Goal: Task Accomplishment & Management: Manage account settings

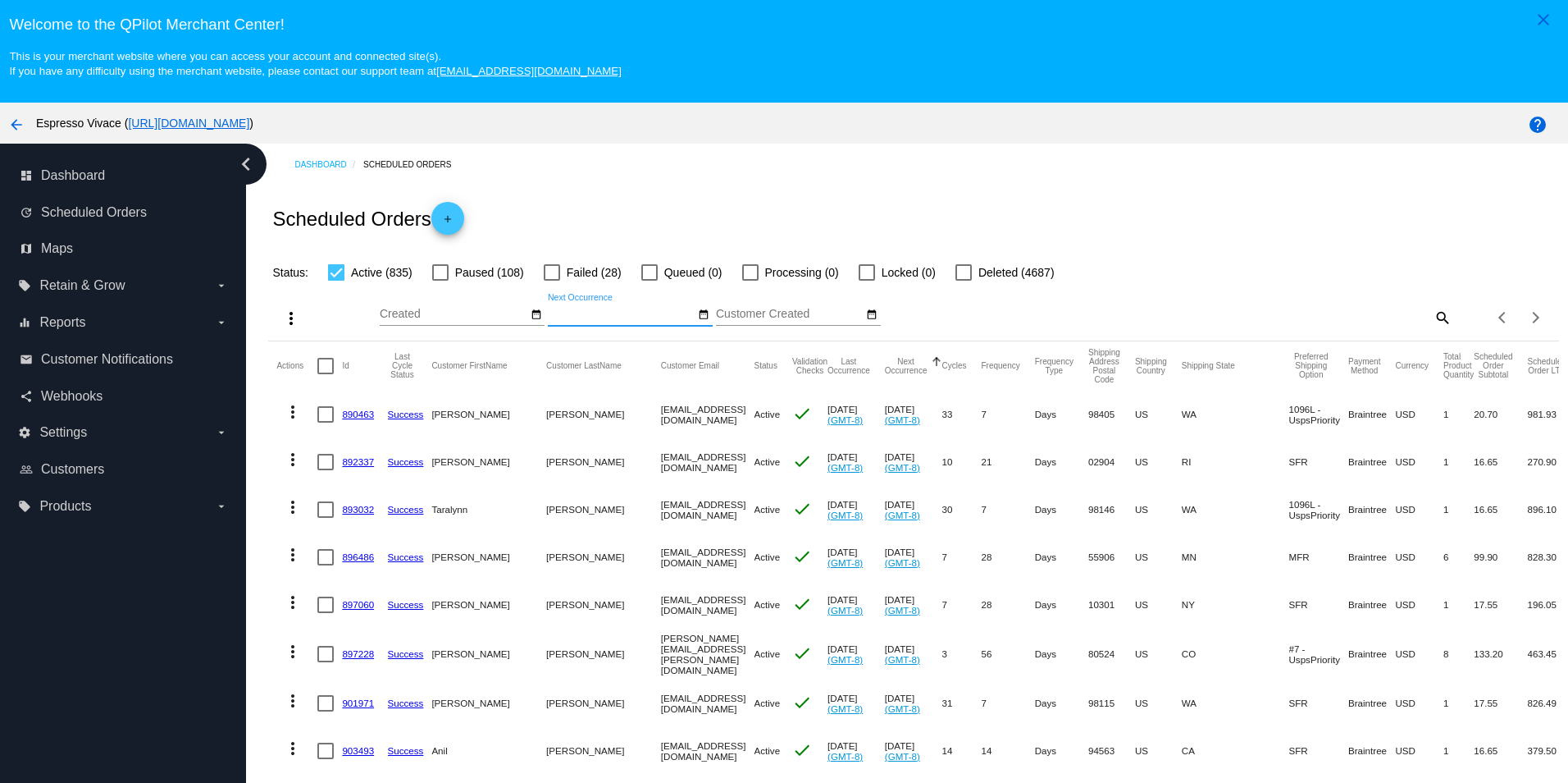
scroll to position [105, 0]
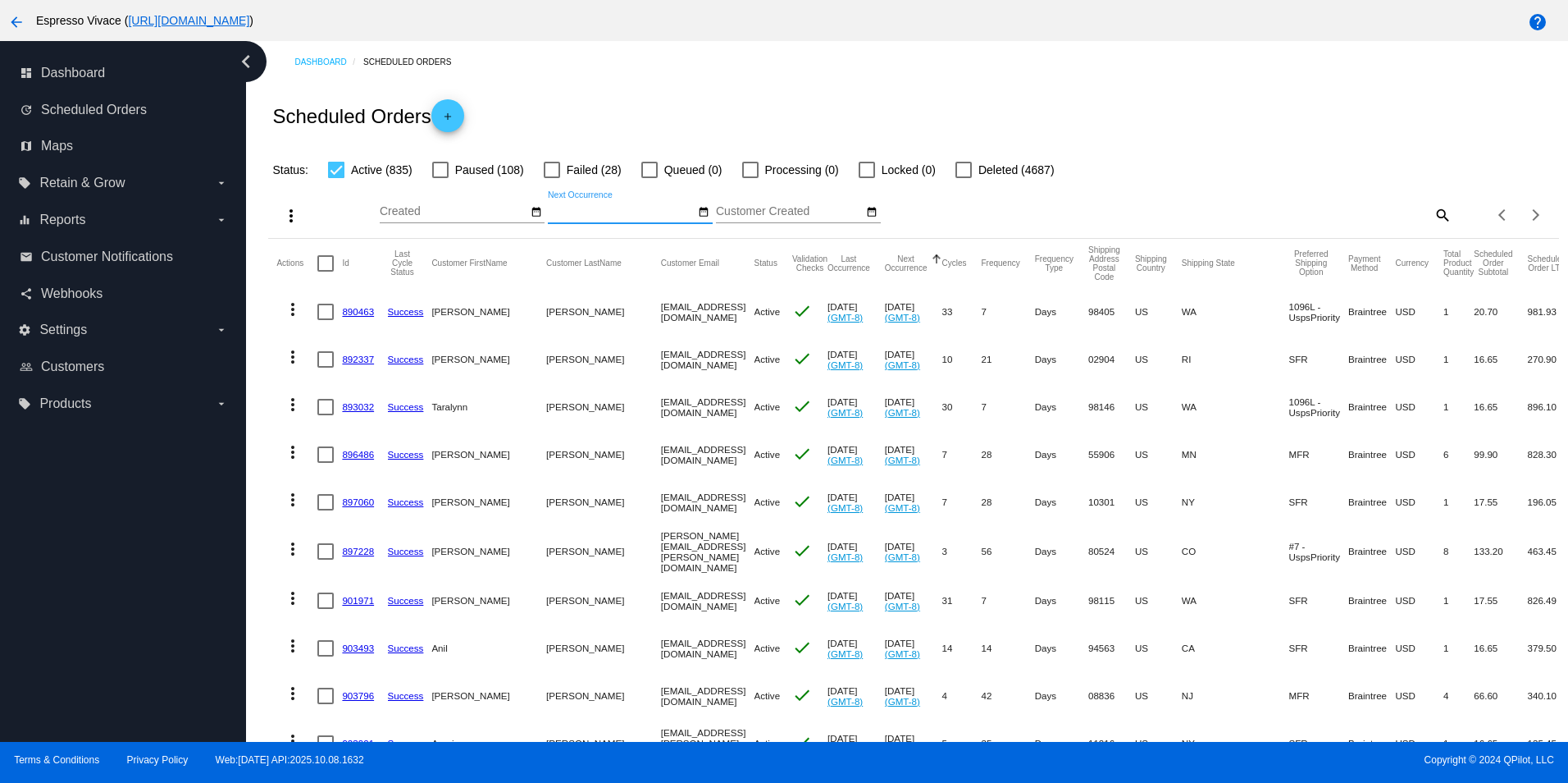
click at [1432, 217] on mat-icon "search" at bounding box center [1442, 214] width 20 height 26
click at [1208, 214] on input "Search" at bounding box center [1291, 212] width 321 height 13
paste input "[EMAIL_ADDRESS][DOMAIN_NAME]"
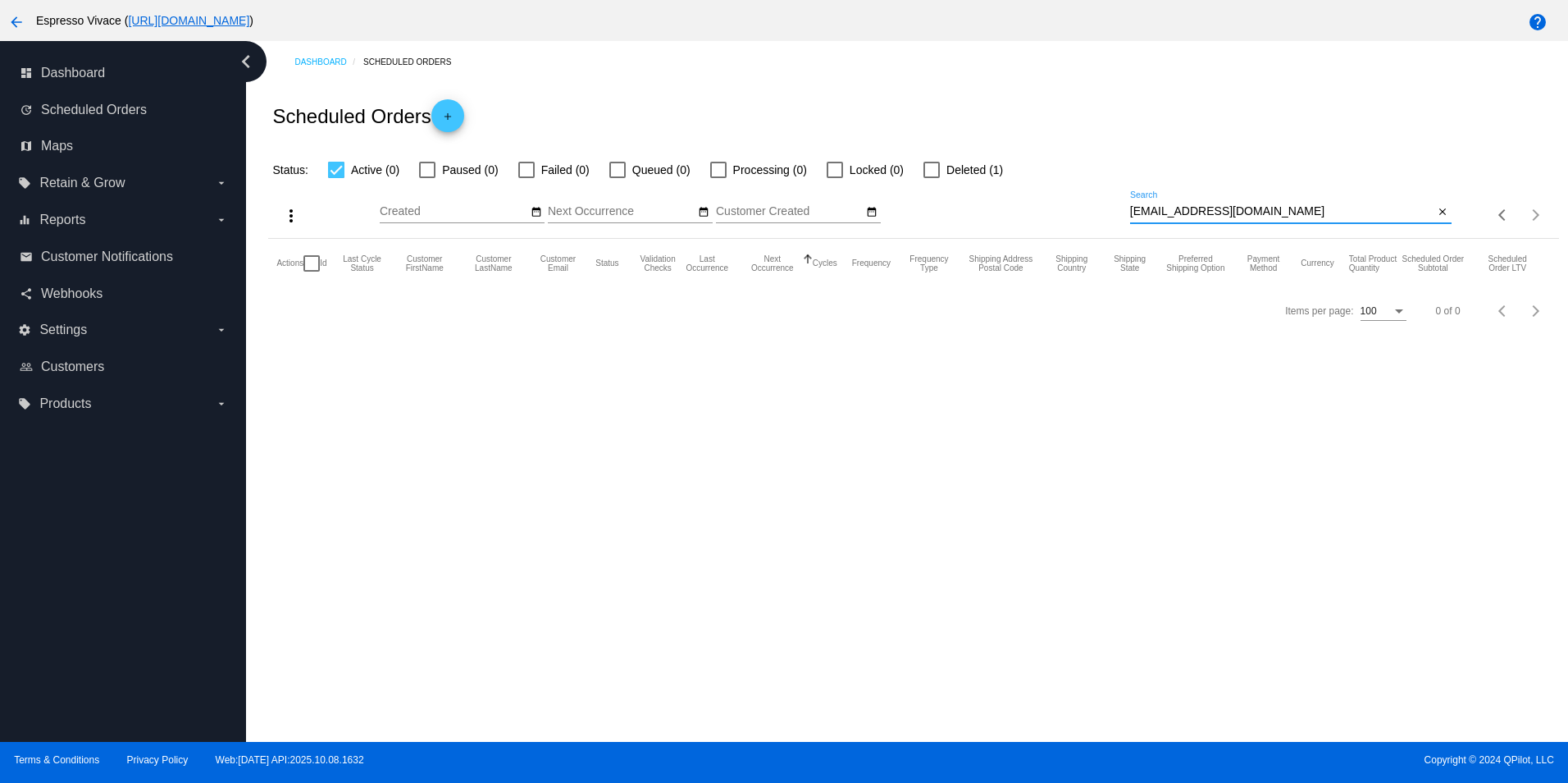
type input "[EMAIL_ADDRESS][DOMAIN_NAME]"
click at [930, 173] on div at bounding box center [931, 169] width 16 height 16
click at [931, 178] on input "Deleted (1)" at bounding box center [931, 178] width 1 height 1
checkbox input "true"
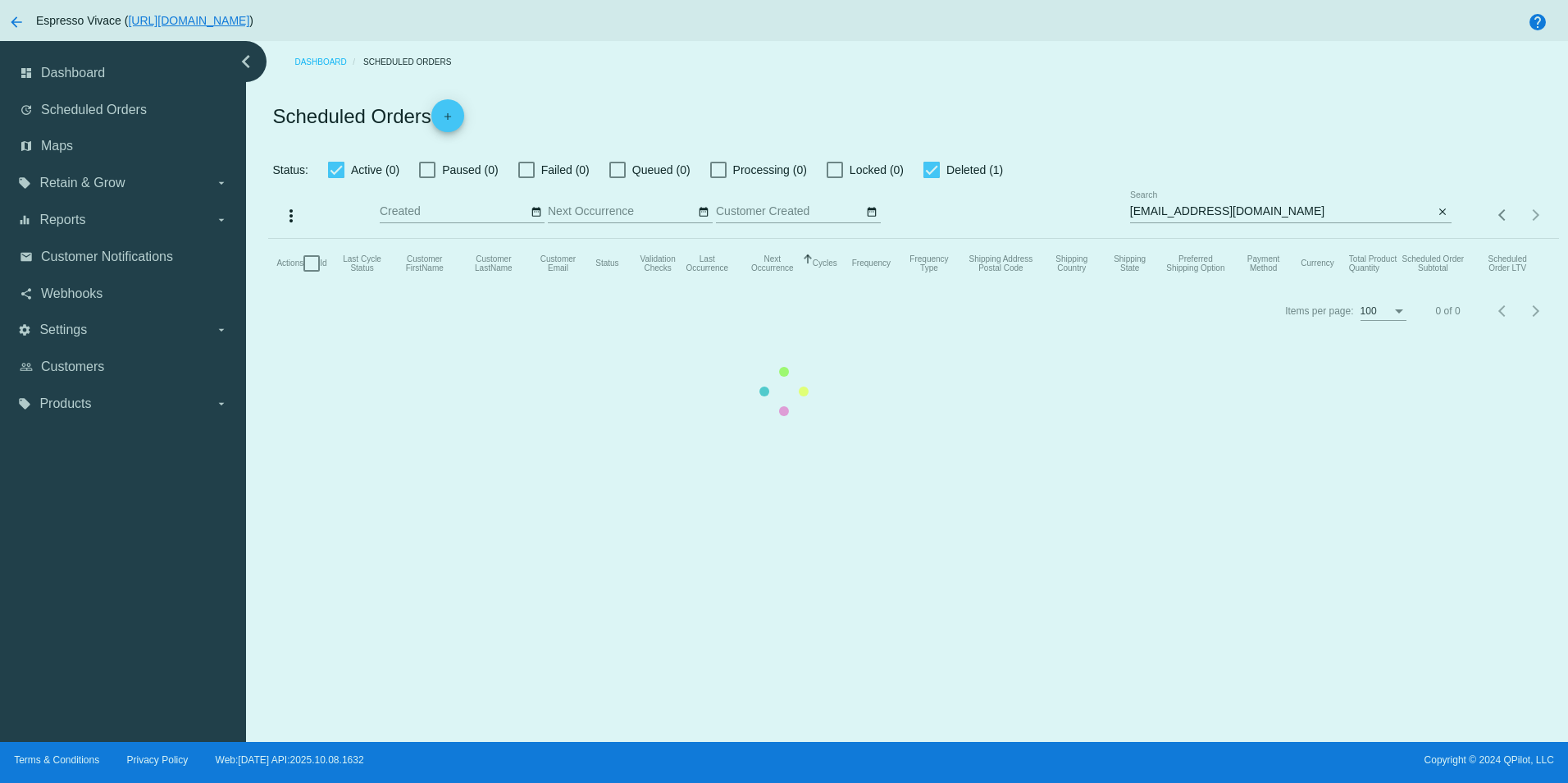
click at [334, 239] on mat-table "Actions Id Last Cycle Status Customer FirstName Customer LastName Customer Emai…" at bounding box center [913, 263] width 1290 height 49
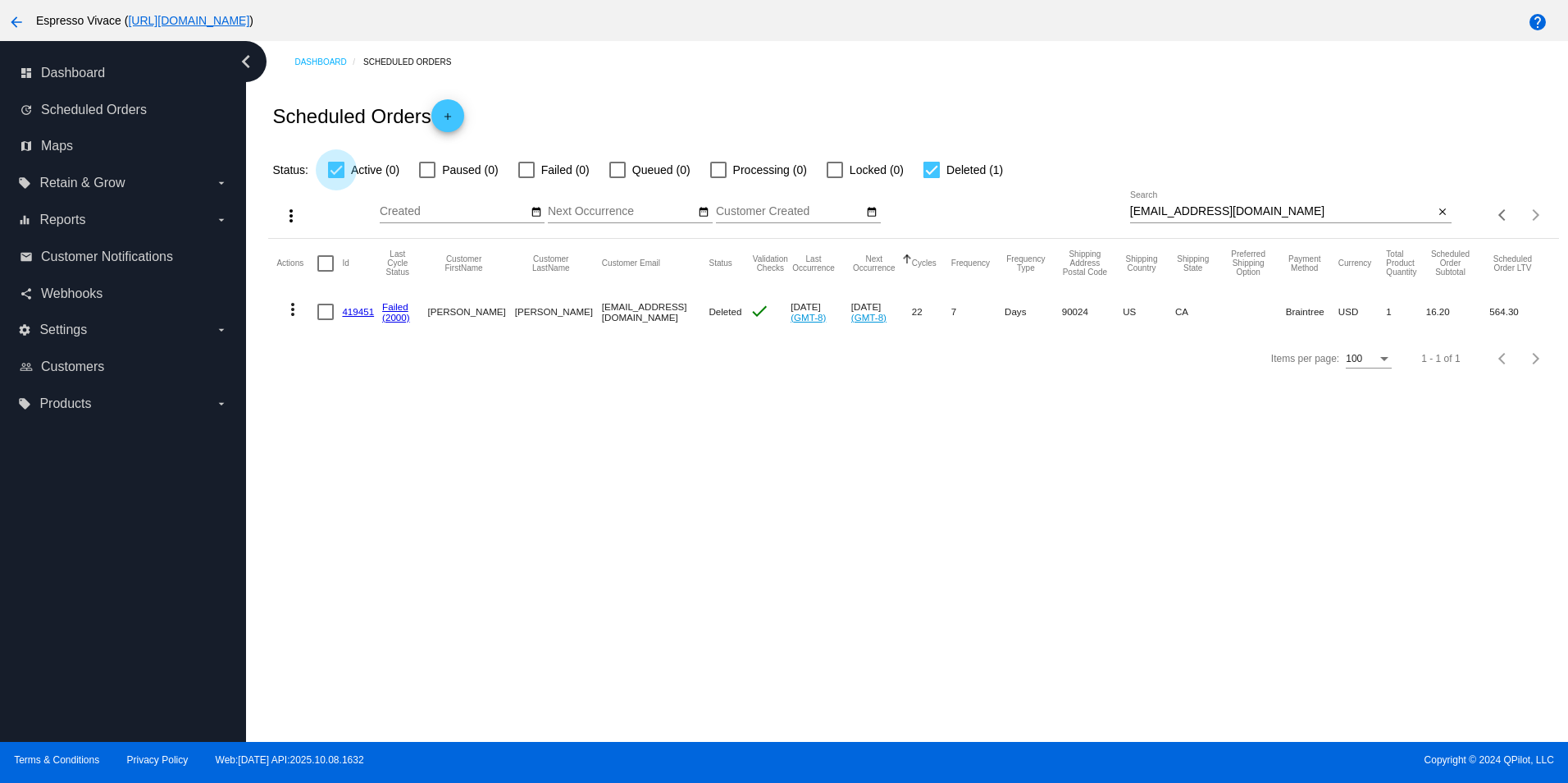
click at [334, 171] on div at bounding box center [335, 169] width 16 height 16
click at [335, 178] on input "Active (0)" at bounding box center [335, 178] width 1 height 1
checkbox input "false"
click at [323, 314] on div at bounding box center [325, 312] width 16 height 16
click at [325, 320] on input "checkbox" at bounding box center [325, 320] width 1 height 1
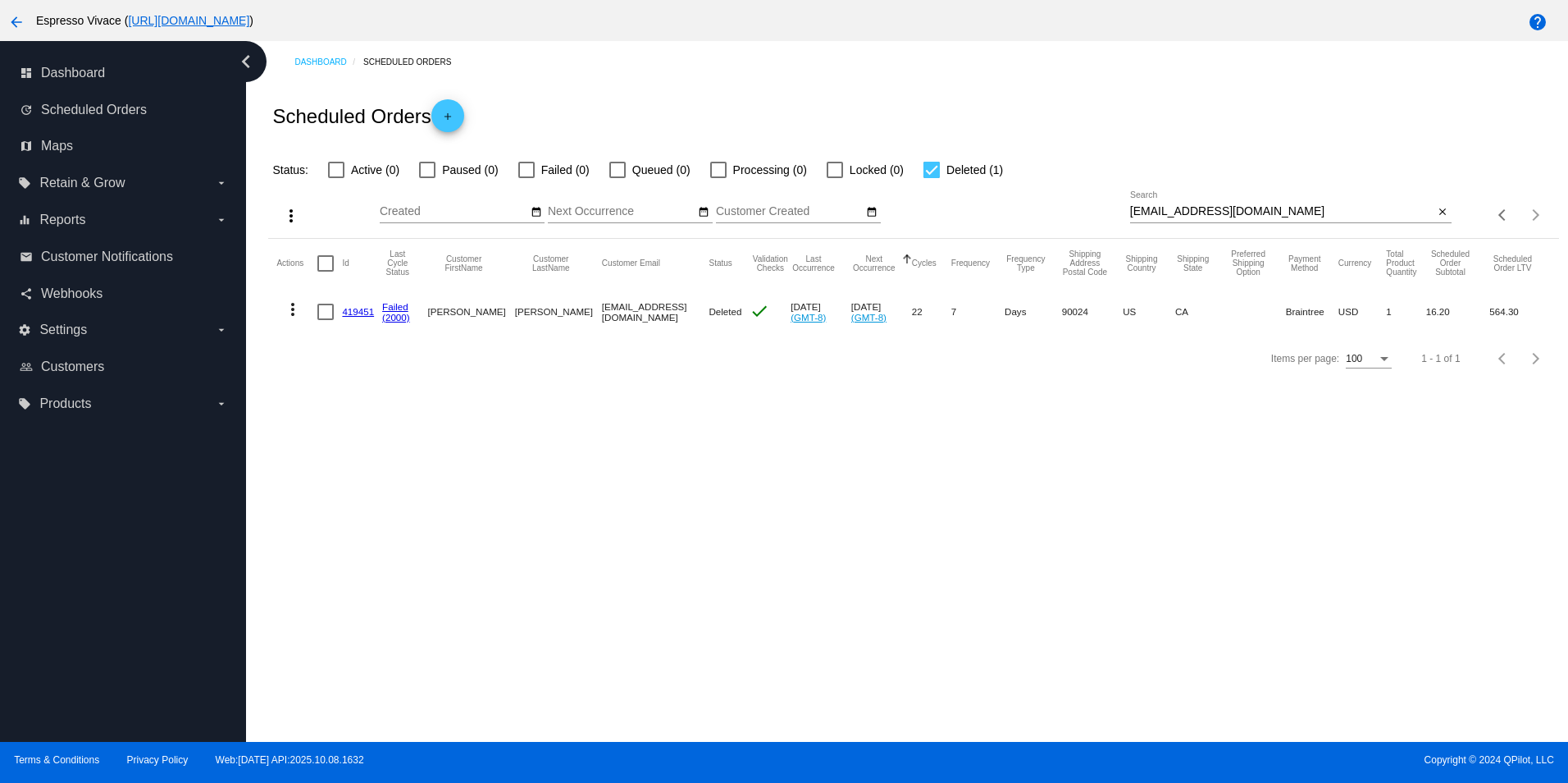
checkbox input "true"
click at [294, 313] on mat-icon "more_vert" at bounding box center [293, 309] width 20 height 20
click at [348, 434] on span "View / Edit" at bounding box center [352, 430] width 54 height 13
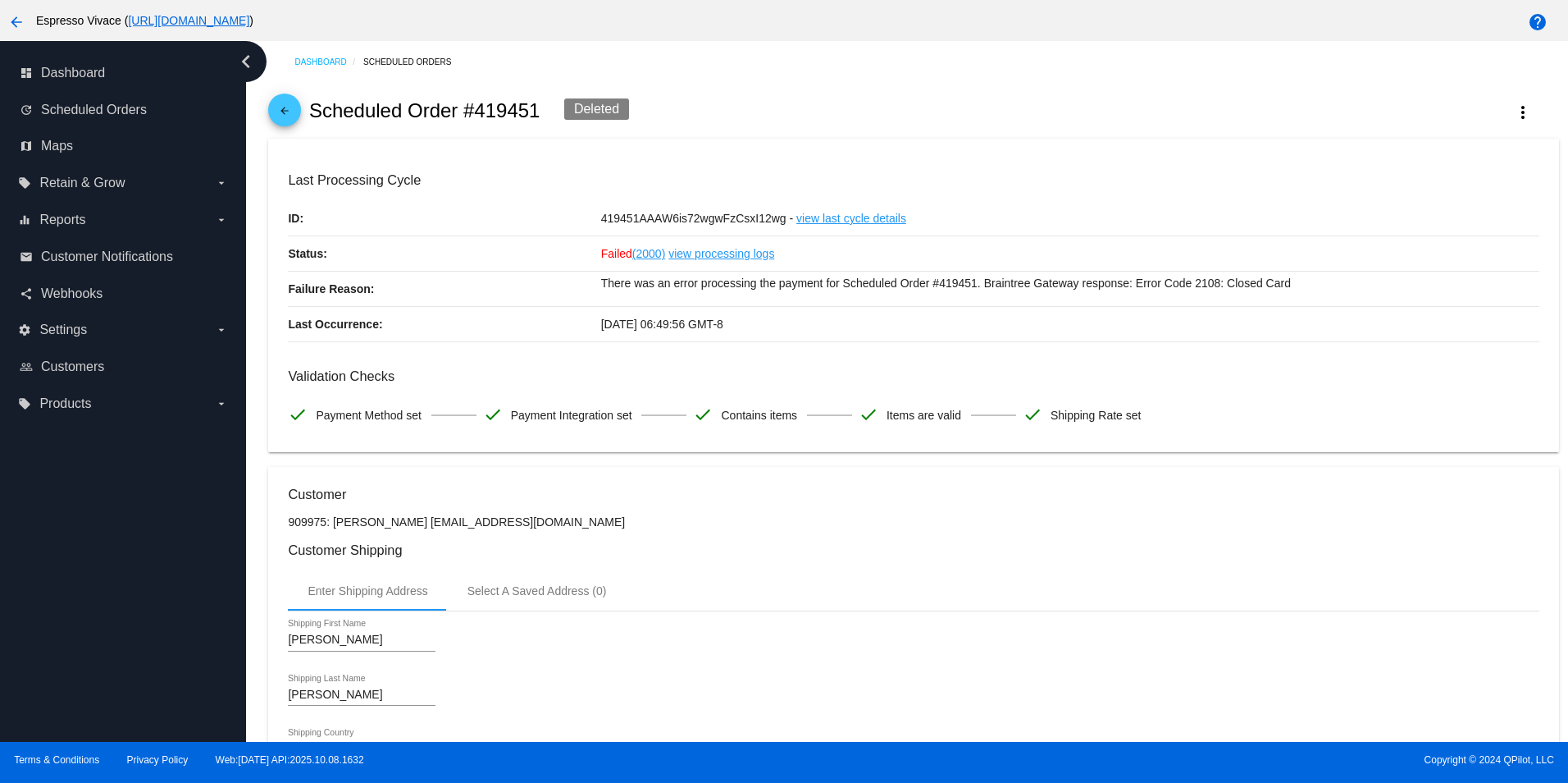
click at [696, 255] on link "view processing logs" at bounding box center [721, 254] width 105 height 34
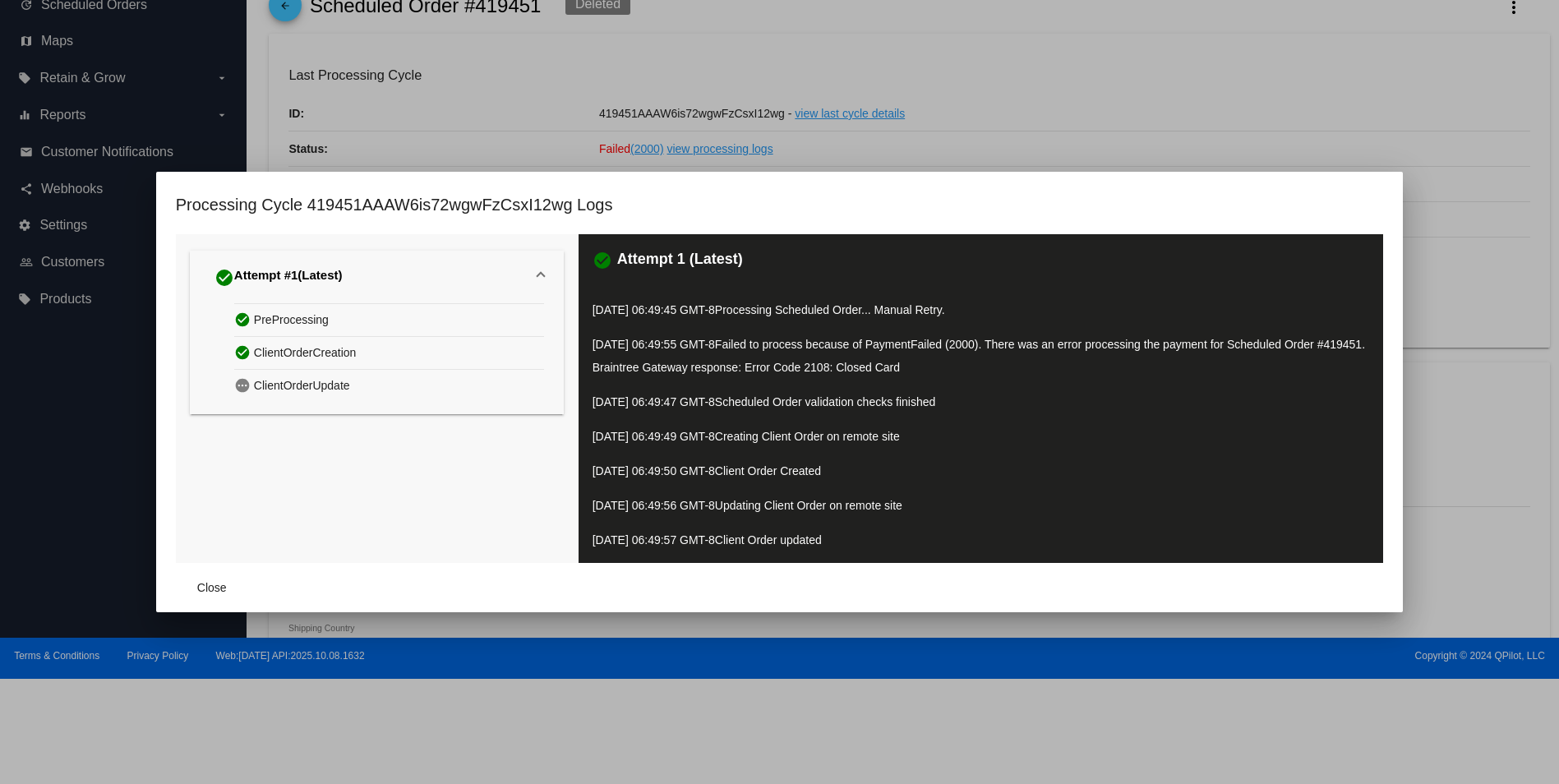
click at [1051, 123] on div at bounding box center [780, 392] width 1559 height 784
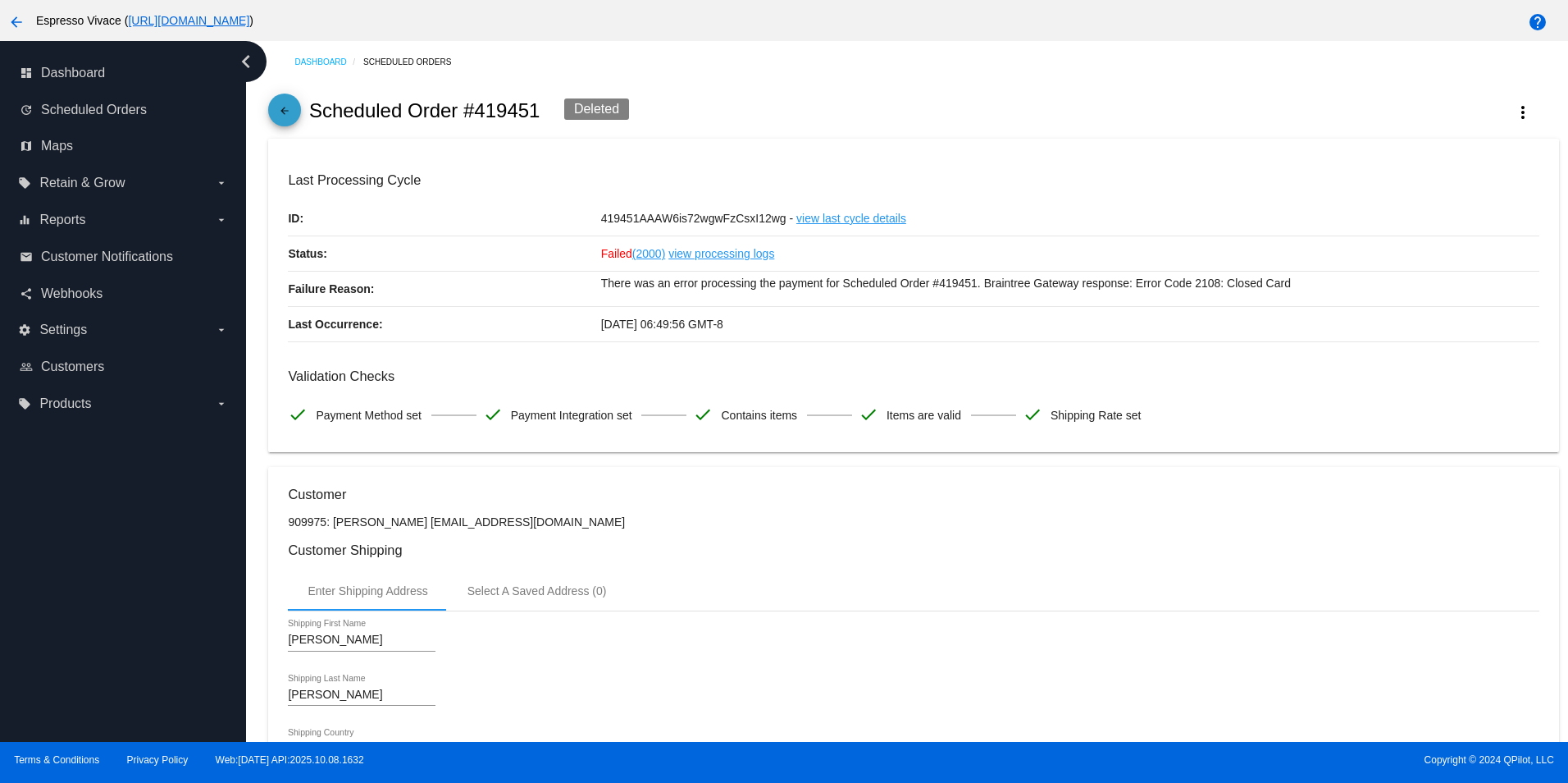
click at [288, 115] on mat-icon "arrow_back" at bounding box center [284, 115] width 20 height 20
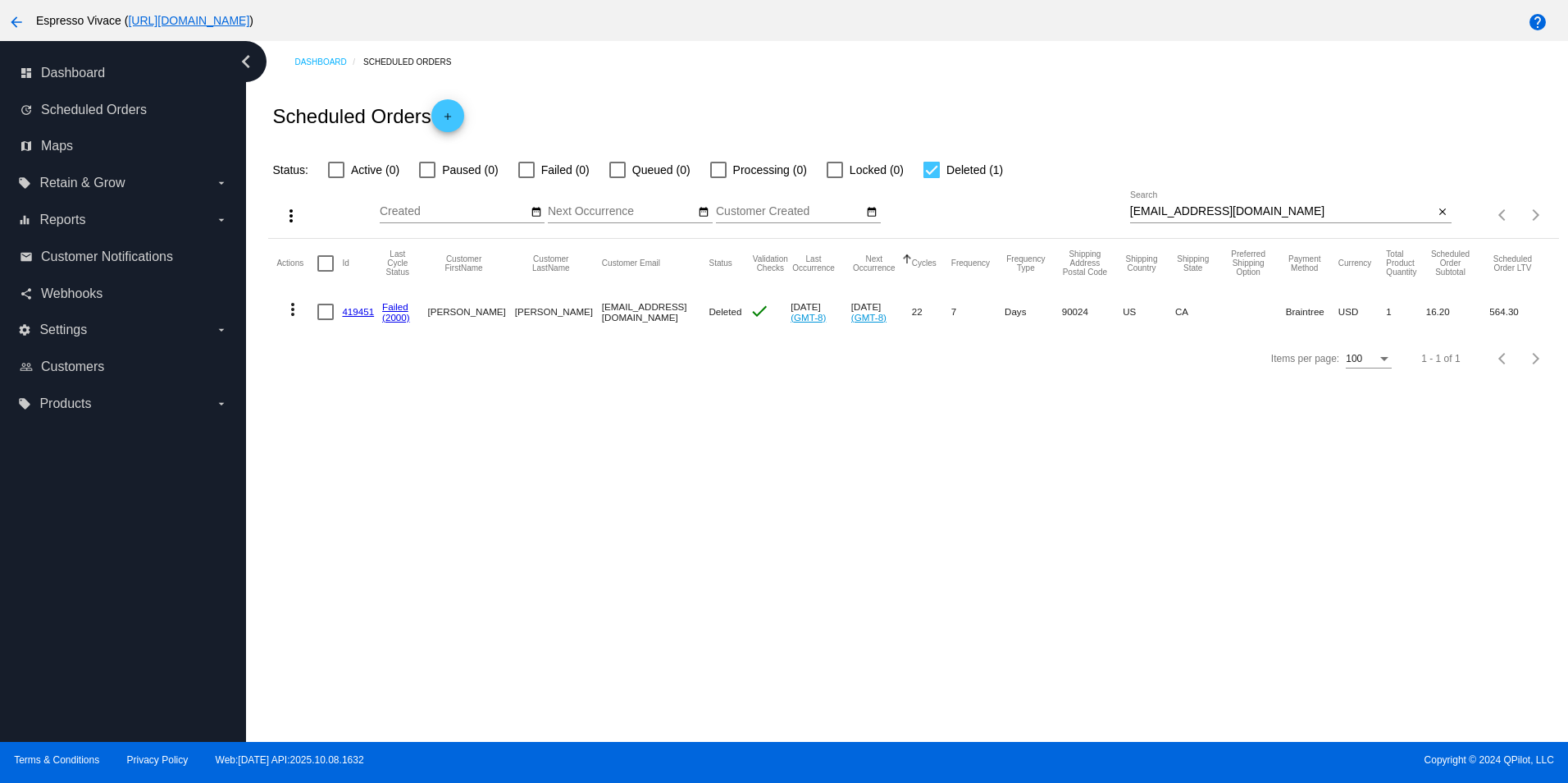
click at [362, 311] on link "419451" at bounding box center [358, 311] width 32 height 10
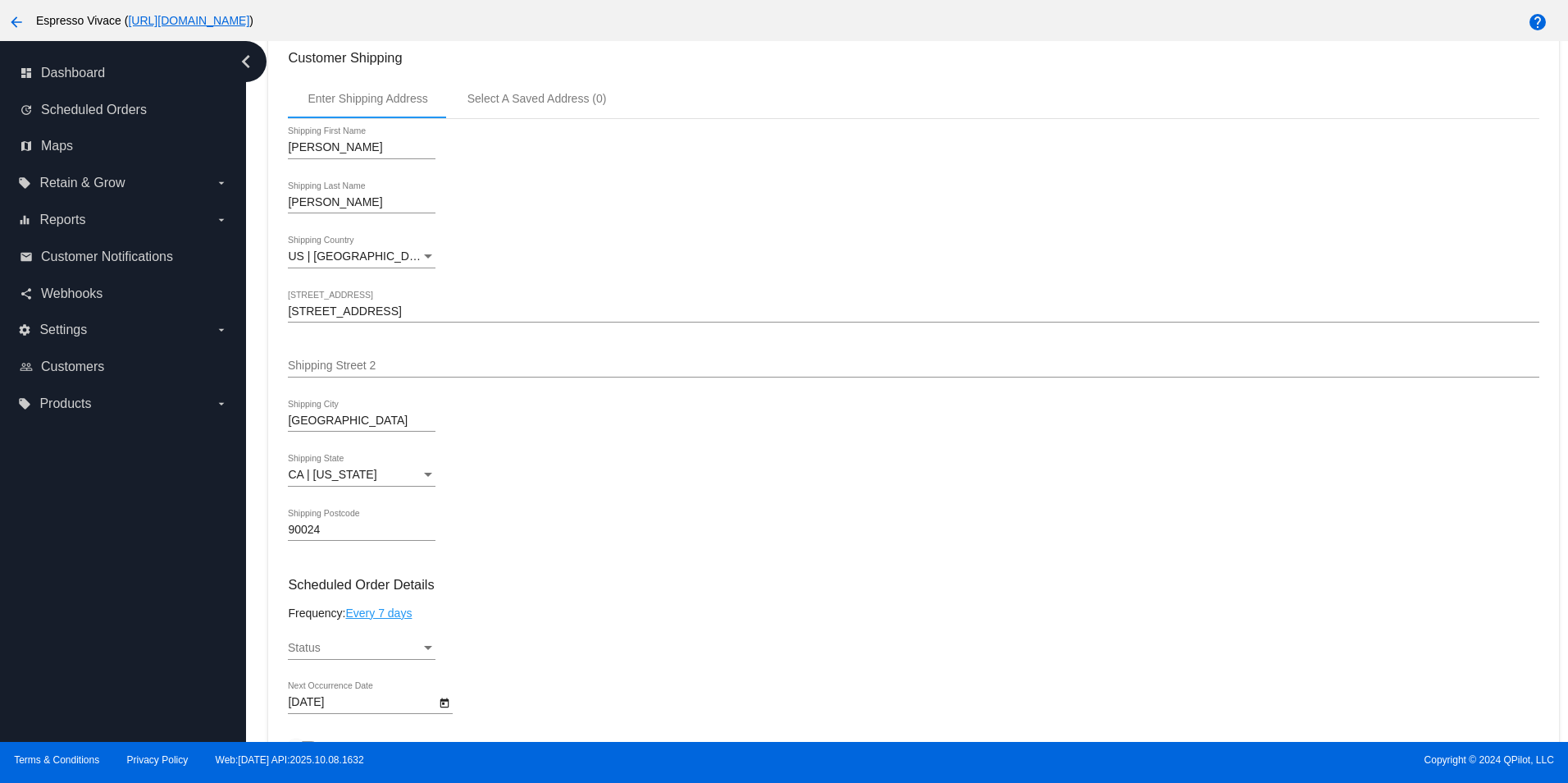
scroll to position [574, 0]
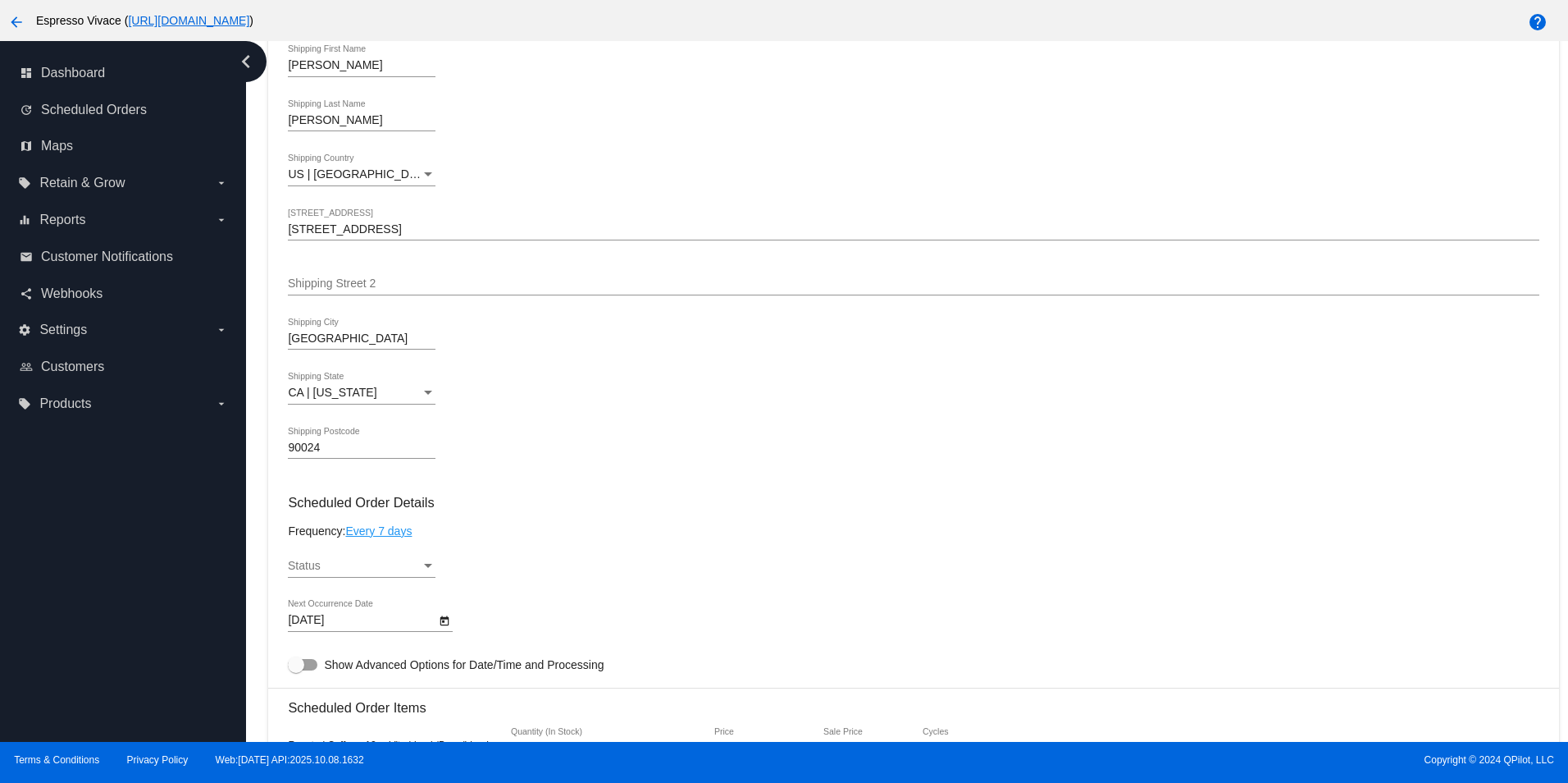
click at [425, 568] on div "Status" at bounding box center [427, 565] width 9 height 4
click at [756, 540] on div at bounding box center [784, 392] width 1568 height 783
click at [426, 569] on div "Status" at bounding box center [428, 566] width 15 height 13
click at [311, 572] on span "Active" at bounding box center [361, 576] width 147 height 34
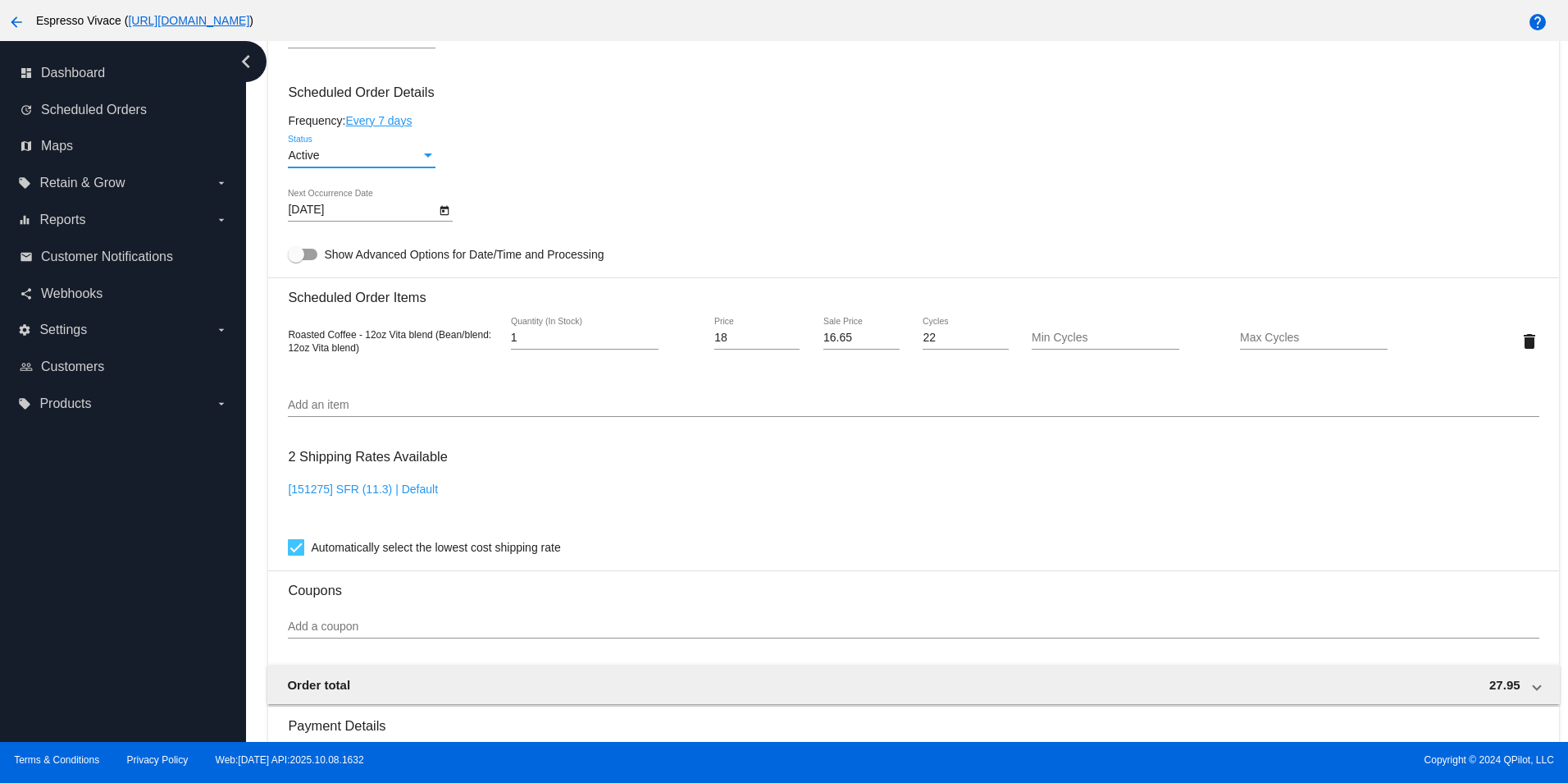
scroll to position [1379, 0]
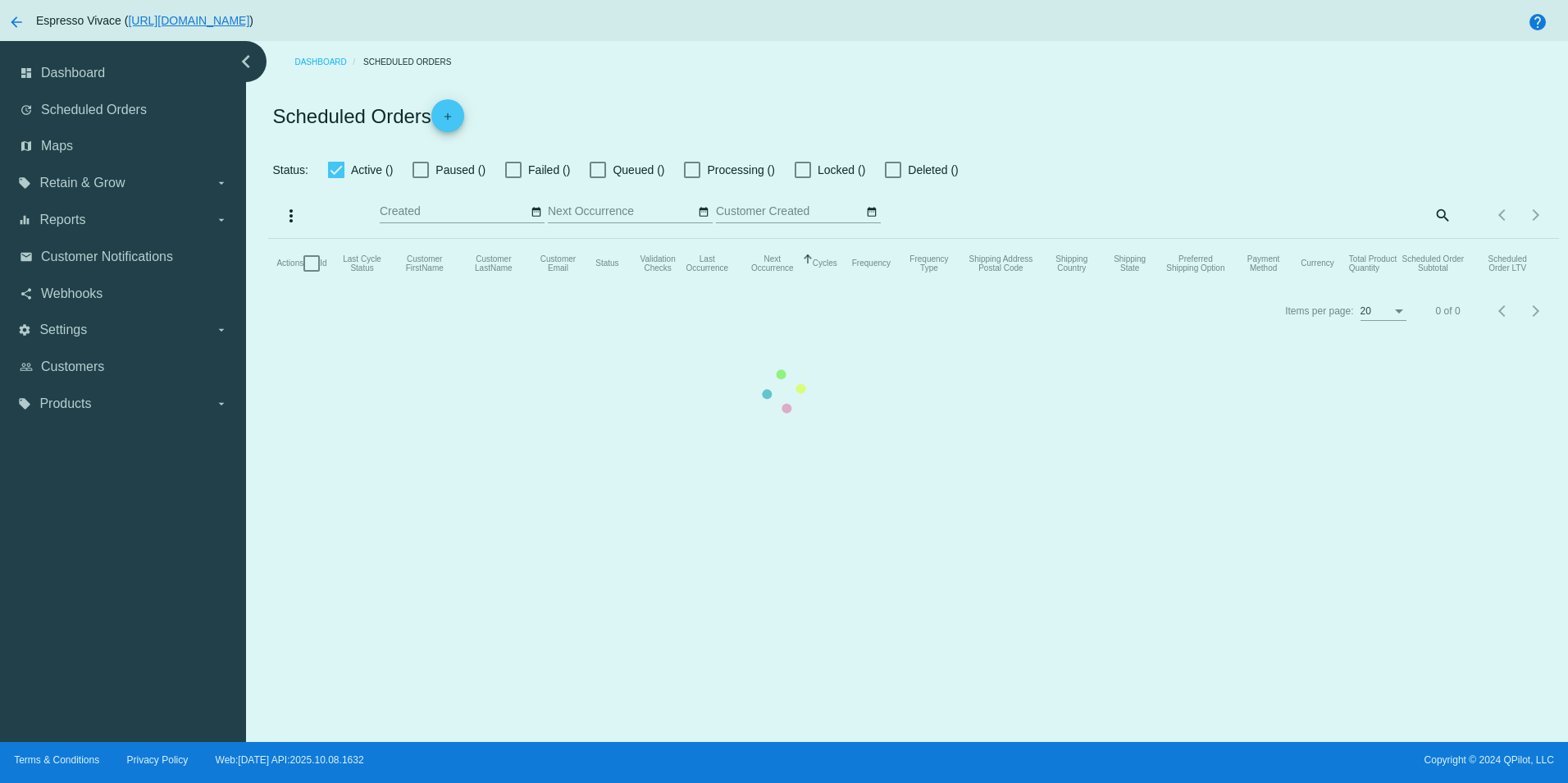
checkbox input "false"
checkbox input "true"
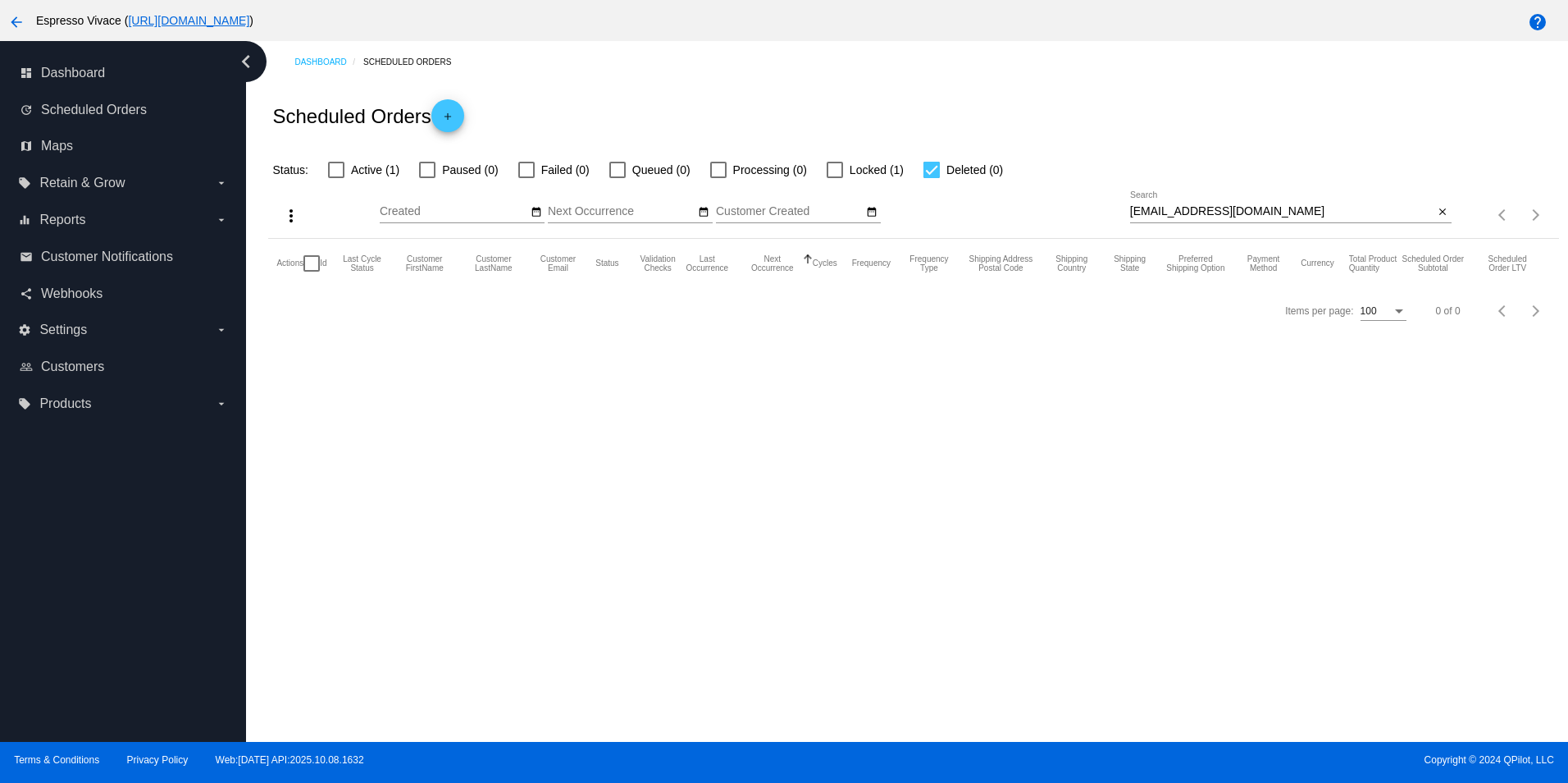
drag, startPoint x: 339, startPoint y: 167, endPoint x: 348, endPoint y: 166, distance: 9.1
click at [339, 167] on div at bounding box center [335, 169] width 16 height 16
click at [336, 178] on input "Active (1)" at bounding box center [335, 178] width 1 height 1
checkbox input "true"
click at [931, 171] on div at bounding box center [931, 169] width 16 height 16
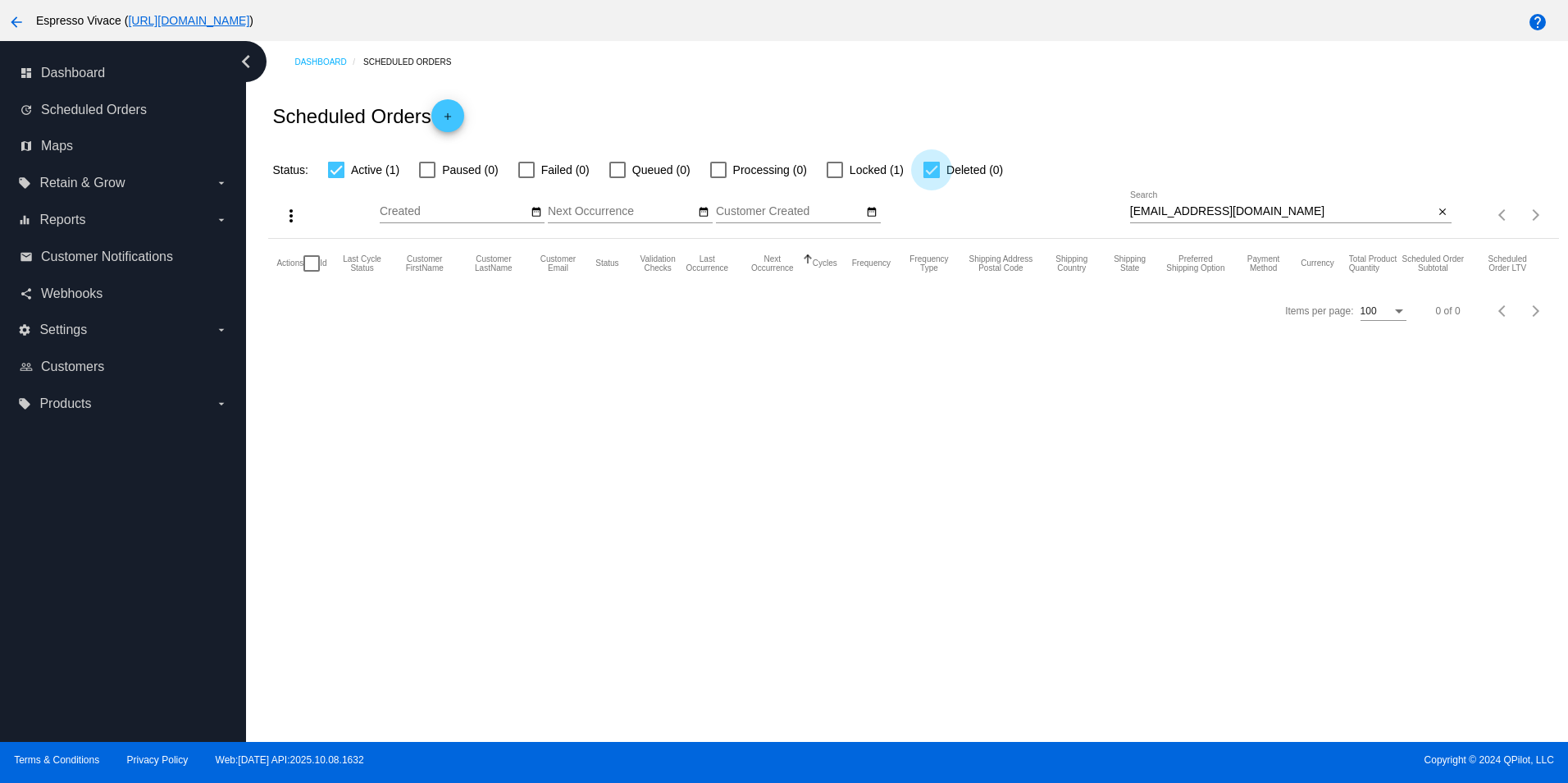
click at [931, 178] on input "Deleted (0)" at bounding box center [931, 178] width 1 height 1
checkbox input "false"
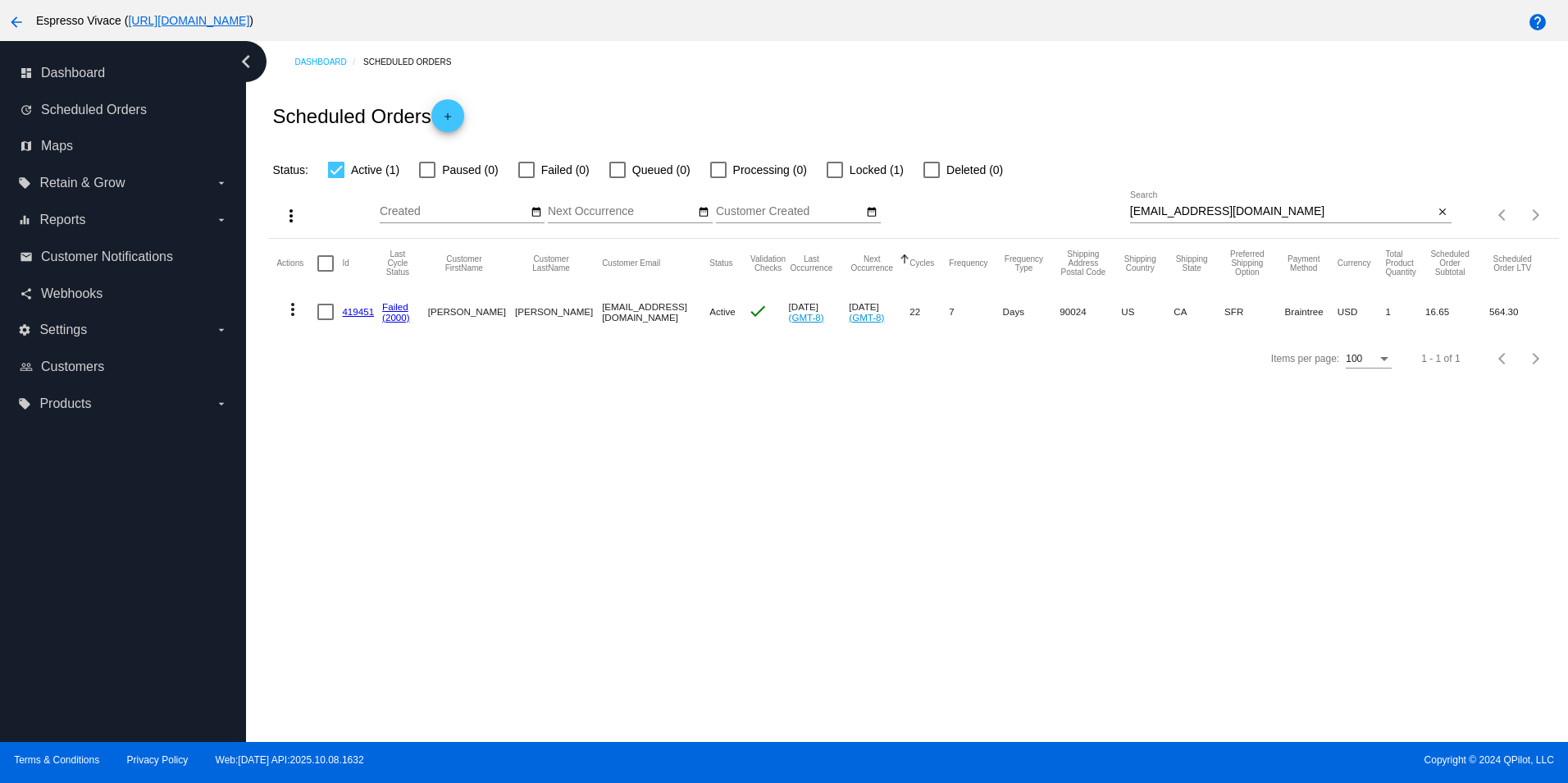
click at [289, 217] on mat-icon "more_vert" at bounding box center [291, 216] width 20 height 20
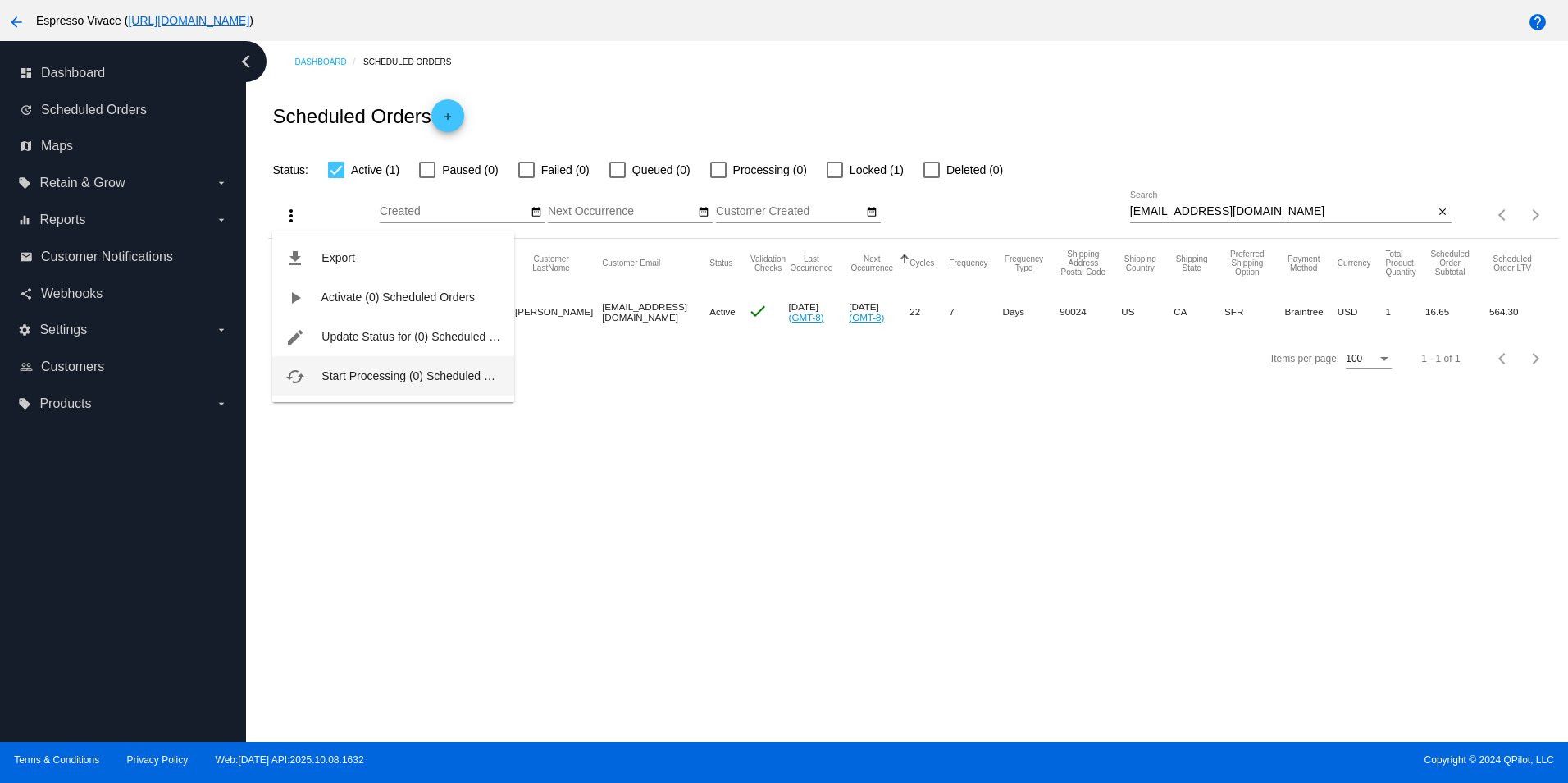
click at [382, 378] on span "Start Processing (0) Scheduled Orders" at bounding box center [419, 376] width 197 height 13
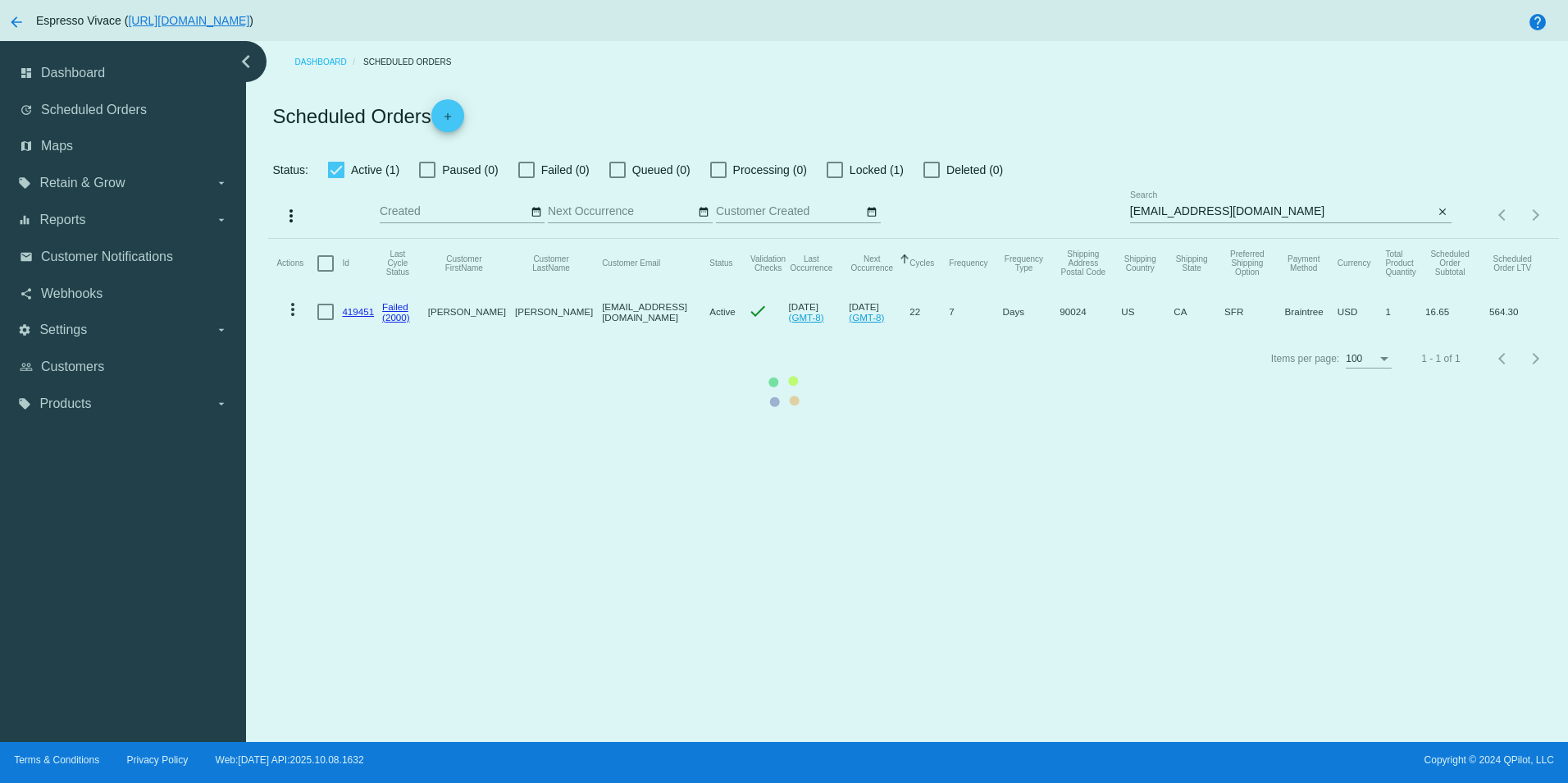
click at [1432, 239] on mat-table "Actions Id Last Cycle Status Customer FirstName Customer LastName Customer Emai…" at bounding box center [913, 287] width 1290 height 97
click at [329, 315] on mat-table "Actions Id Last Cycle Status Customer FirstName Customer LastName Customer Emai…" at bounding box center [913, 287] width 1290 height 97
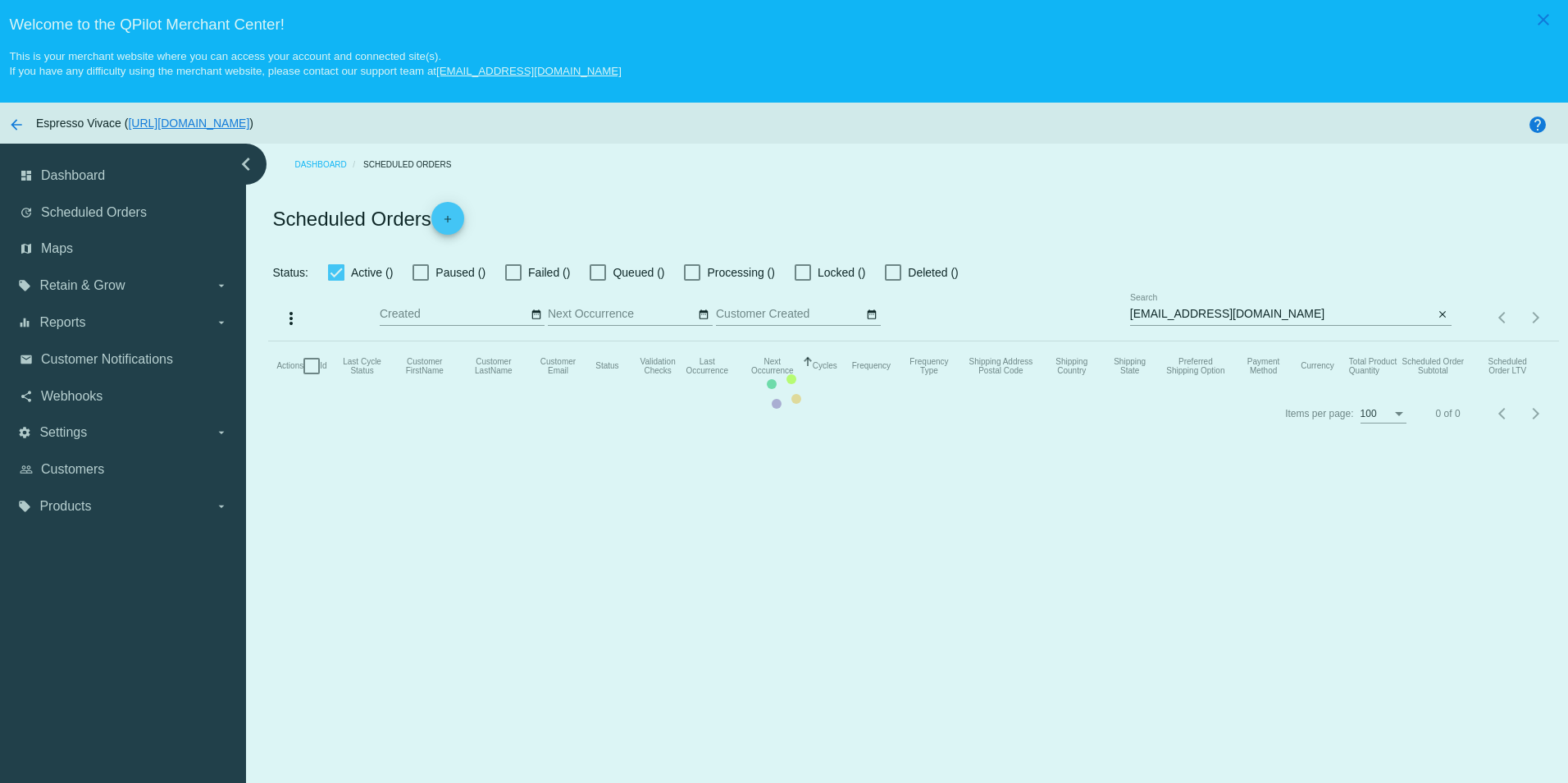
click at [314, 370] on mat-table "Actions Id Last Cycle Status Customer FirstName Customer LastName Customer Emai…" at bounding box center [913, 366] width 1290 height 49
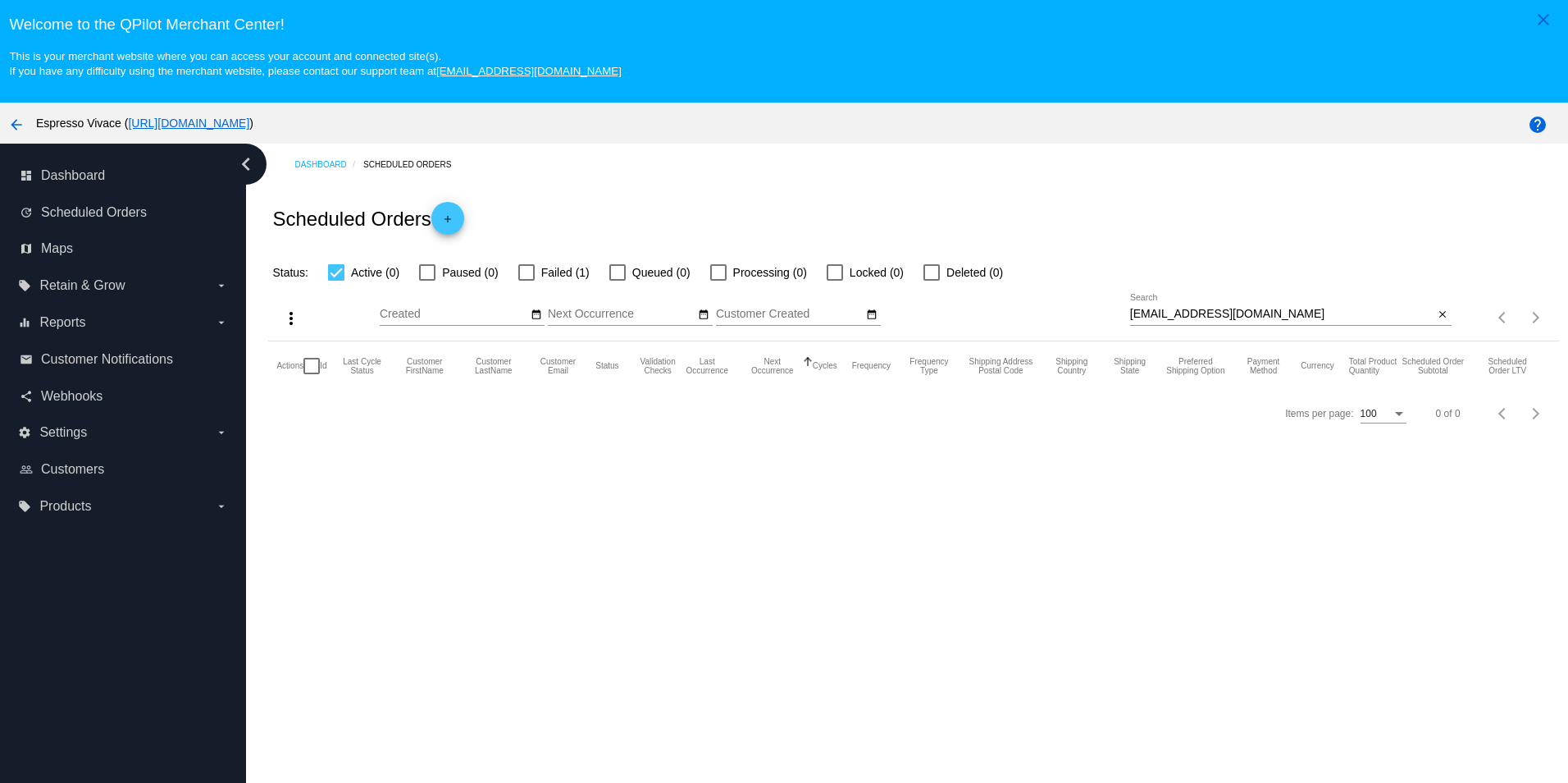
click at [526, 278] on div at bounding box center [526, 272] width 16 height 16
click at [526, 280] on input "Failed (1)" at bounding box center [526, 280] width 1 height 1
checkbox input "true"
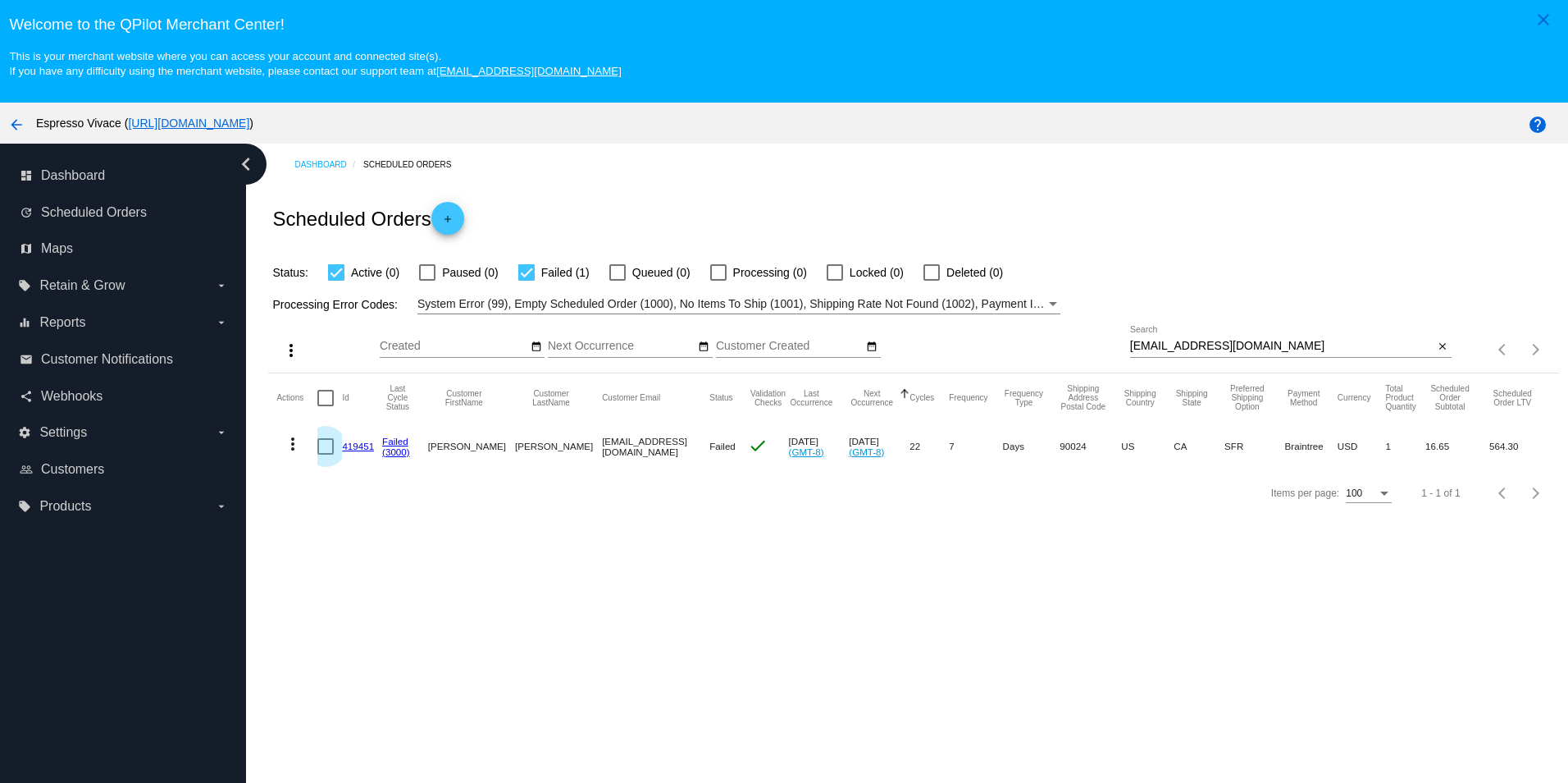
click at [327, 452] on div at bounding box center [325, 446] width 16 height 16
click at [326, 454] on input "checkbox" at bounding box center [325, 454] width 1 height 1
checkbox input "true"
click at [292, 447] on mat-icon "more_vert" at bounding box center [293, 444] width 20 height 20
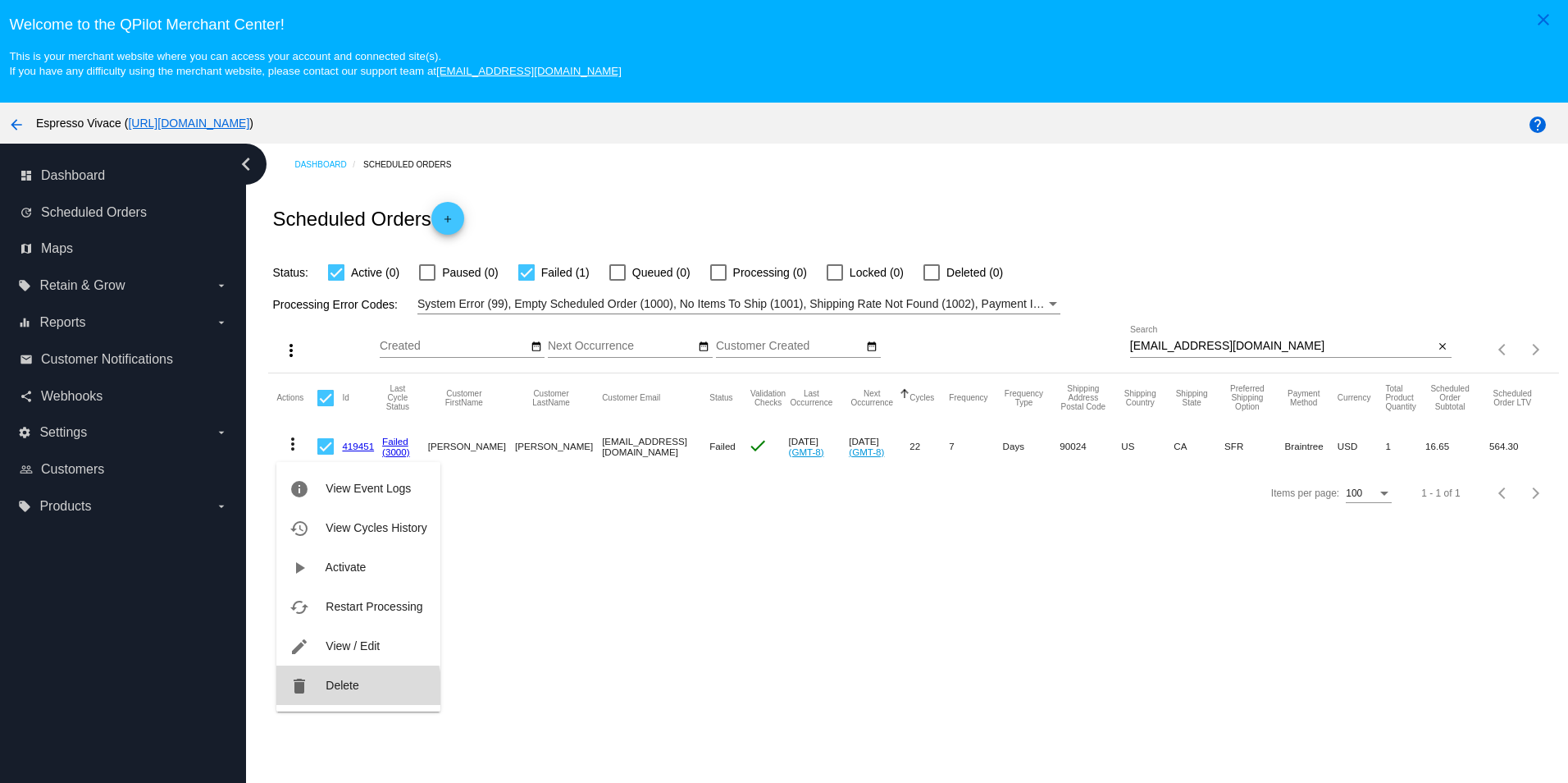
click at [348, 689] on span "Delete" at bounding box center [342, 685] width 33 height 13
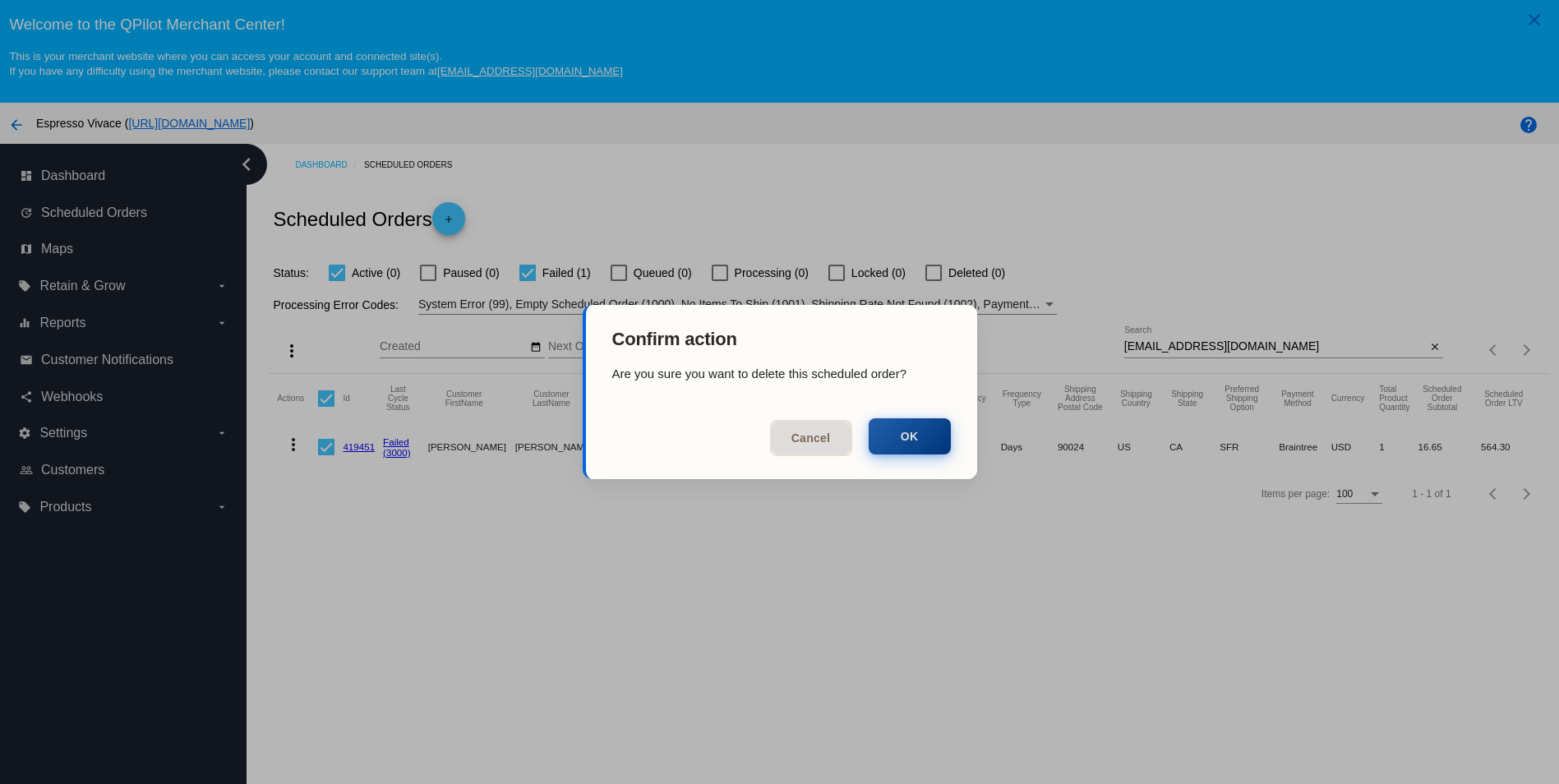
click at [931, 438] on button "OK" at bounding box center [910, 437] width 82 height 36
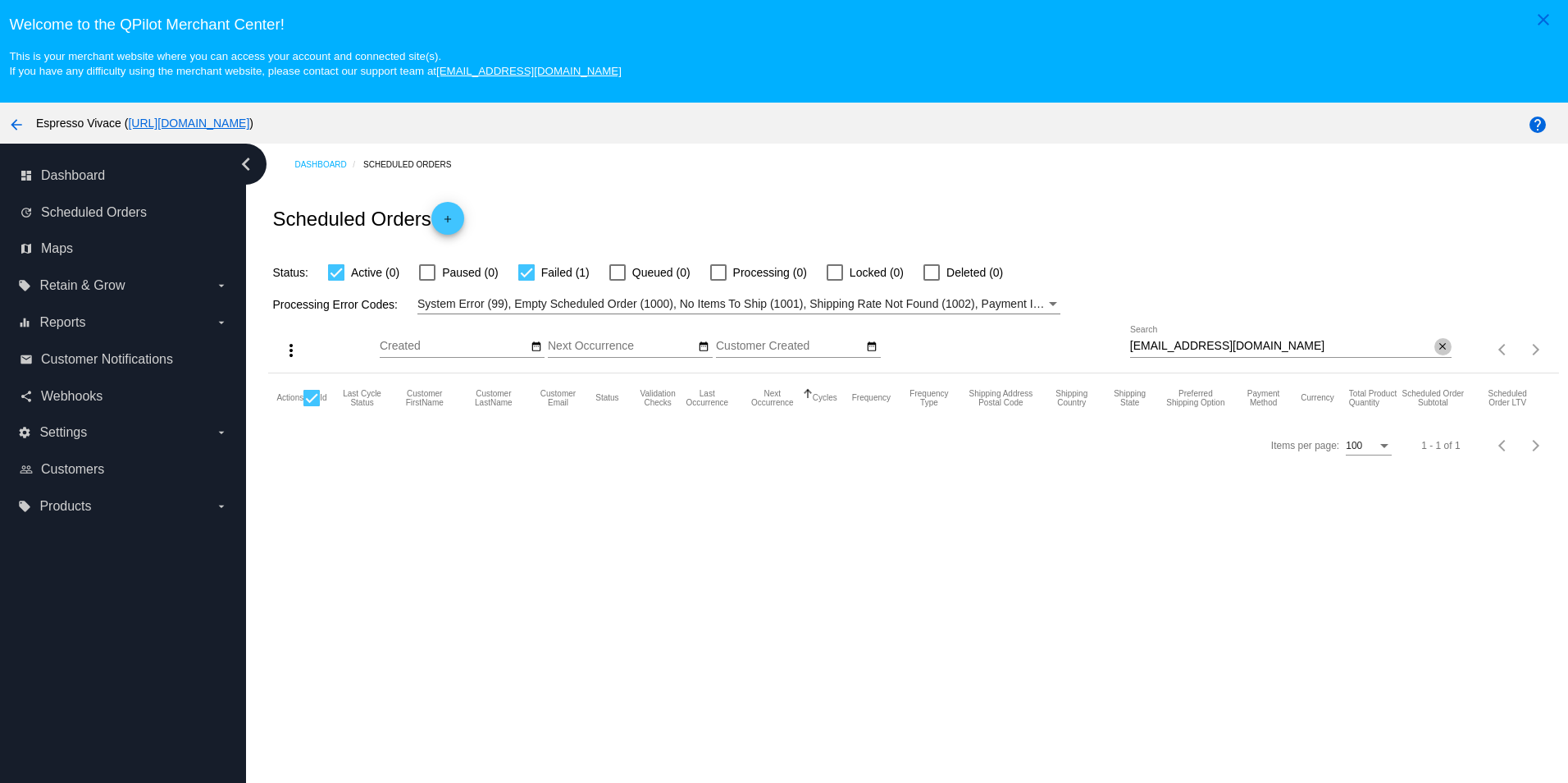
click at [1437, 353] on mat-icon "close" at bounding box center [1443, 347] width 11 height 13
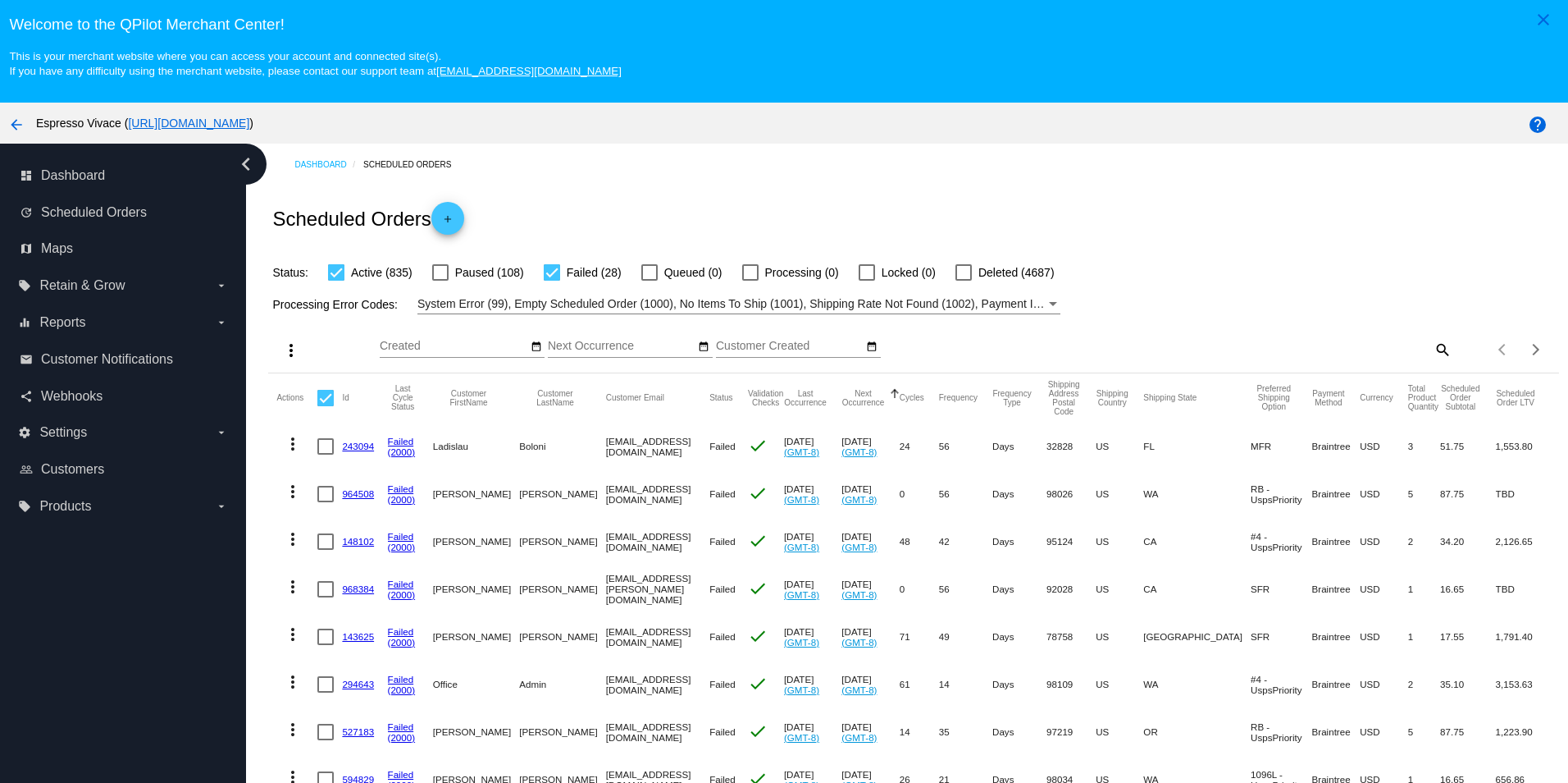
click at [549, 275] on div at bounding box center [552, 272] width 16 height 16
click at [551, 280] on input "Failed (28)" at bounding box center [551, 280] width 1 height 1
checkbox input "false"
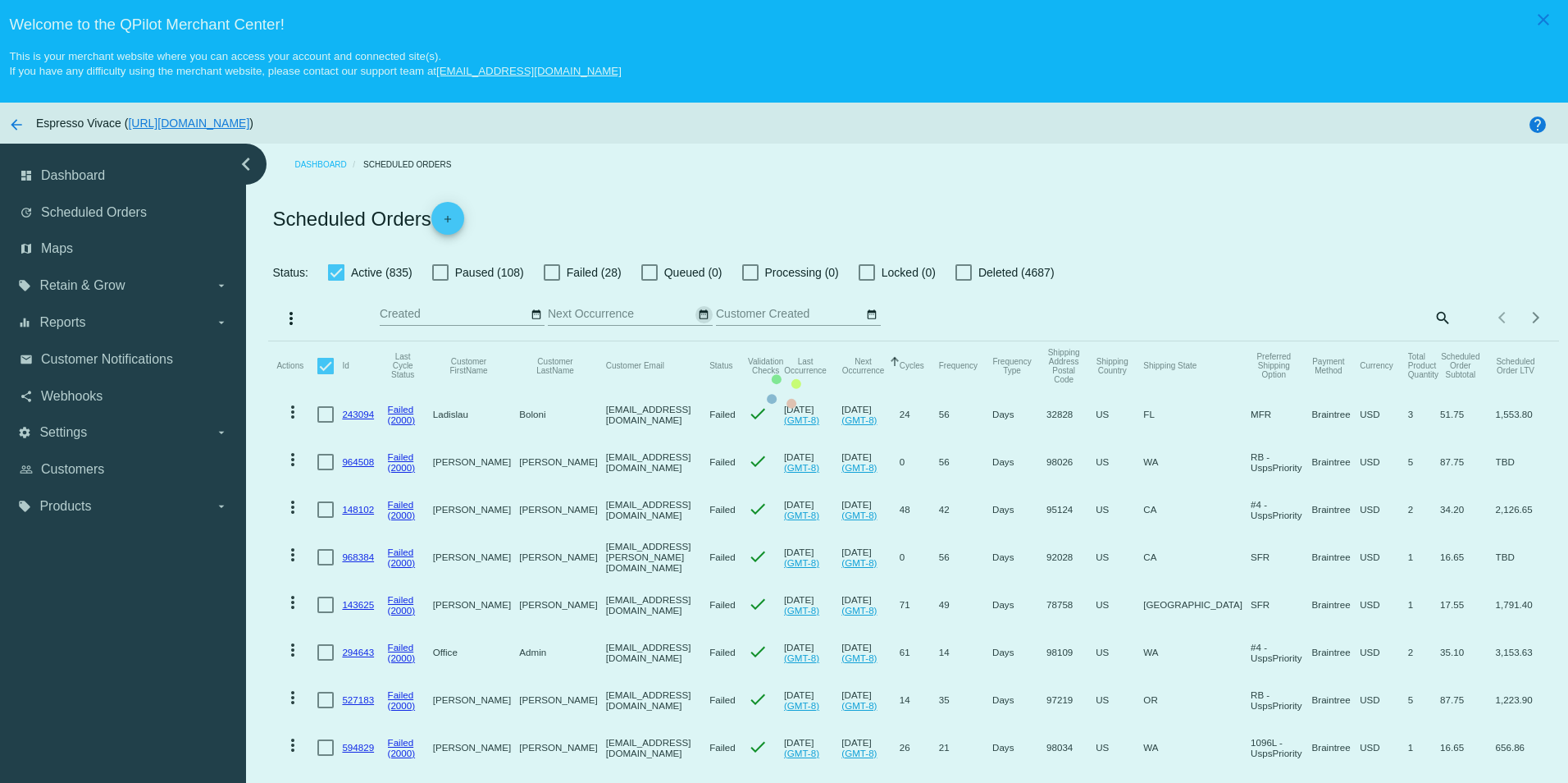
click at [704, 314] on mat-icon "date_range" at bounding box center [704, 315] width 11 height 13
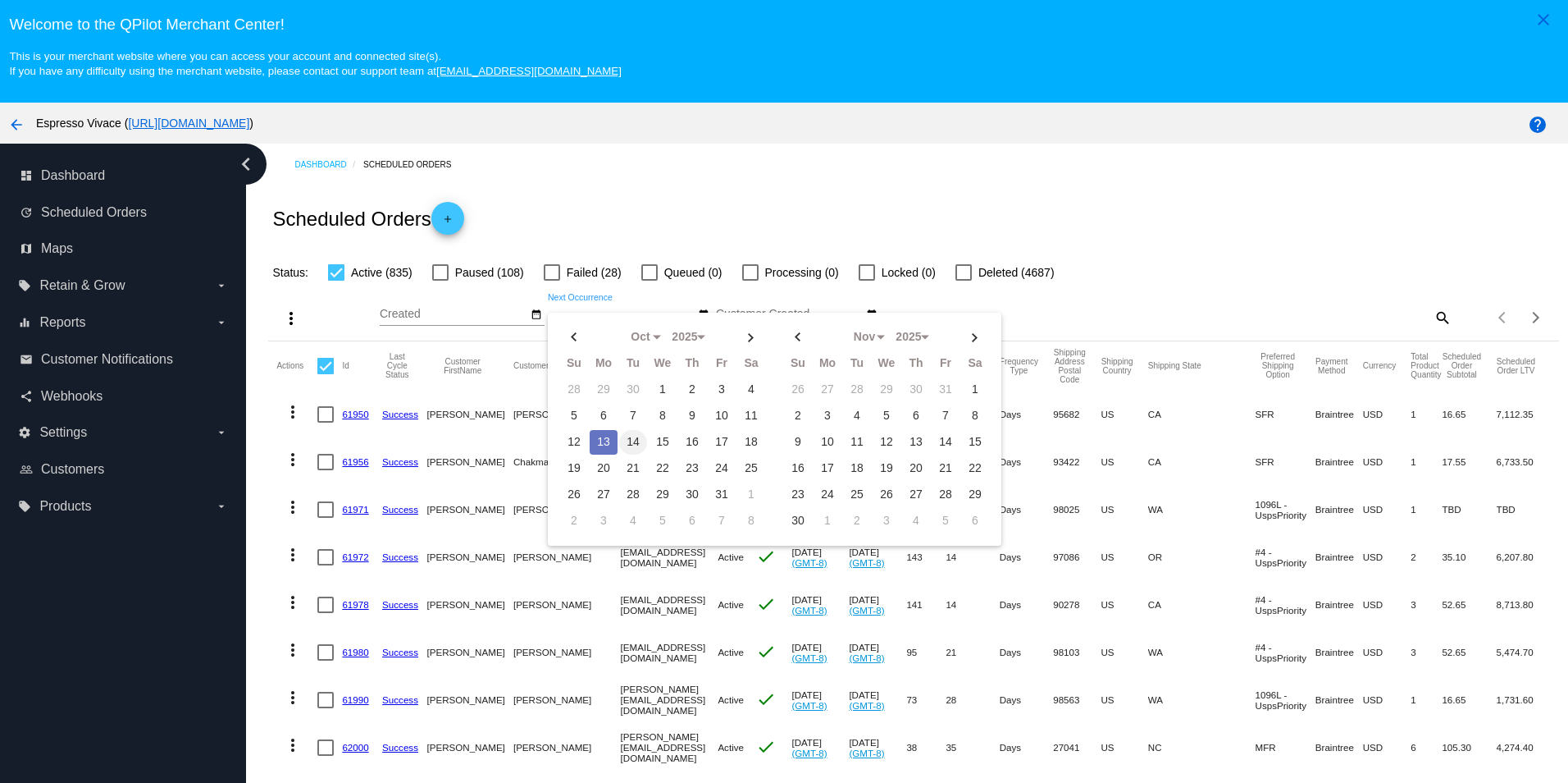
click at [626, 442] on td "14" at bounding box center [633, 442] width 28 height 25
type input "[DATE] - [DATE]"
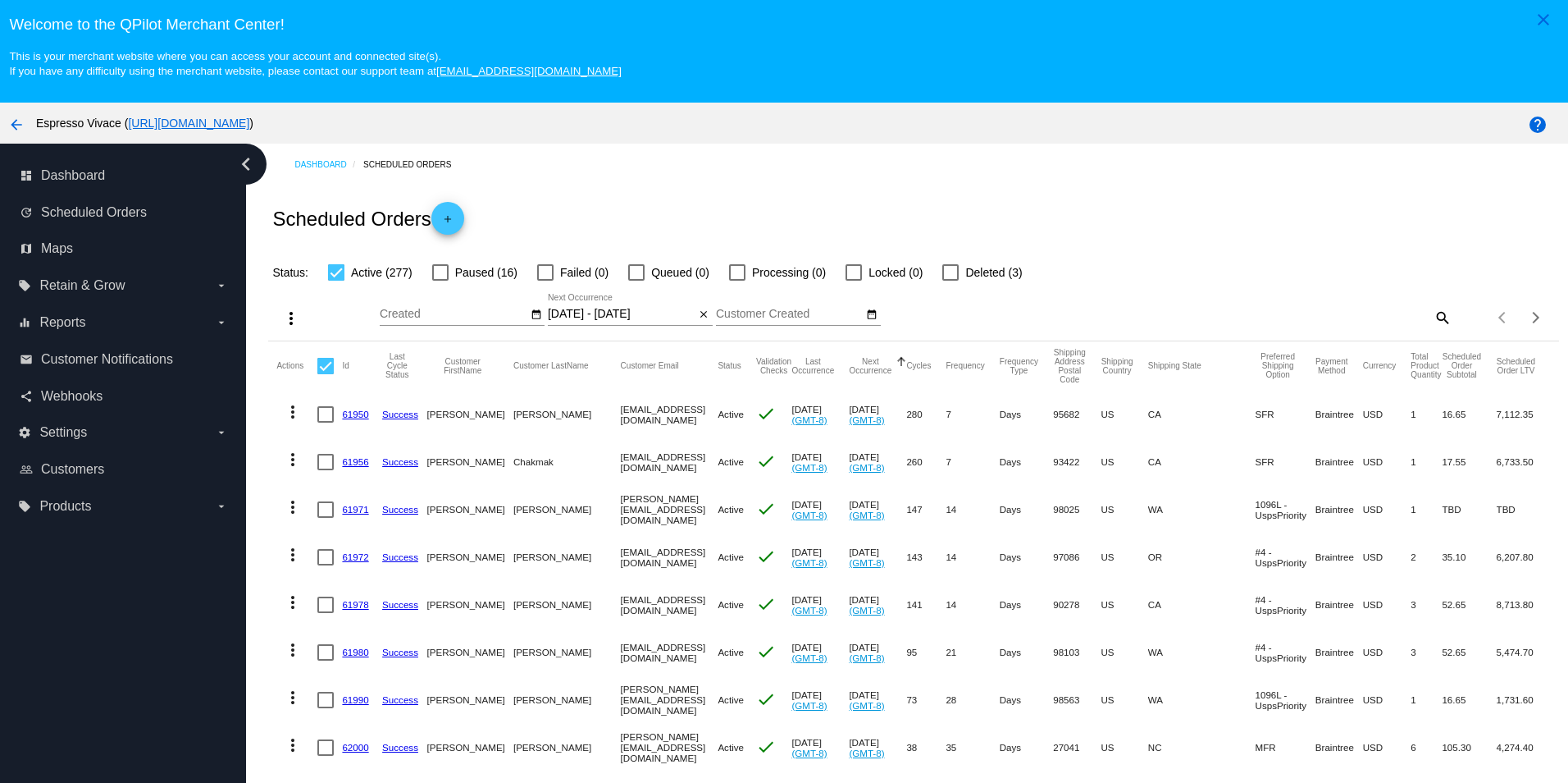
click at [291, 321] on mat-icon "more_vert" at bounding box center [291, 318] width 20 height 20
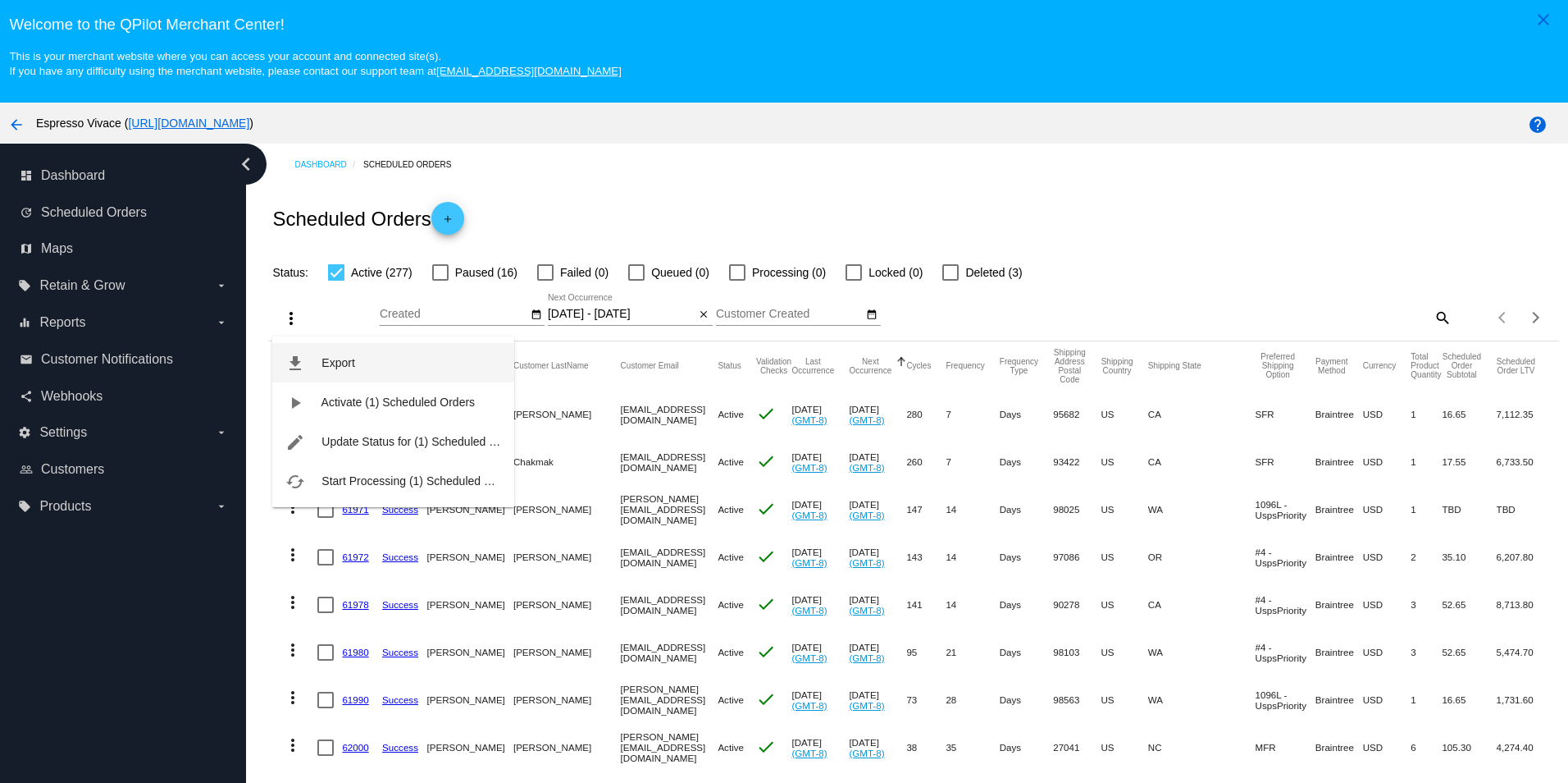
click at [328, 361] on span "Export" at bounding box center [337, 363] width 33 height 13
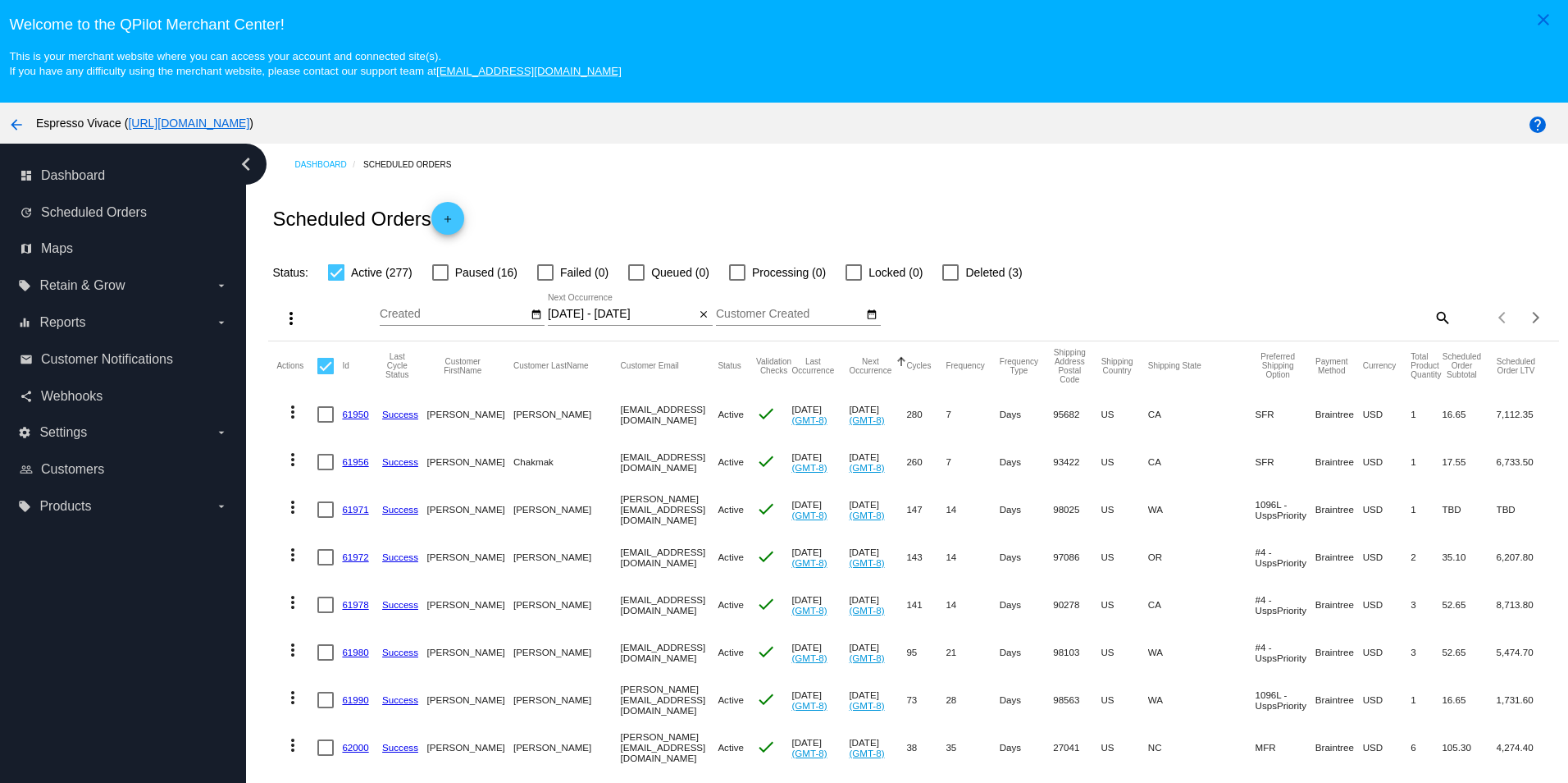
click at [738, 202] on div "Scheduled Orders add" at bounding box center [913, 218] width 1290 height 66
click at [700, 320] on mat-icon "close" at bounding box center [704, 315] width 11 height 13
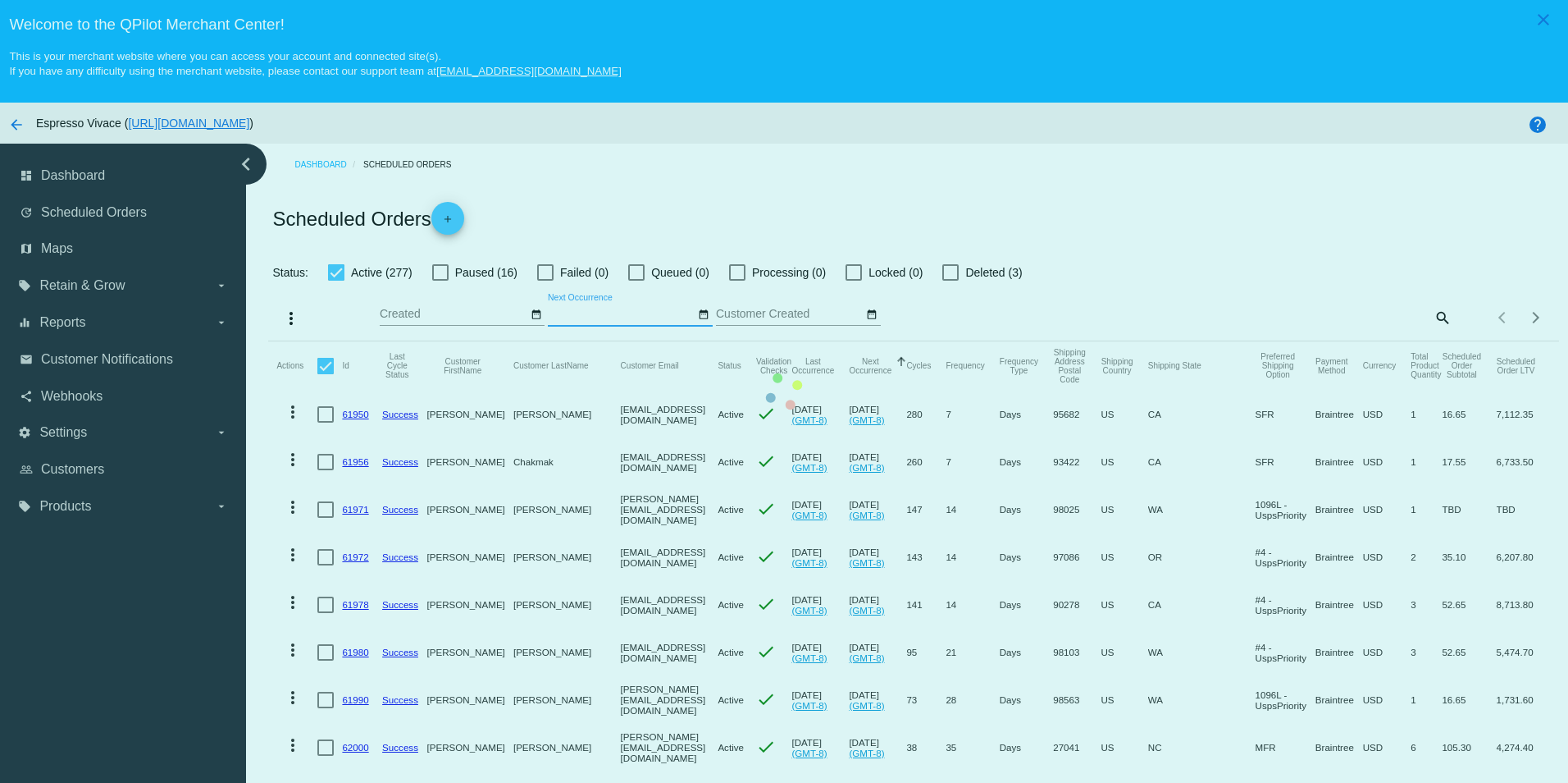
click at [1432, 317] on mat-icon "search" at bounding box center [1442, 316] width 20 height 26
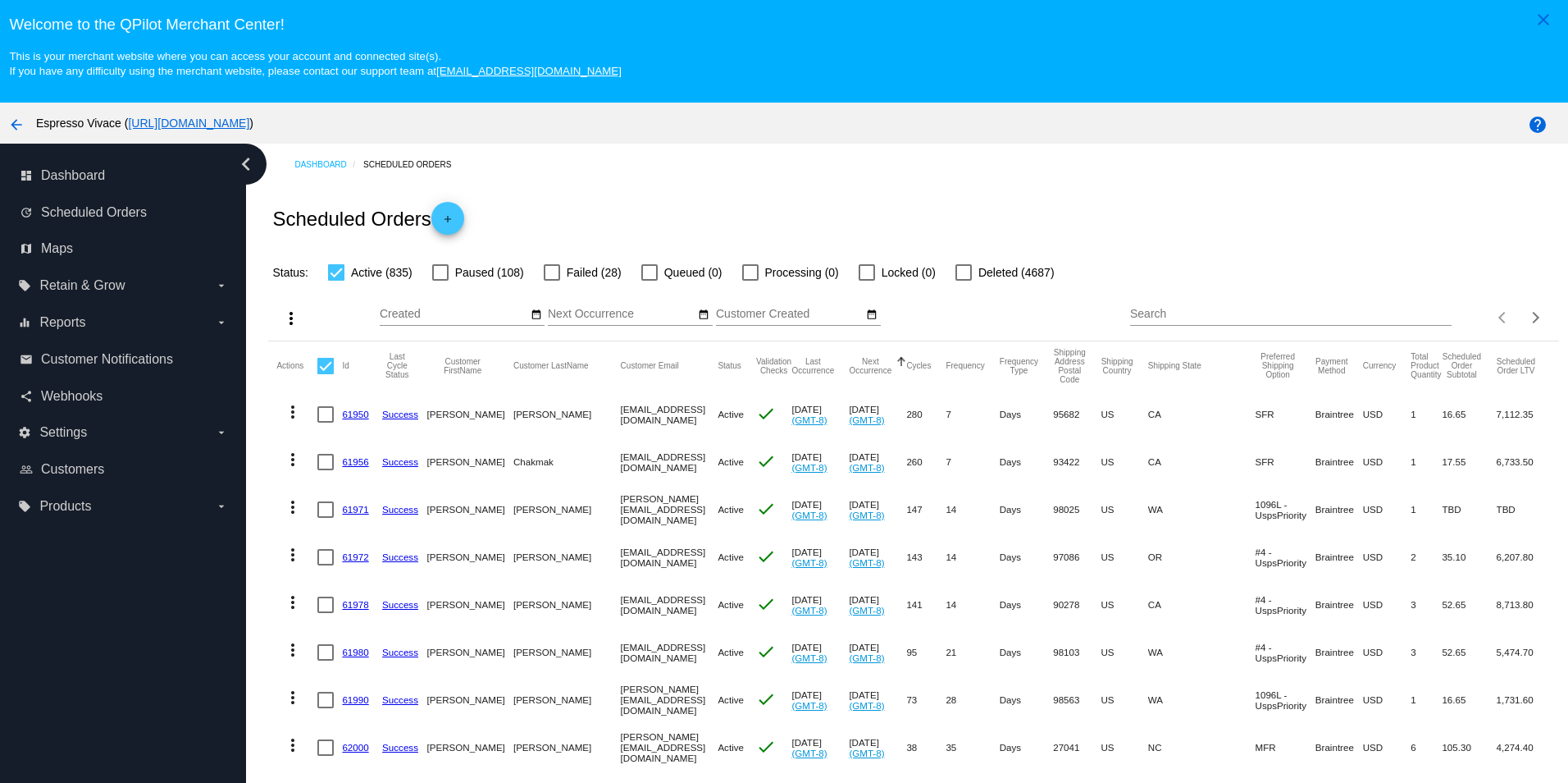
click at [1277, 318] on input "Search" at bounding box center [1291, 315] width 321 height 13
paste input "1011360"
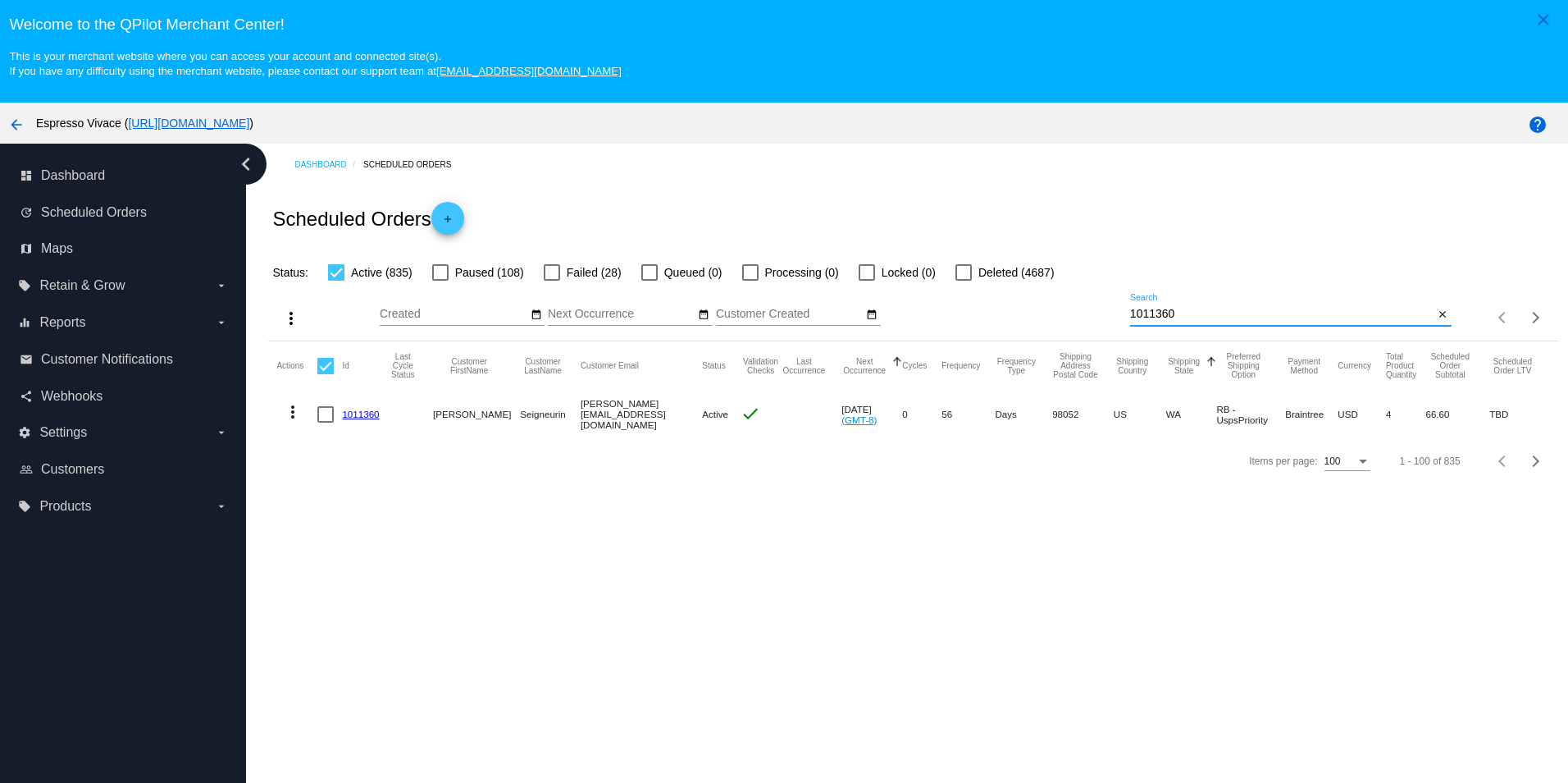
type input "1011360"
click at [344, 419] on link "1011360" at bounding box center [360, 413] width 37 height 10
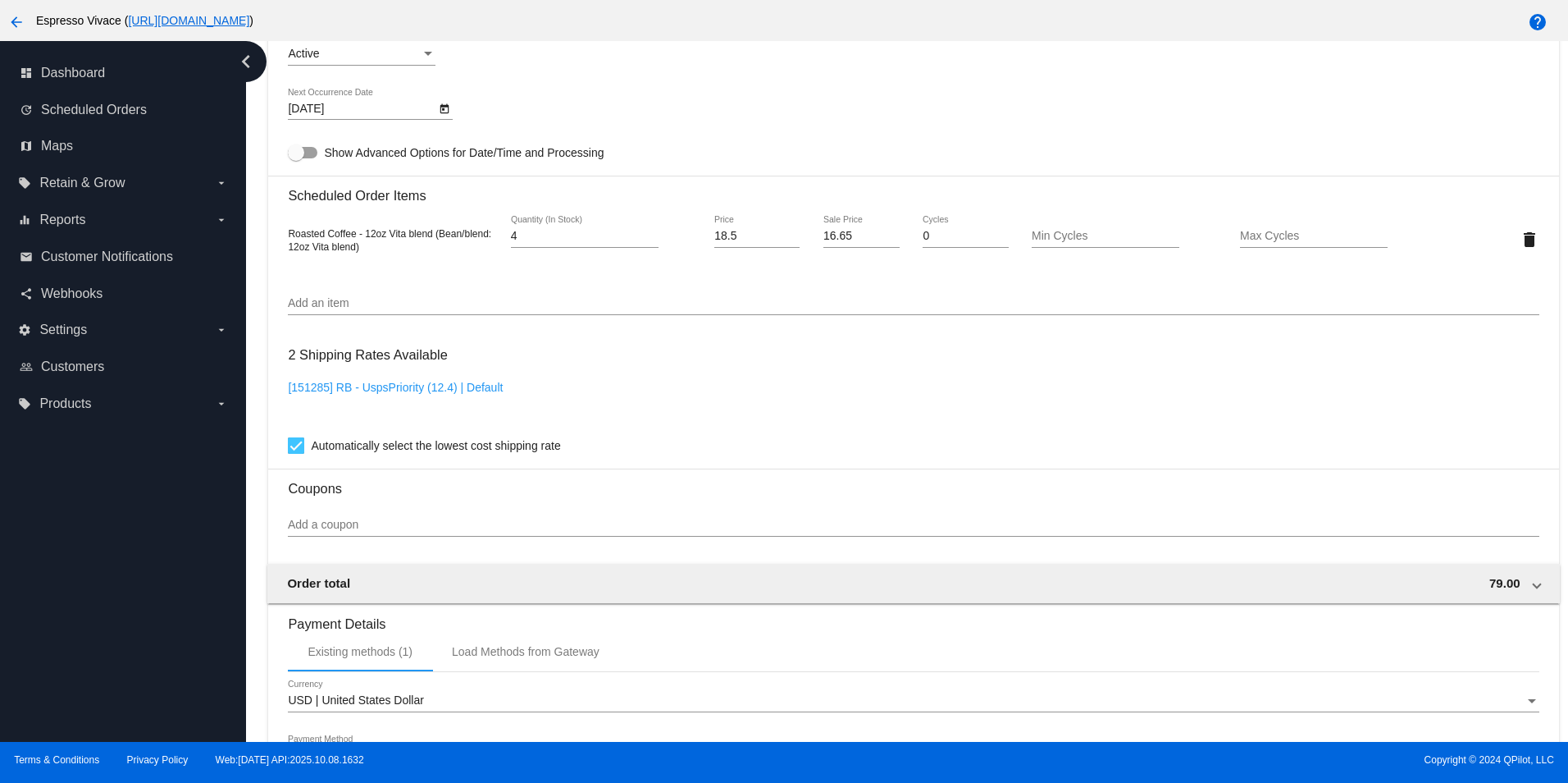
scroll to position [821, 0]
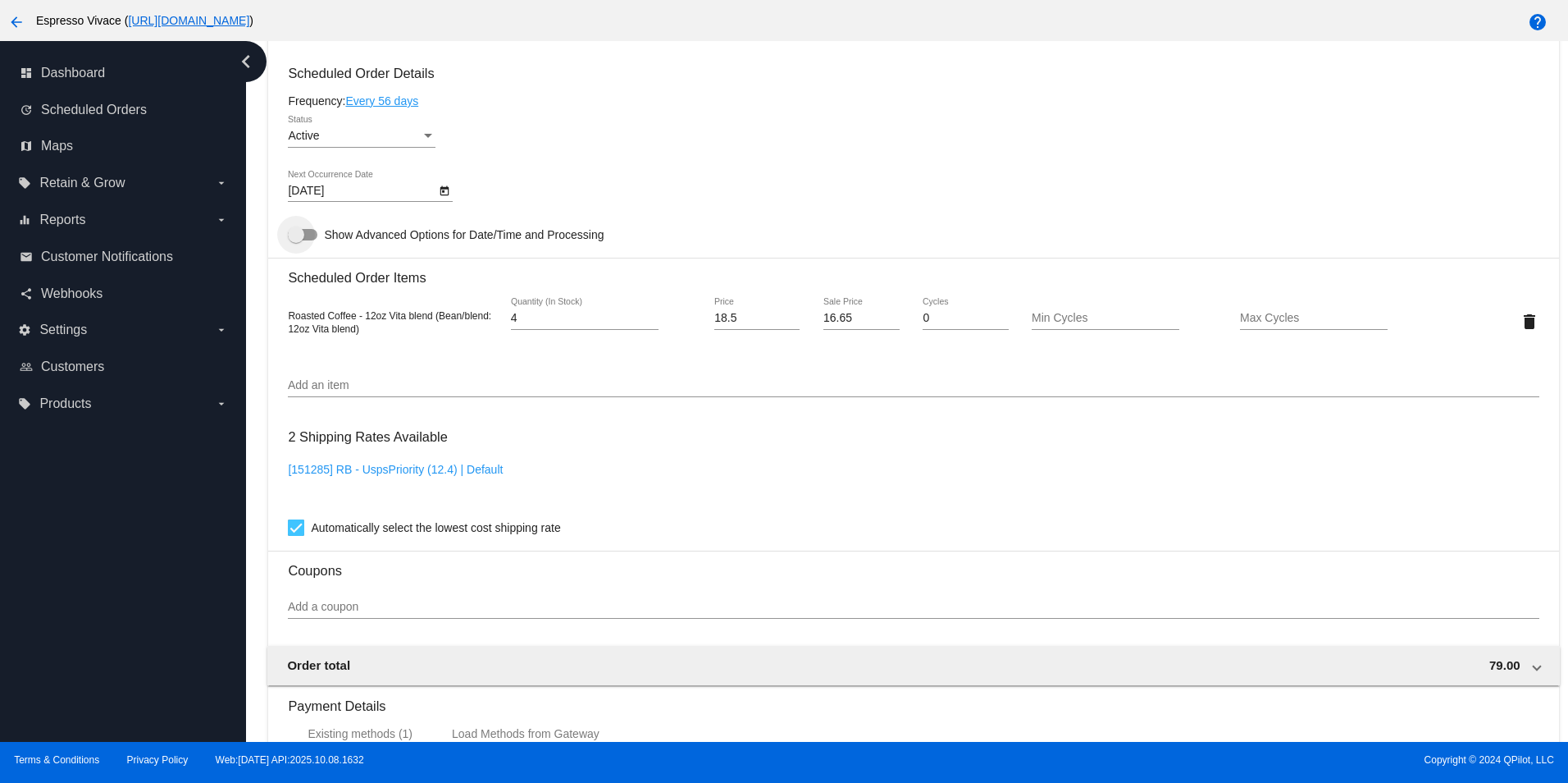
click at [315, 240] on div at bounding box center [302, 235] width 29 height 11
click at [296, 241] on input "Show Advanced Options for Date/Time and Processing" at bounding box center [295, 240] width 1 height 1
checkbox input "true"
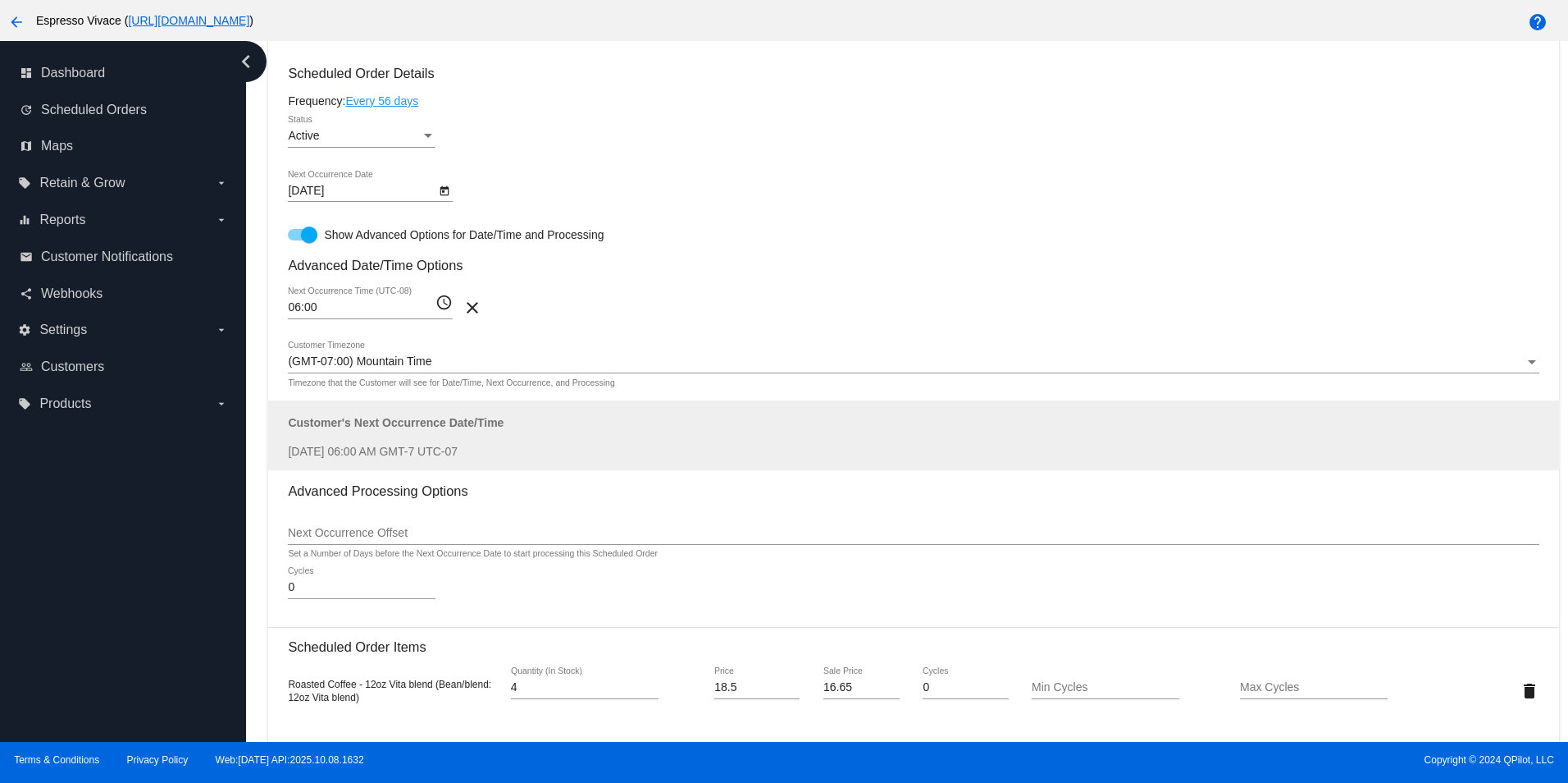
click at [444, 310] on mat-icon "access_time" at bounding box center [444, 302] width 17 height 20
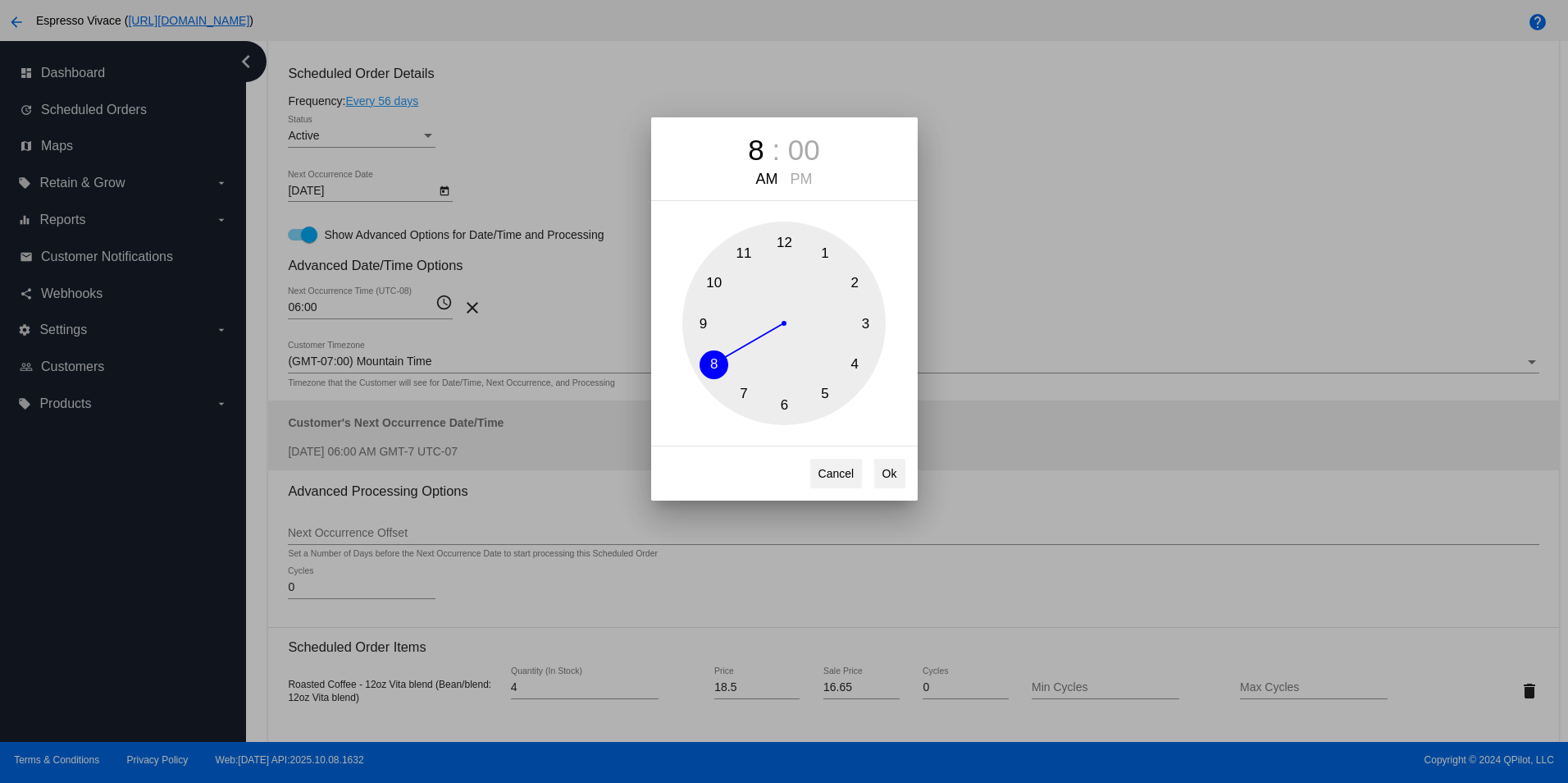
click at [709, 365] on button "8" at bounding box center [714, 365] width 28 height 29
click at [894, 469] on button "Ok" at bounding box center [890, 473] width 31 height 29
type input "08:00"
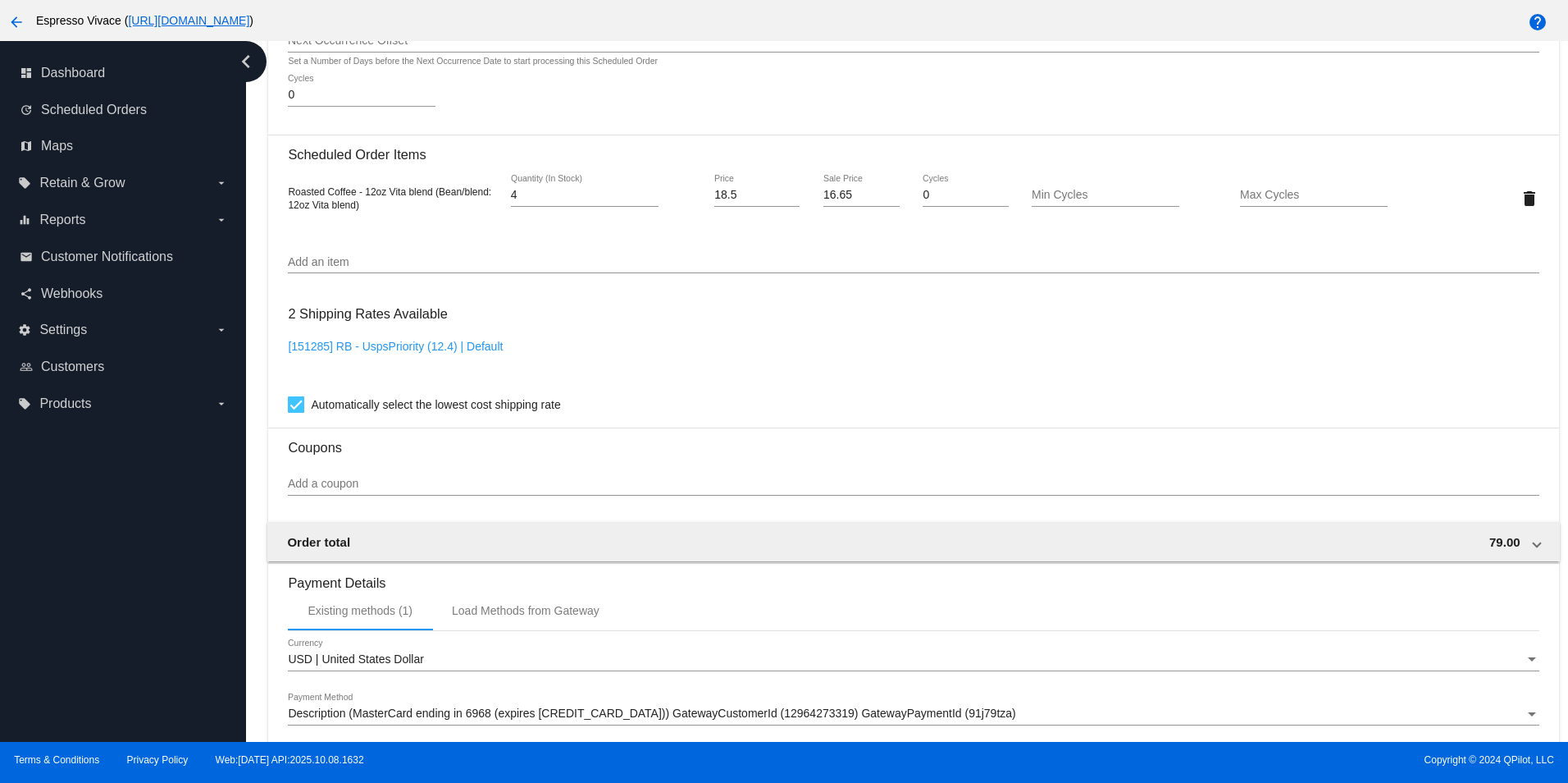
scroll to position [1566, 0]
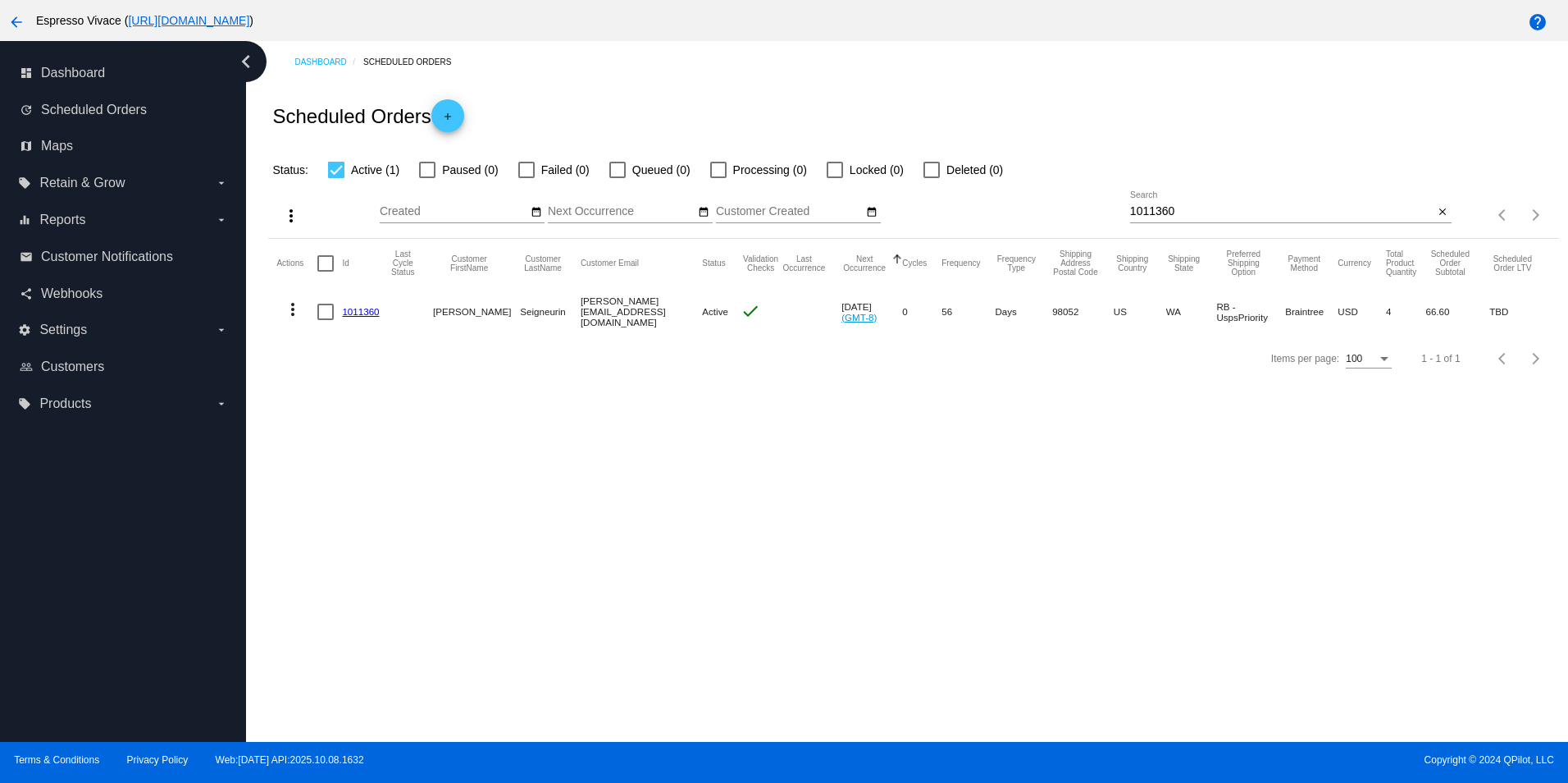
drag, startPoint x: 1194, startPoint y: 205, endPoint x: 1065, endPoint y: 207, distance: 129.0
click at [1065, 207] on div "more_vert Oct Jan Feb Mar [DATE]" at bounding box center [913, 208] width 1290 height 58
drag, startPoint x: 1175, startPoint y: 210, endPoint x: 985, endPoint y: 214, distance: 190.0
click at [985, 213] on div "more_vert Oct Jan Feb Mar [DATE]" at bounding box center [913, 208] width 1290 height 58
paste input "38305"
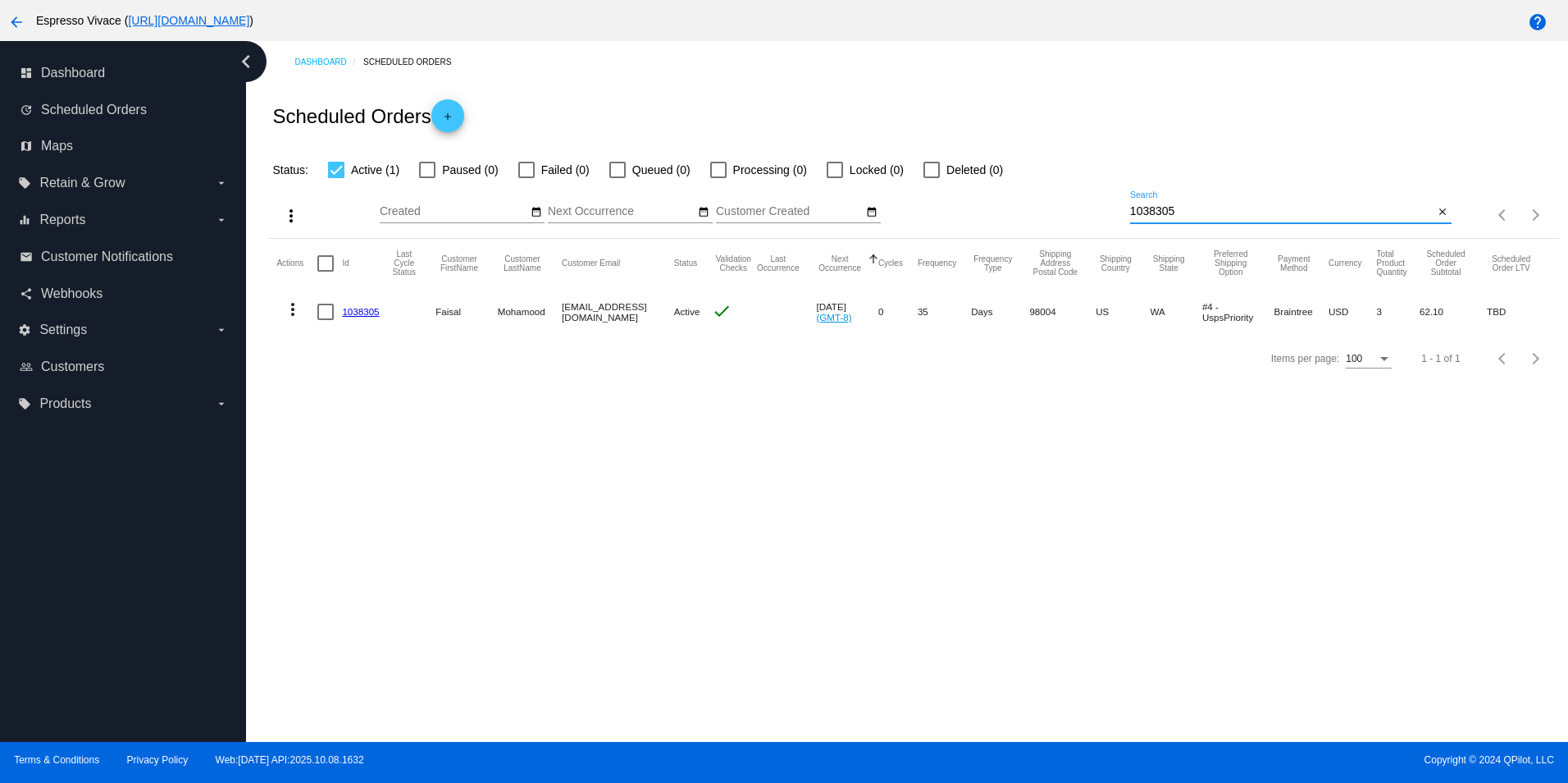
type input "1038305"
click at [356, 309] on link "1038305" at bounding box center [360, 311] width 37 height 10
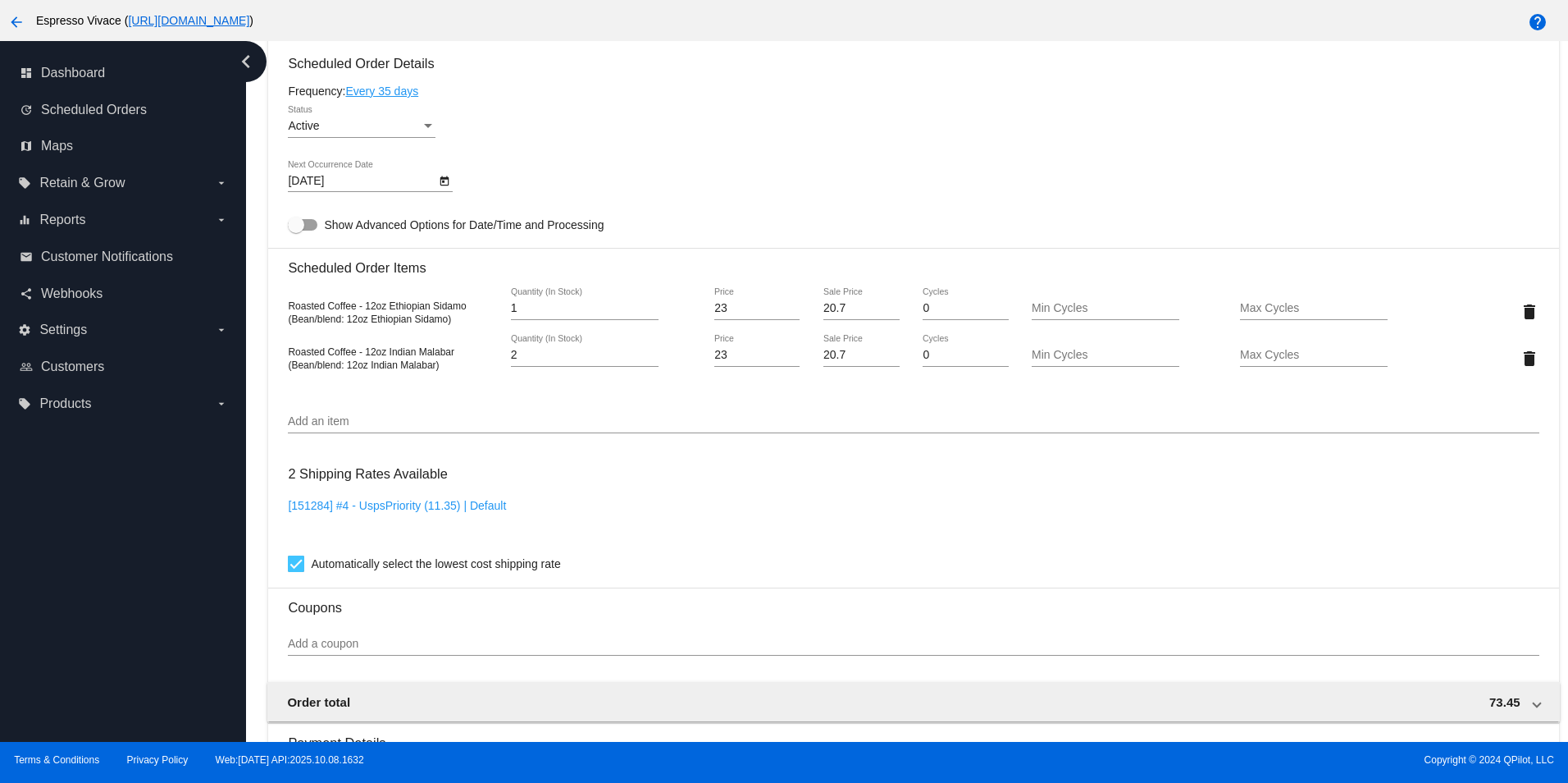
scroll to position [666, 0]
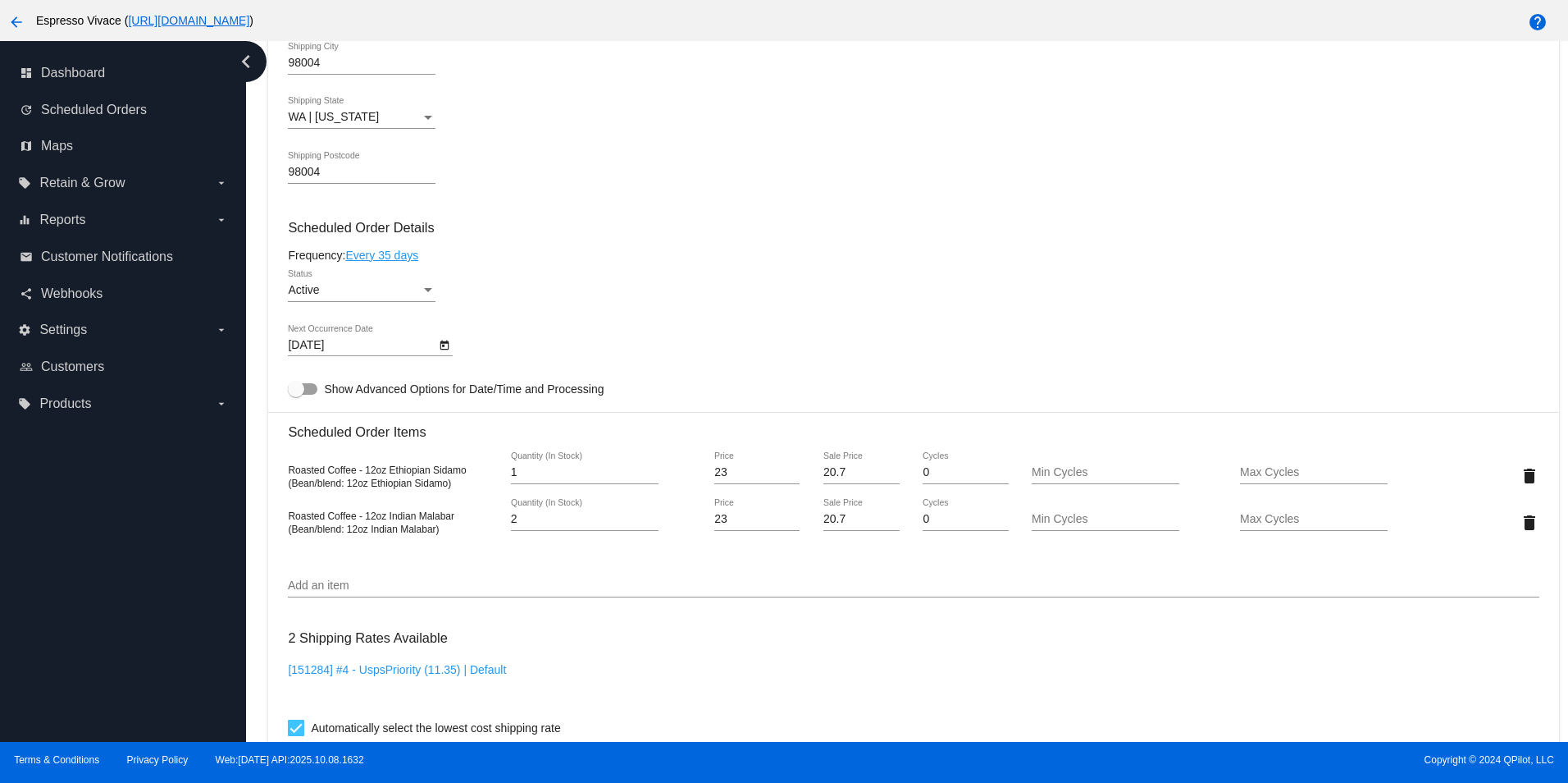
click at [312, 394] on div at bounding box center [302, 389] width 29 height 11
click at [296, 395] on input "Show Advanced Options for Date/Time and Processing" at bounding box center [295, 394] width 1 height 1
checkbox input "true"
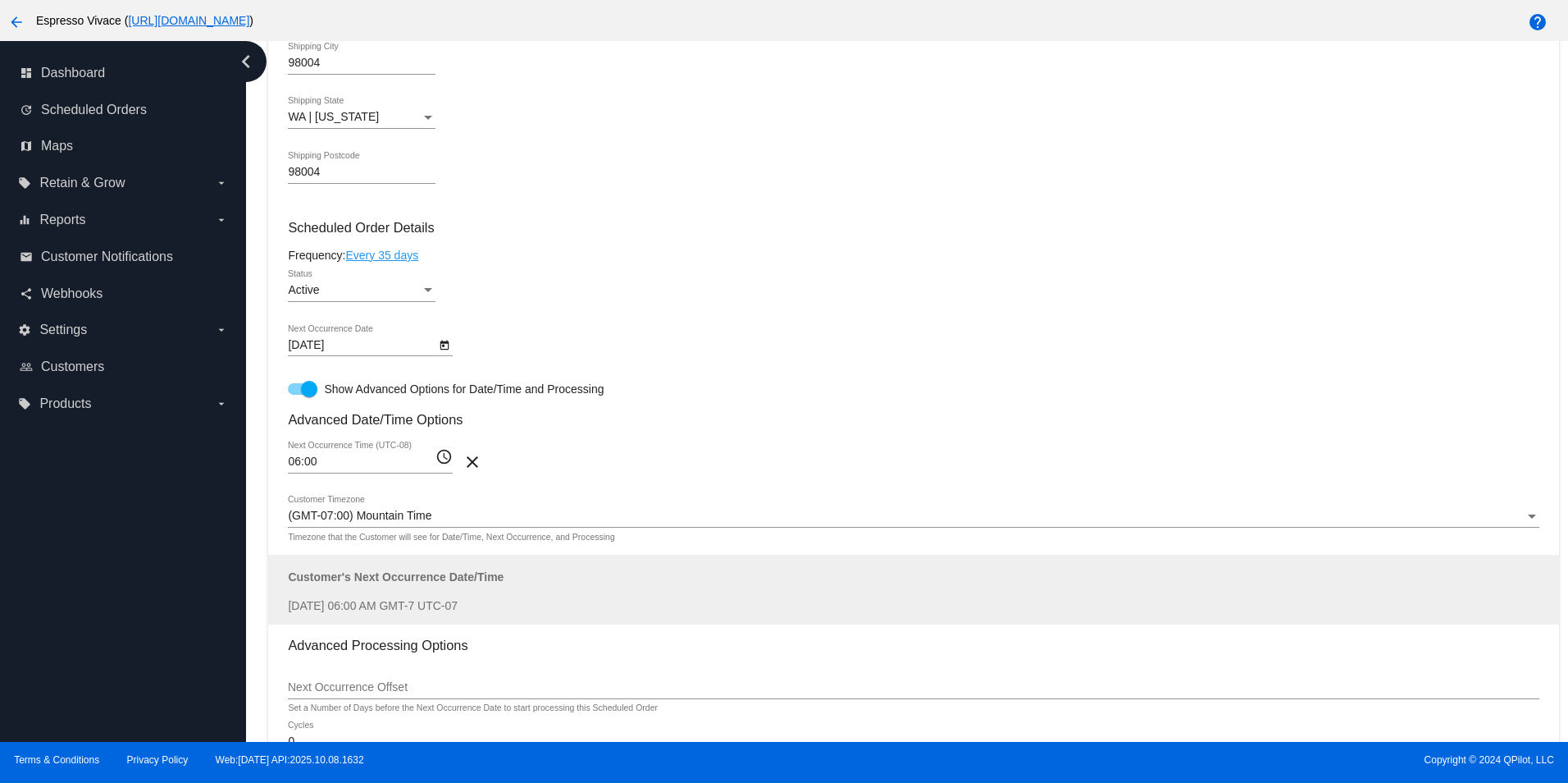
click at [446, 461] on mat-icon "access_time" at bounding box center [444, 457] width 17 height 20
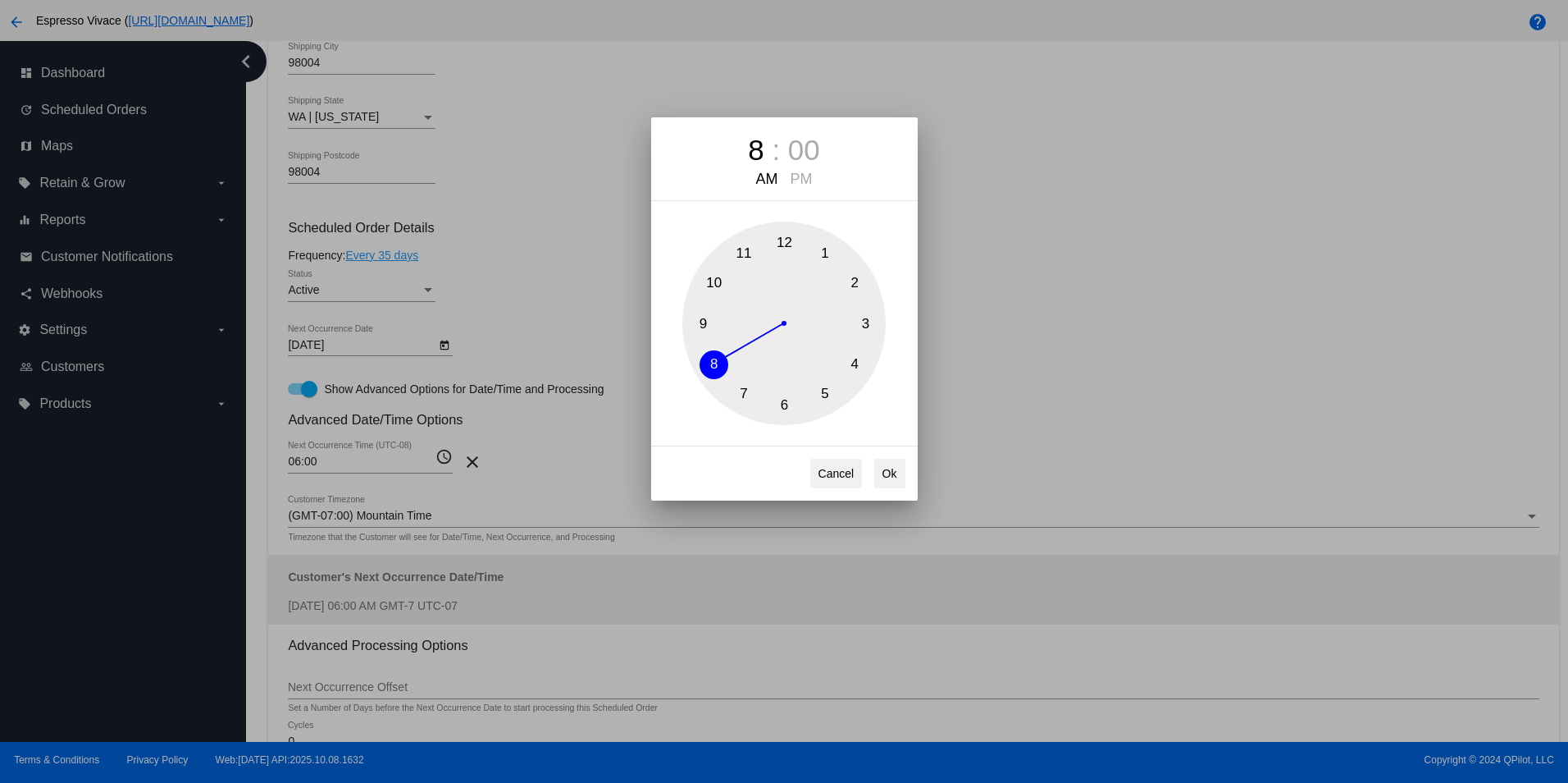
click at [718, 364] on button "8" at bounding box center [714, 365] width 28 height 29
click at [897, 468] on button "Ok" at bounding box center [890, 473] width 31 height 29
type input "08:00"
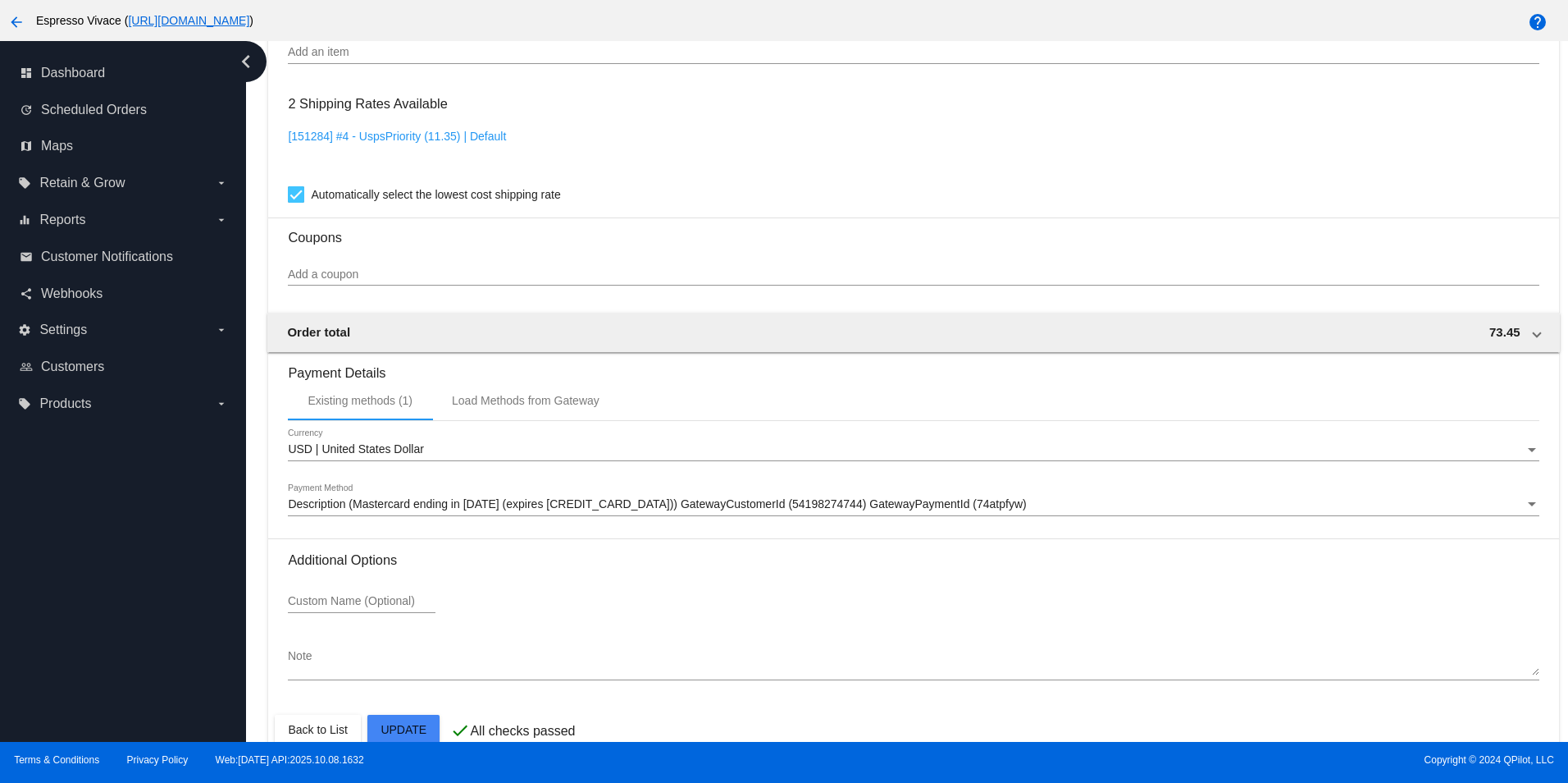
scroll to position [1613, 0]
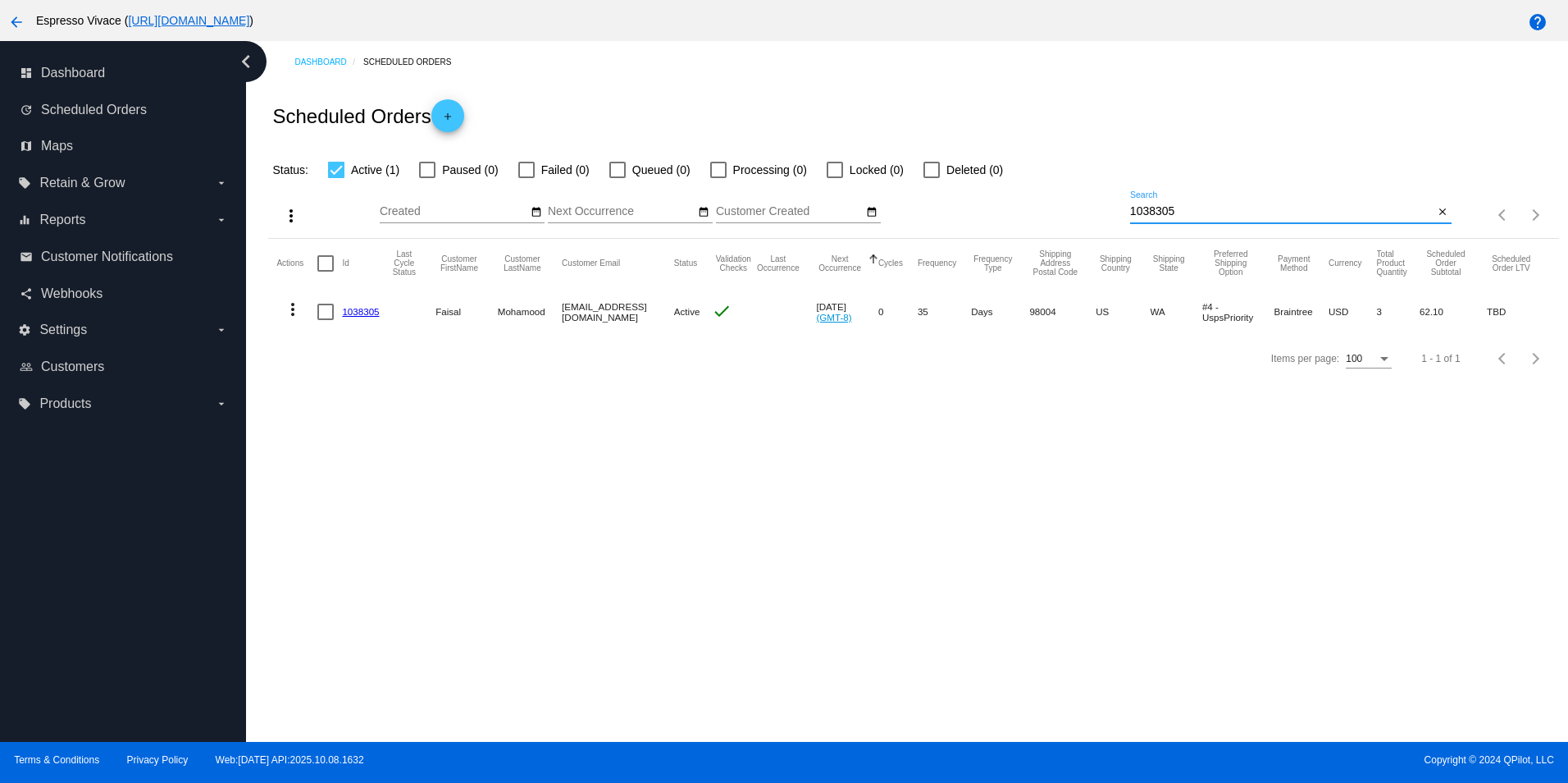
drag, startPoint x: 1201, startPoint y: 208, endPoint x: 926, endPoint y: 211, distance: 275.0
click at [924, 206] on div "more_vert Oct Jan Feb Mar [DATE]" at bounding box center [913, 208] width 1290 height 58
paste input "40348"
type input "1040348"
click at [361, 310] on link "1040348" at bounding box center [360, 311] width 37 height 10
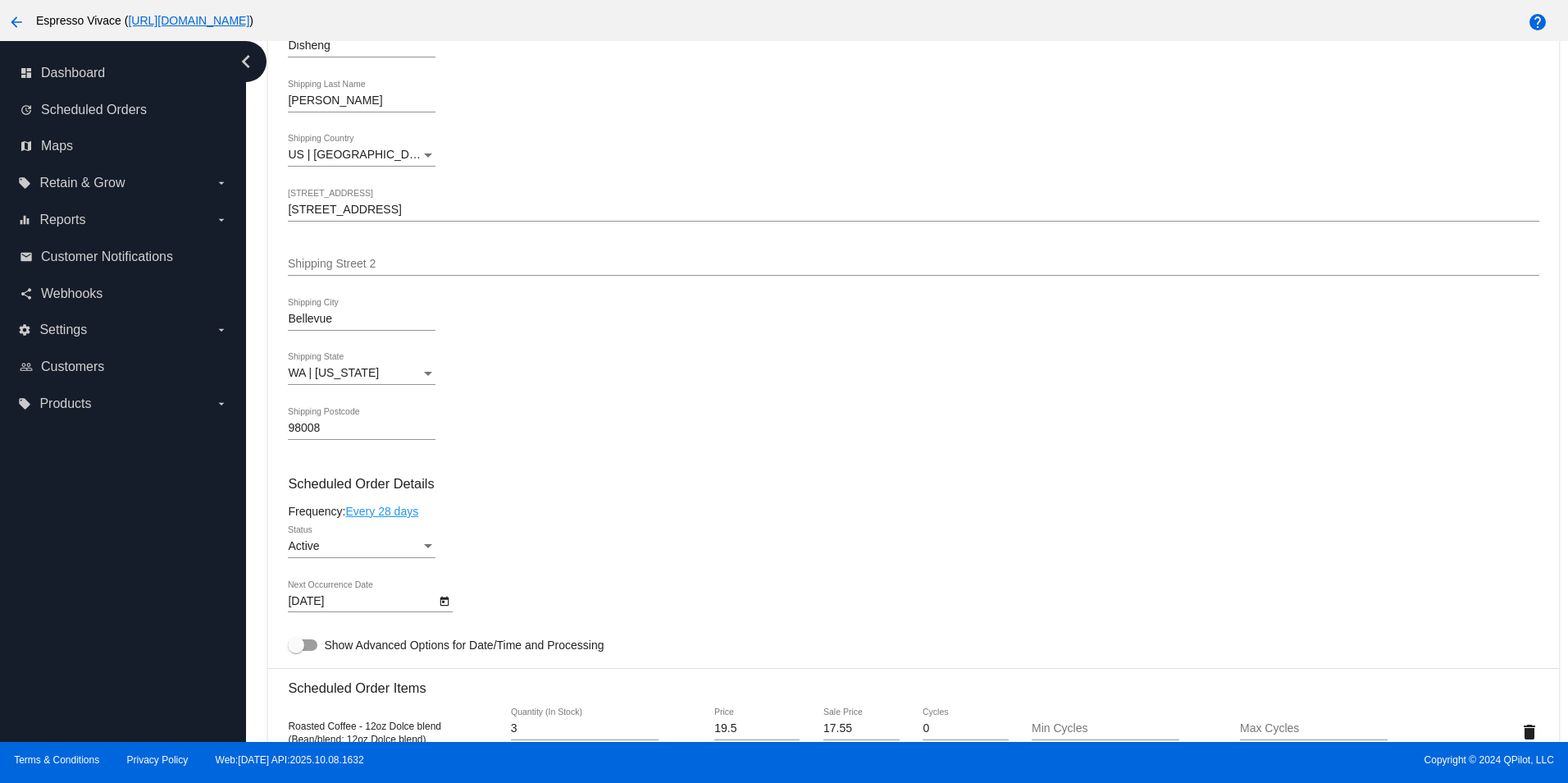
scroll to position [903, 0]
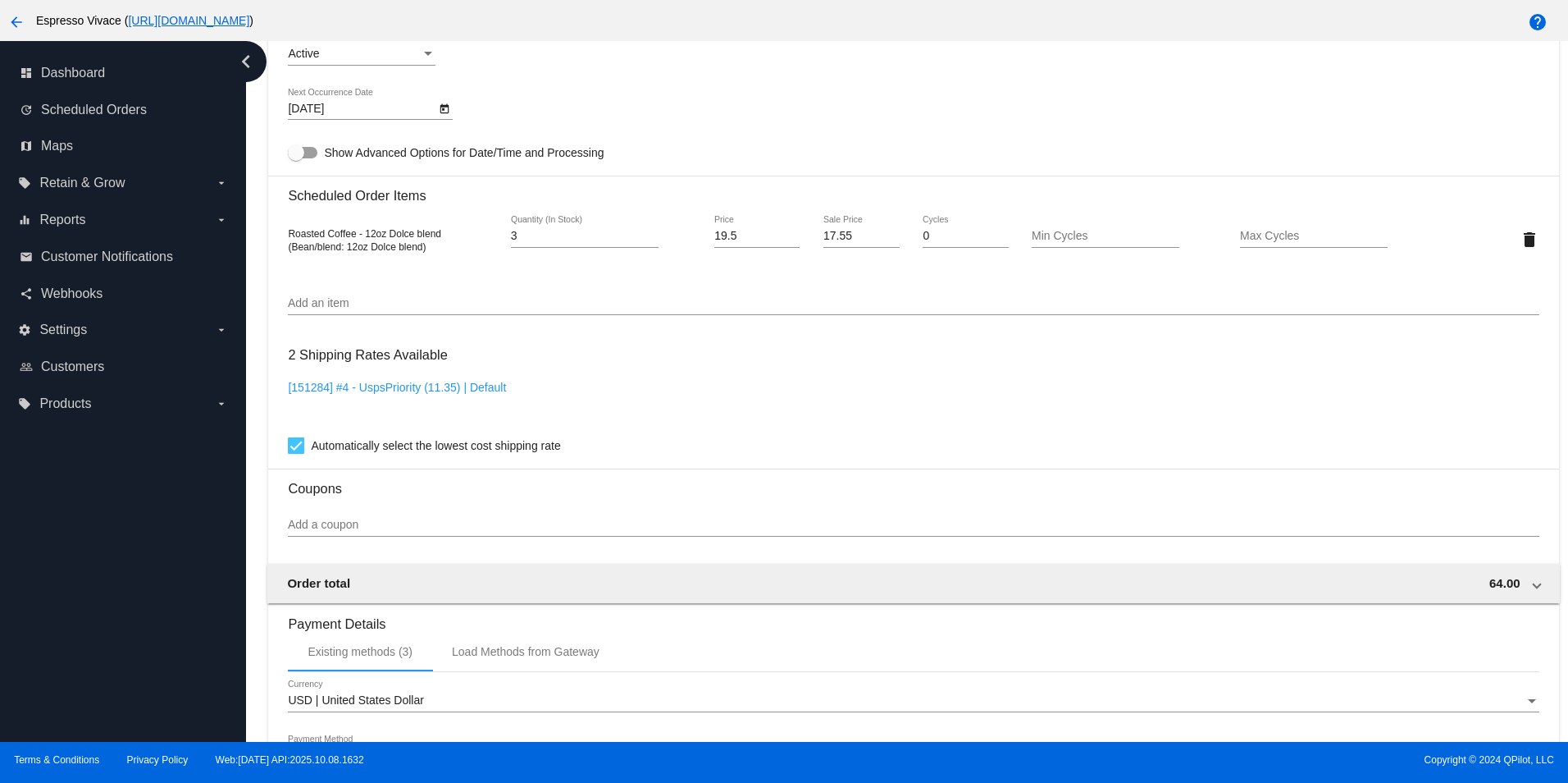
click at [312, 159] on div at bounding box center [302, 153] width 29 height 11
click at [296, 160] on input "Show Advanced Options for Date/Time and Processing" at bounding box center [295, 159] width 1 height 1
checkbox input "true"
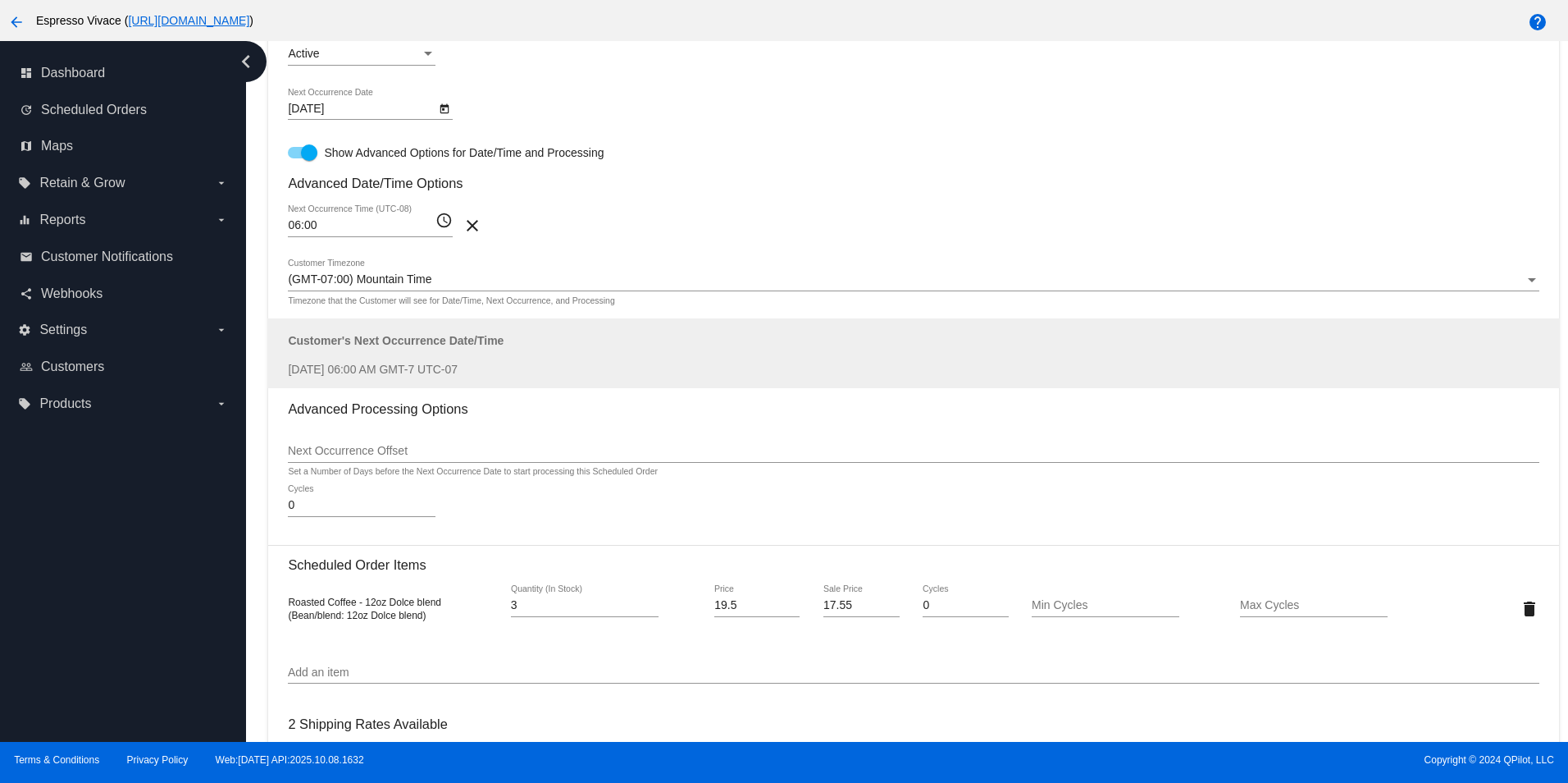
click at [447, 231] on mat-icon "access_time" at bounding box center [444, 220] width 17 height 20
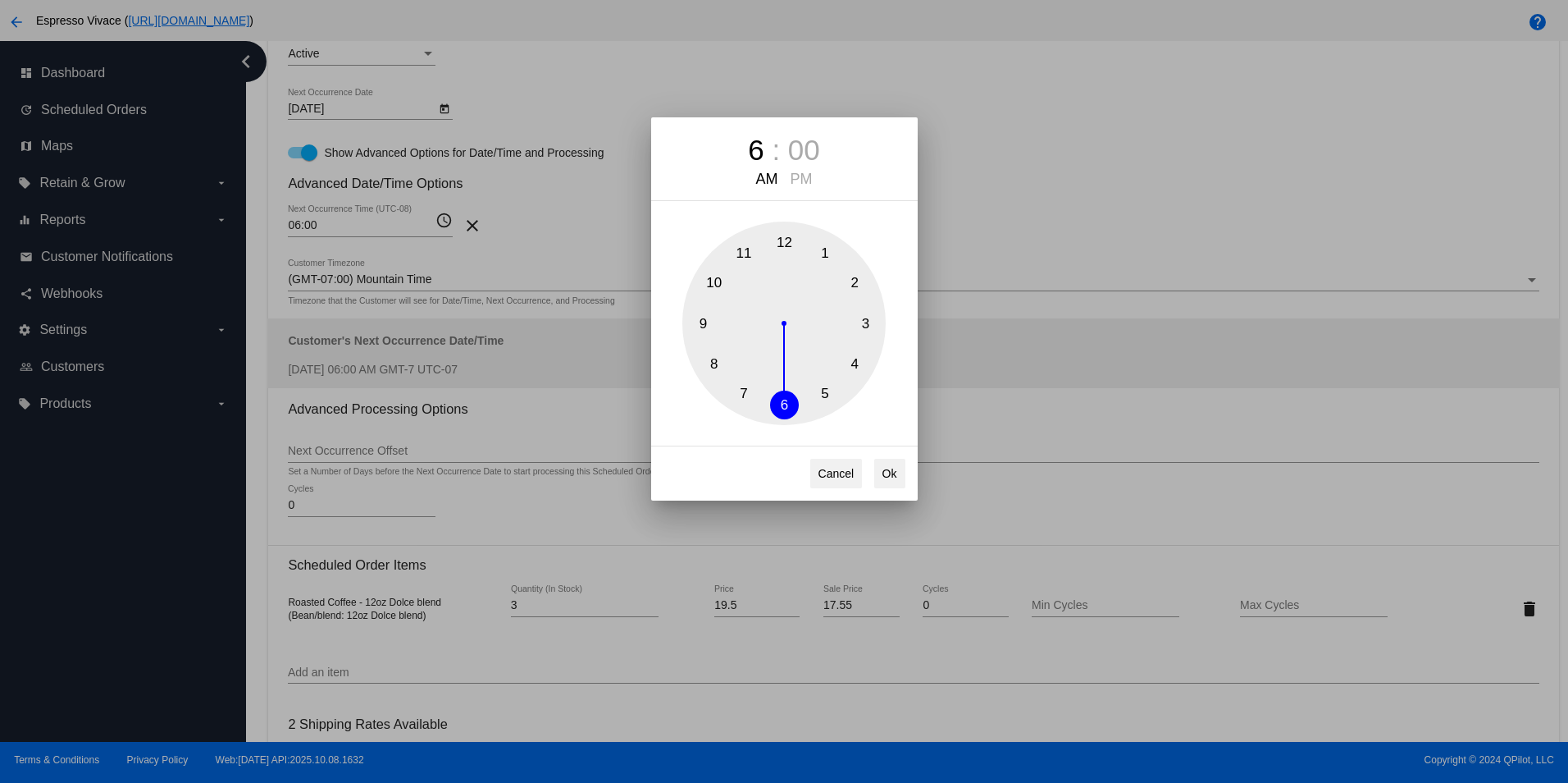
click at [716, 362] on button "8" at bounding box center [714, 365] width 28 height 29
click at [892, 472] on button "Ok" at bounding box center [890, 473] width 31 height 29
type input "08:00"
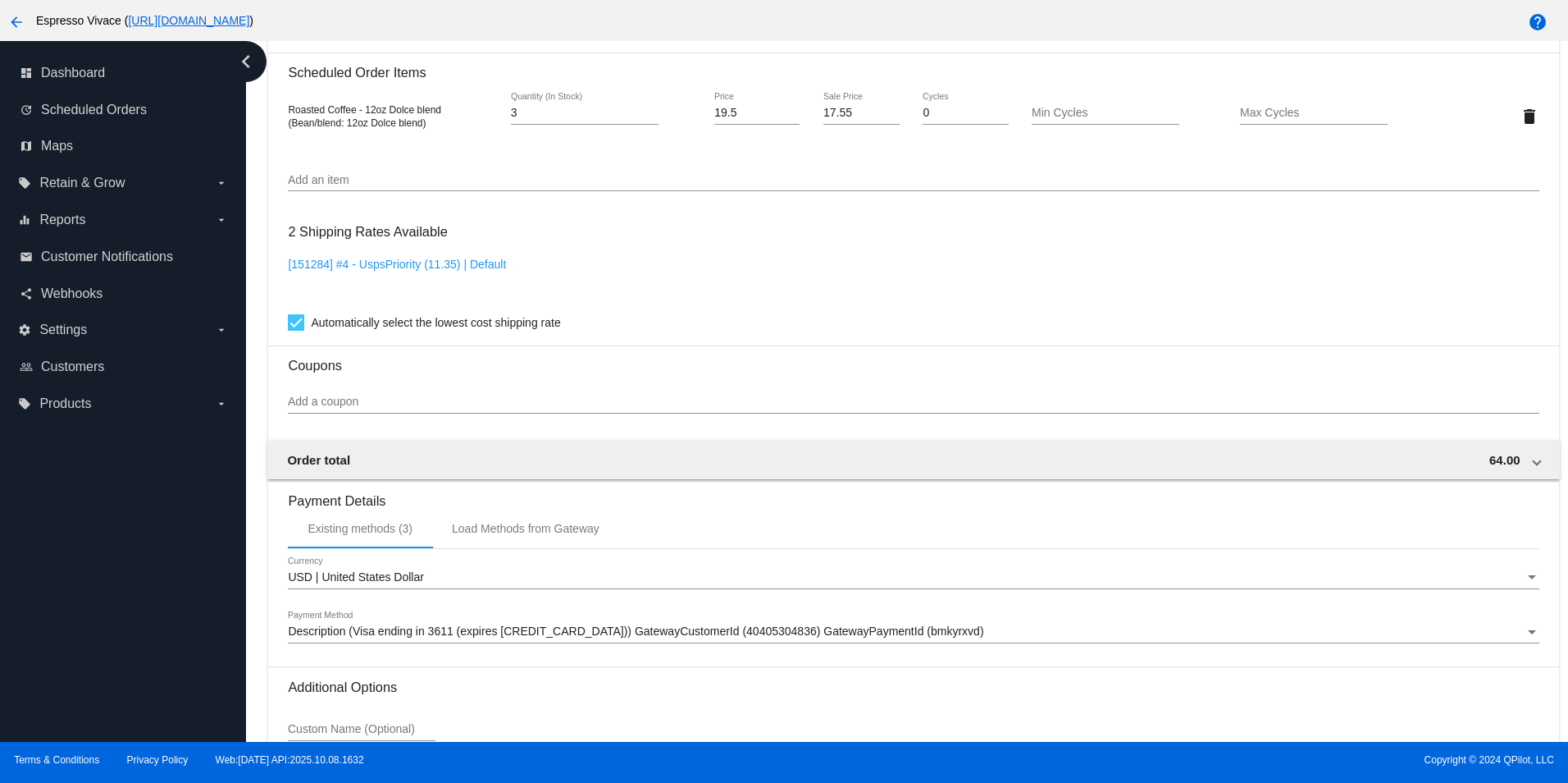
scroll to position [1566, 0]
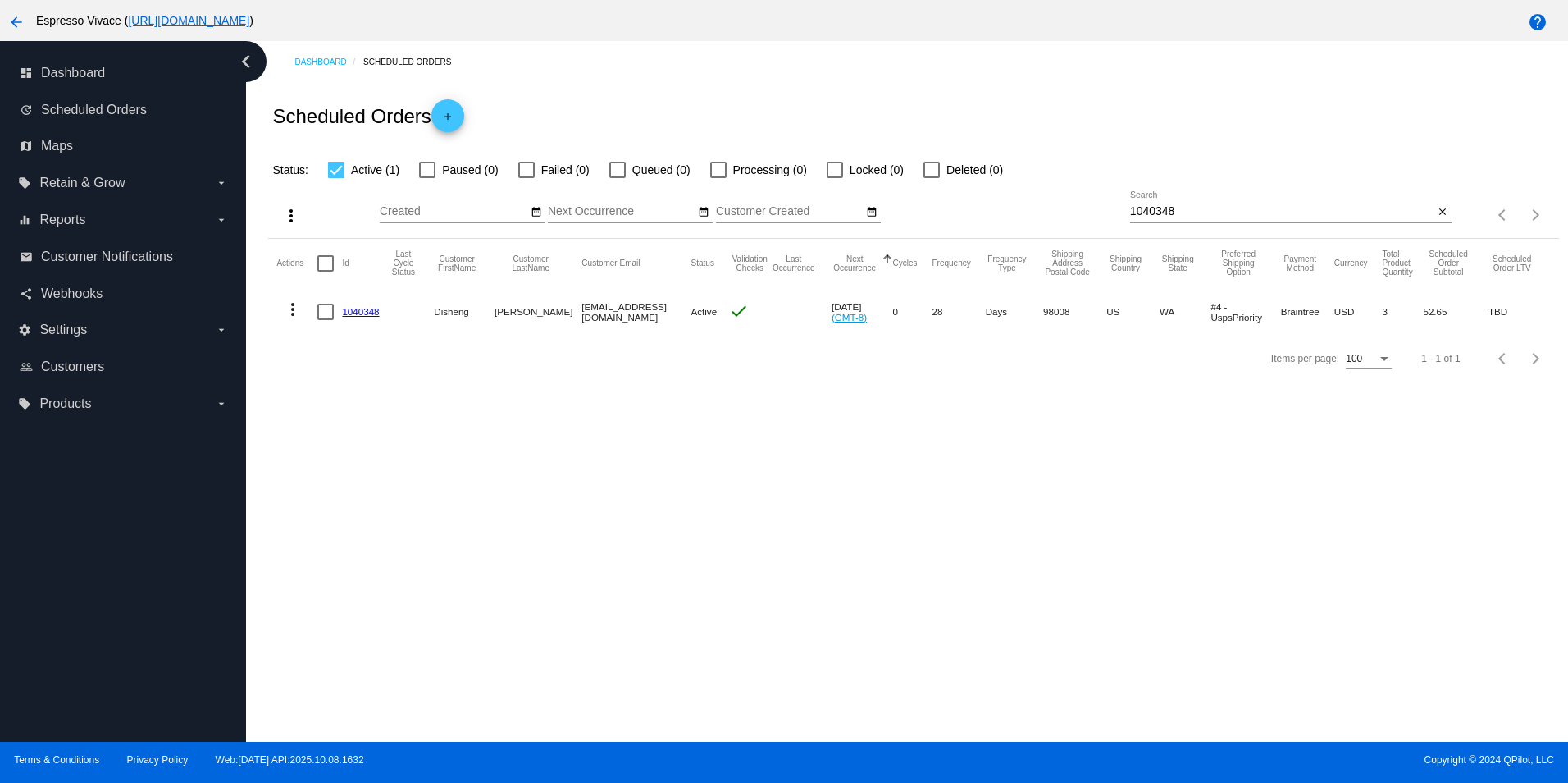
drag, startPoint x: 1173, startPoint y: 216, endPoint x: 1005, endPoint y: 210, distance: 168.1
click at [1005, 210] on div "more_vert Oct Jan Feb Mar [DATE]" at bounding box center [913, 208] width 1290 height 58
paste input "274397"
type input "274397"
click at [362, 314] on link "274397" at bounding box center [358, 311] width 32 height 10
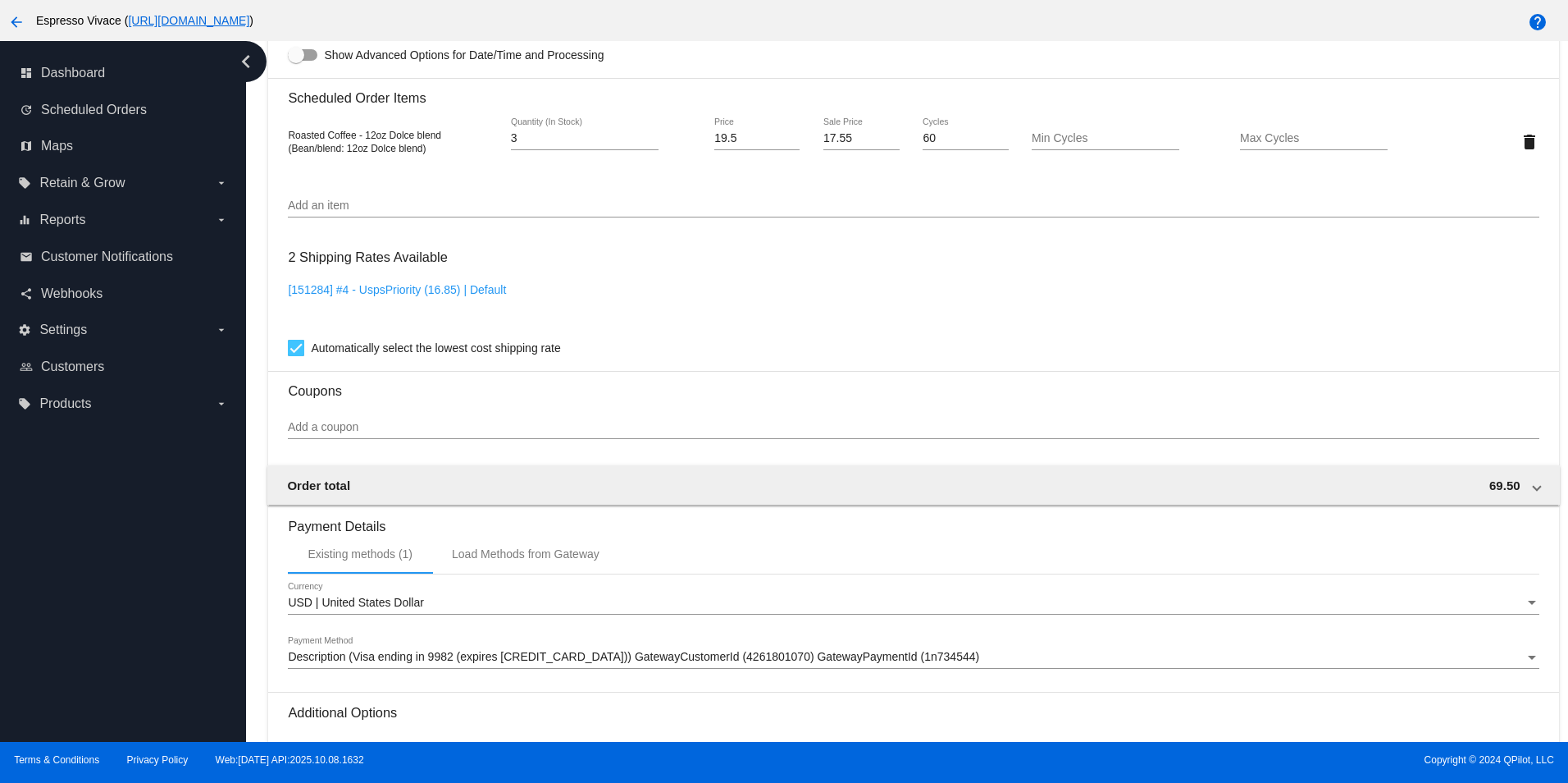
scroll to position [984, 0]
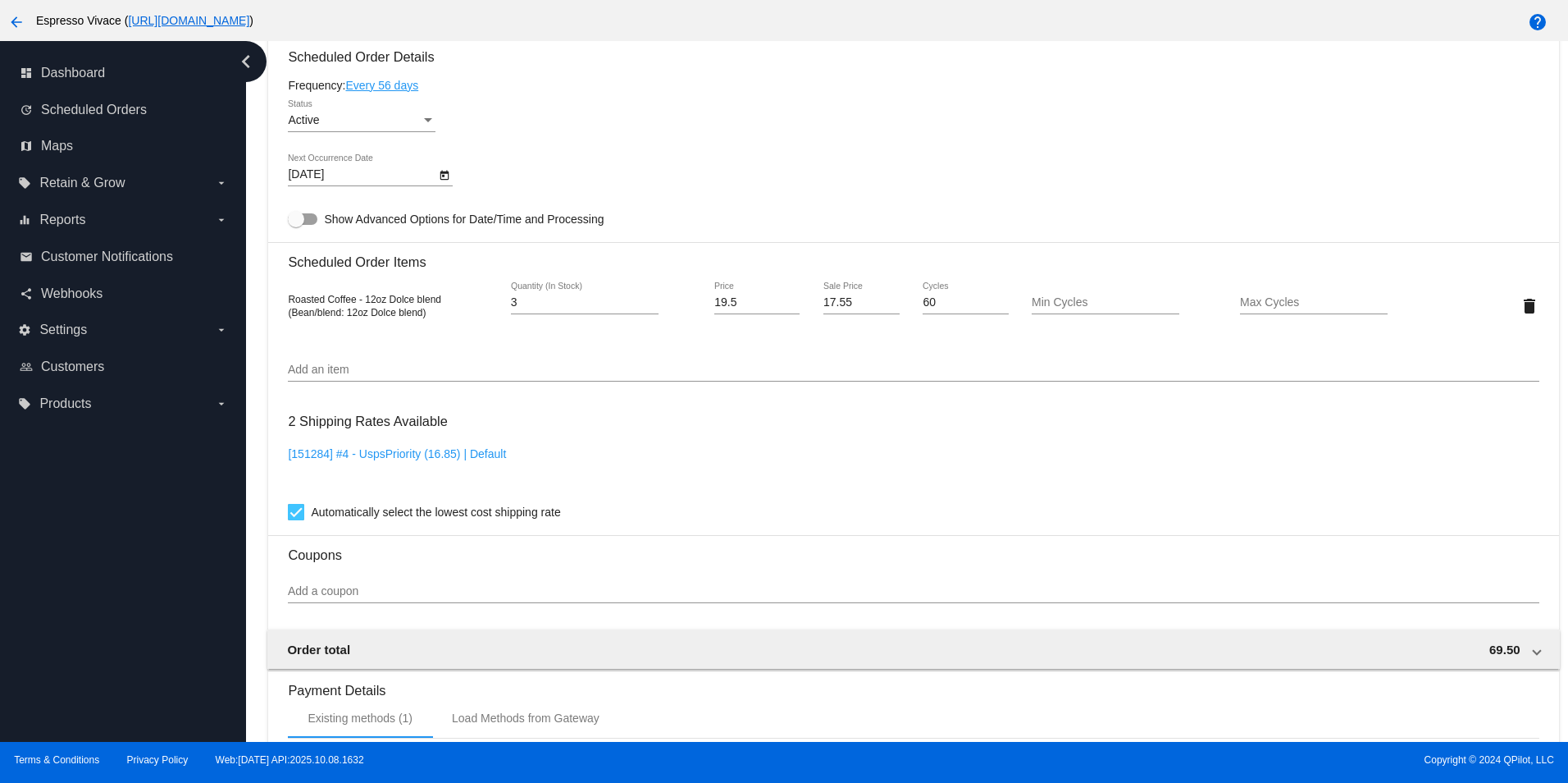
click at [310, 225] on div at bounding box center [302, 220] width 29 height 11
click at [296, 225] on input "Show Advanced Options for Date/Time and Processing" at bounding box center [295, 225] width 1 height 1
checkbox input "true"
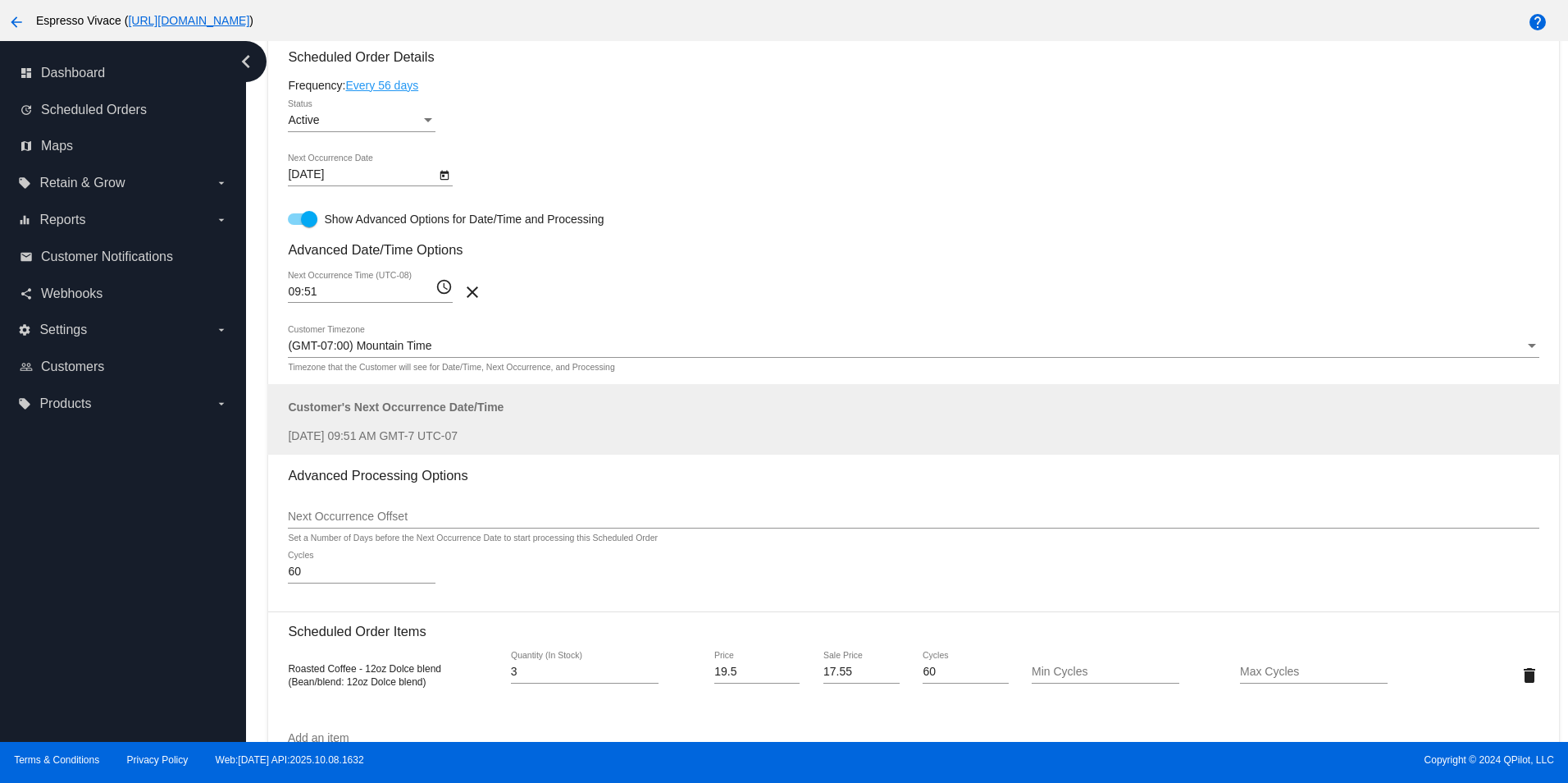
click at [445, 297] on mat-icon "access_time" at bounding box center [444, 287] width 17 height 20
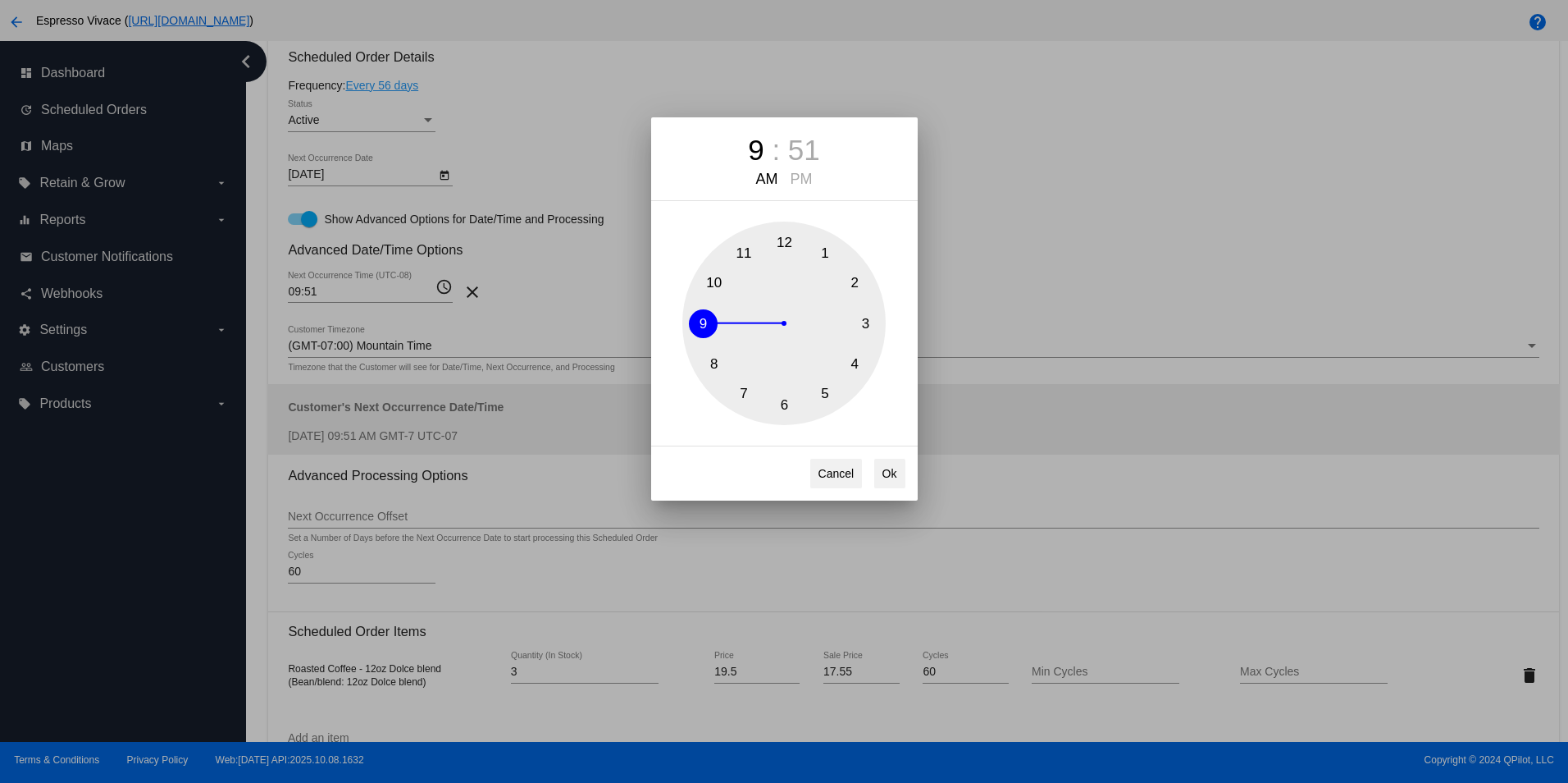
click at [711, 360] on button "8" at bounding box center [714, 365] width 28 height 29
click at [798, 145] on div "51" at bounding box center [804, 150] width 32 height 33
click at [786, 240] on button "0" at bounding box center [784, 242] width 28 height 29
click at [898, 474] on button "Ok" at bounding box center [890, 473] width 31 height 29
type input "08:00"
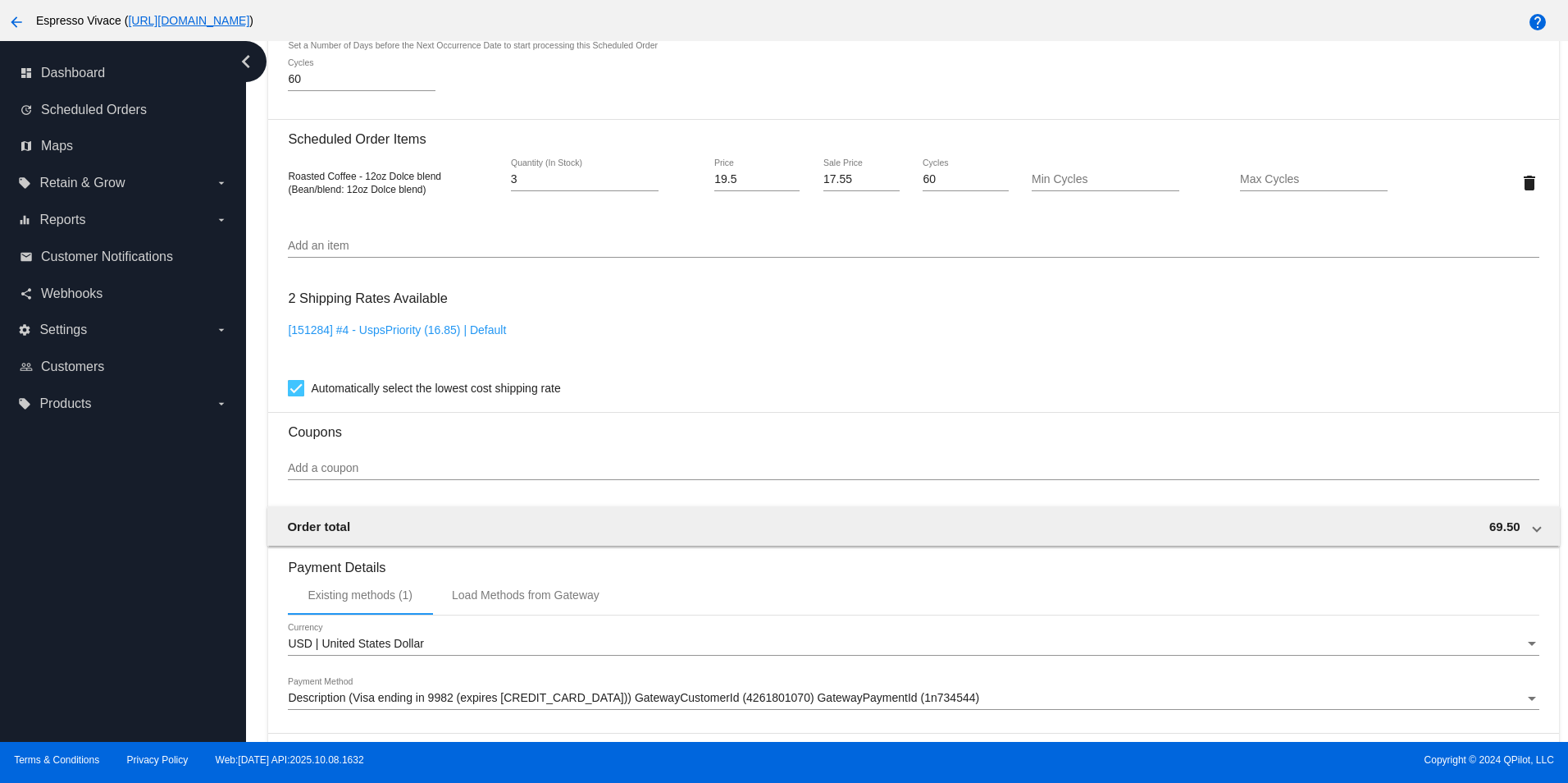
scroll to position [1716, 0]
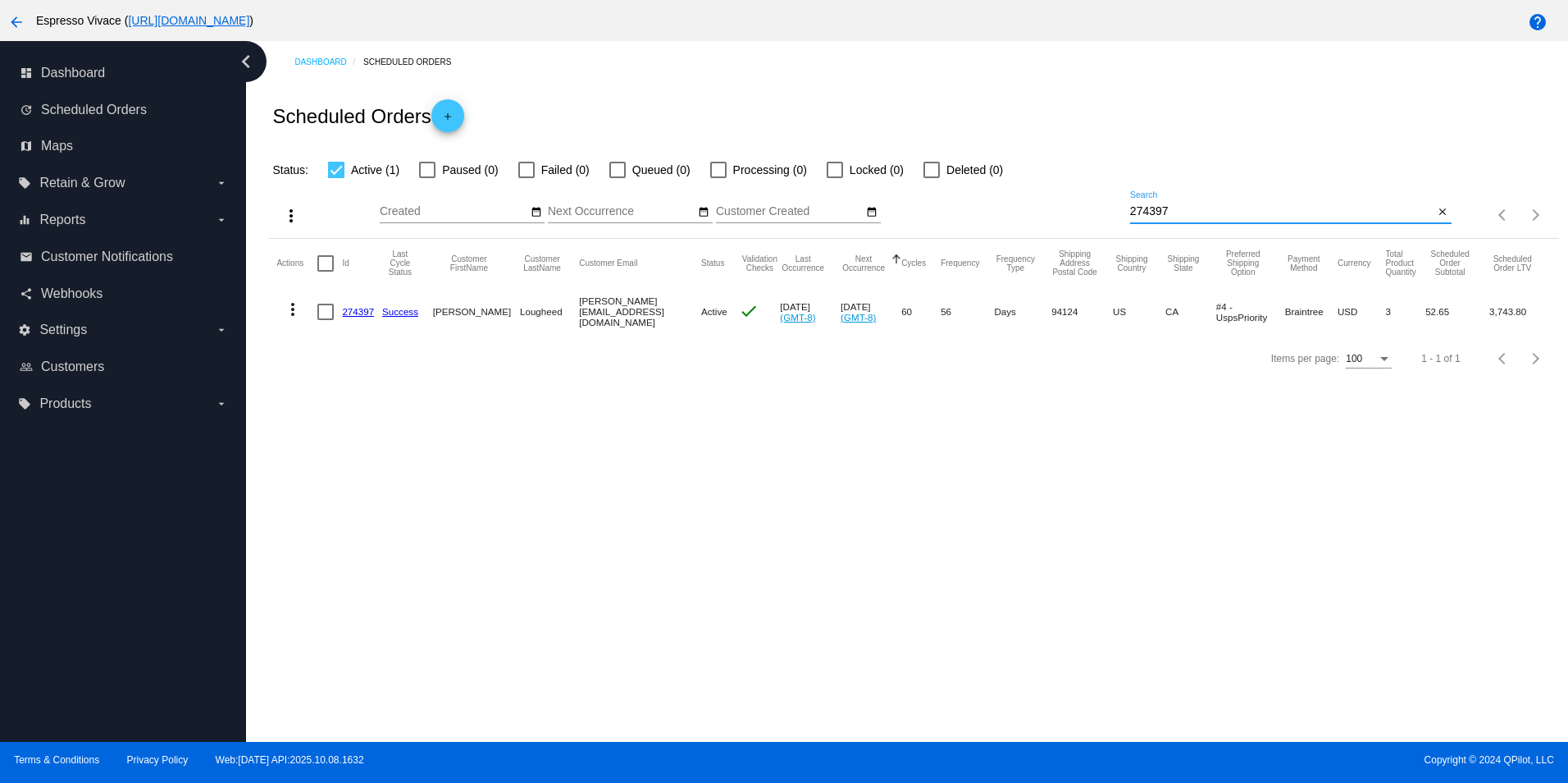
drag, startPoint x: 1200, startPoint y: 207, endPoint x: 1030, endPoint y: 206, distance: 170.0
click at [1030, 202] on div "more_vert Oct Jan Feb Mar [DATE]" at bounding box center [913, 208] width 1290 height 58
paste input "08069"
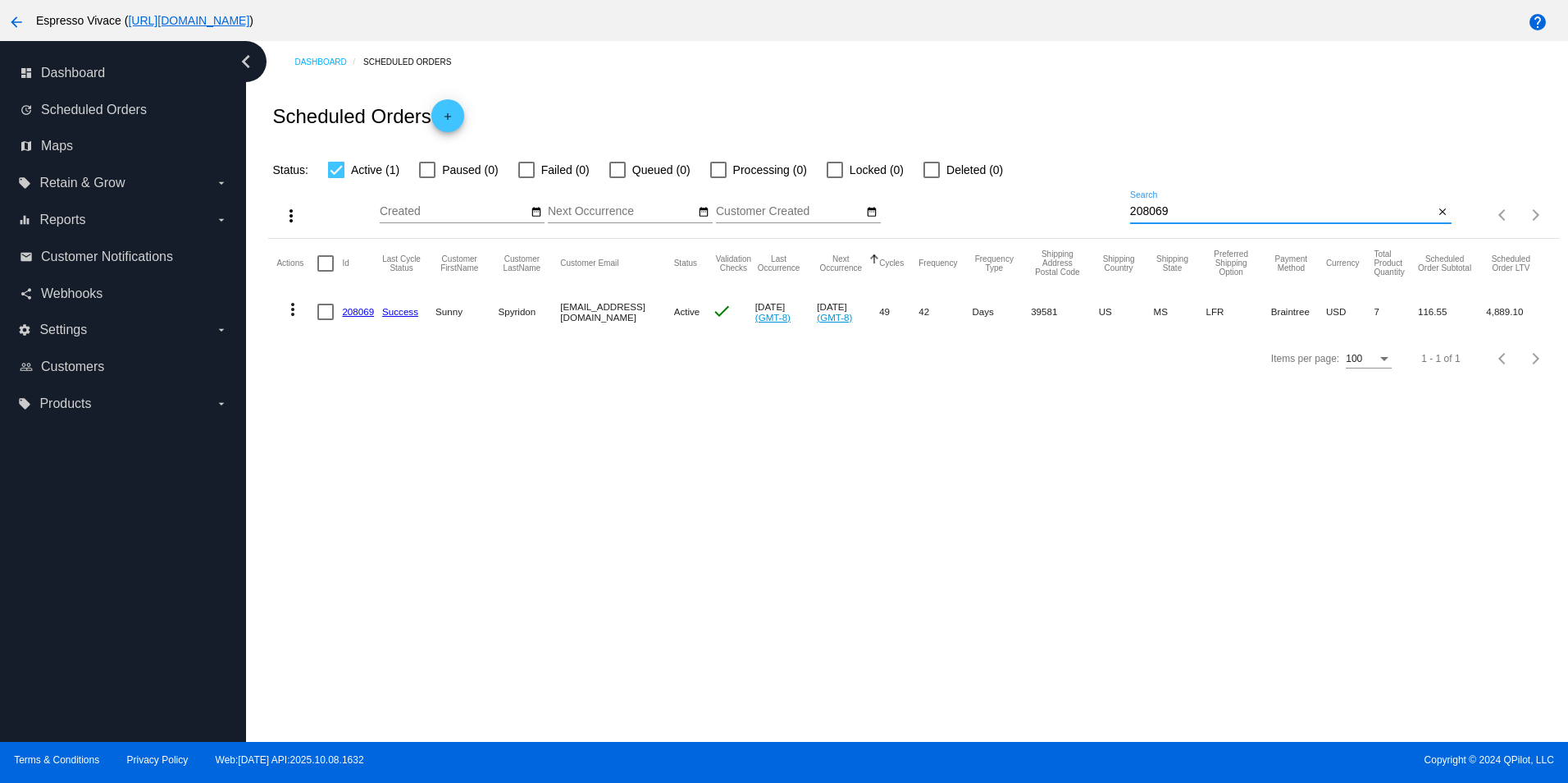
type input "208069"
click at [355, 315] on link "208069" at bounding box center [358, 311] width 32 height 10
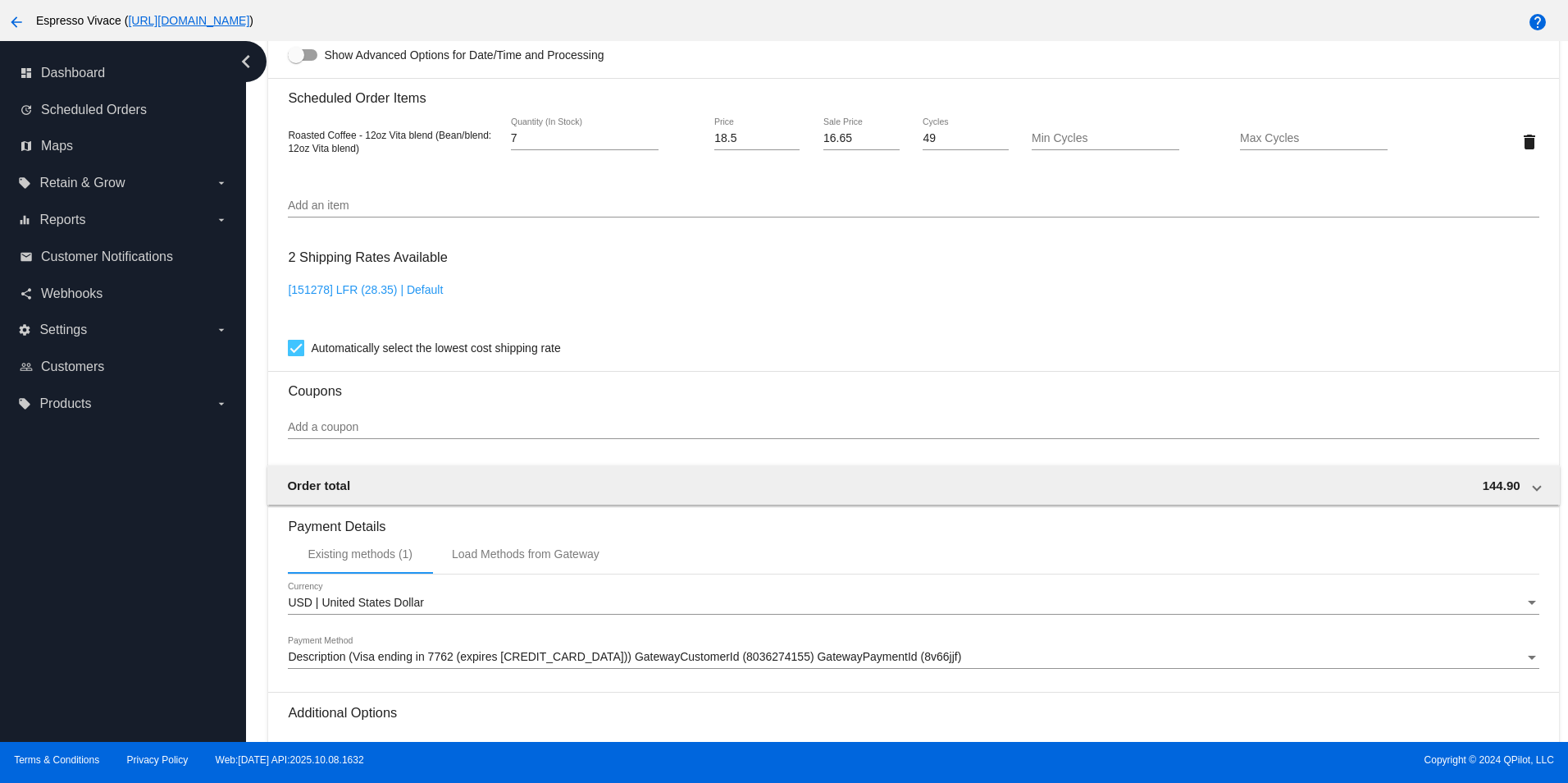
scroll to position [821, 0]
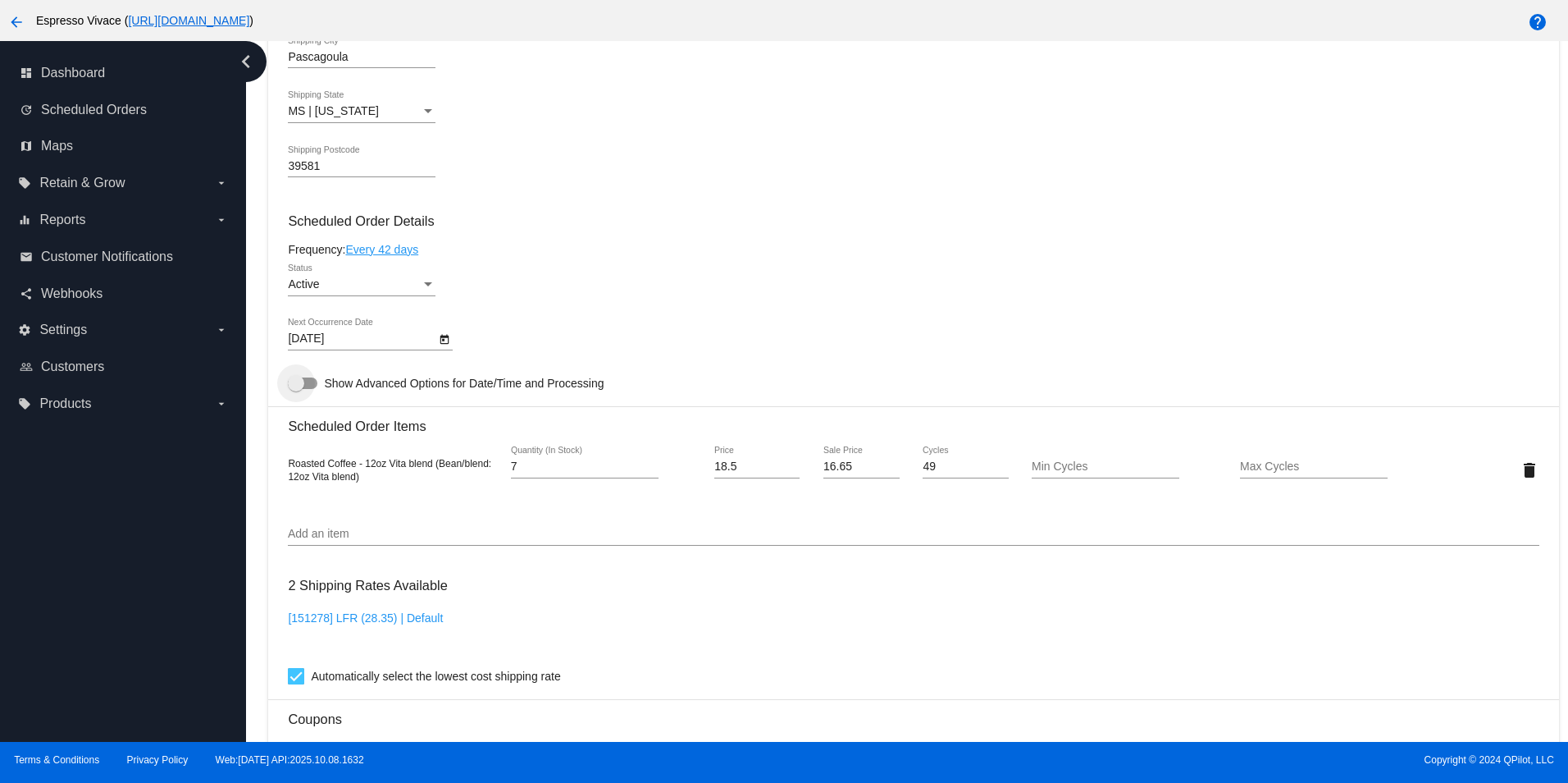
click at [307, 389] on div at bounding box center [302, 383] width 29 height 11
click at [296, 390] on input "Show Advanced Options for Date/Time and Processing" at bounding box center [295, 389] width 1 height 1
checkbox input "true"
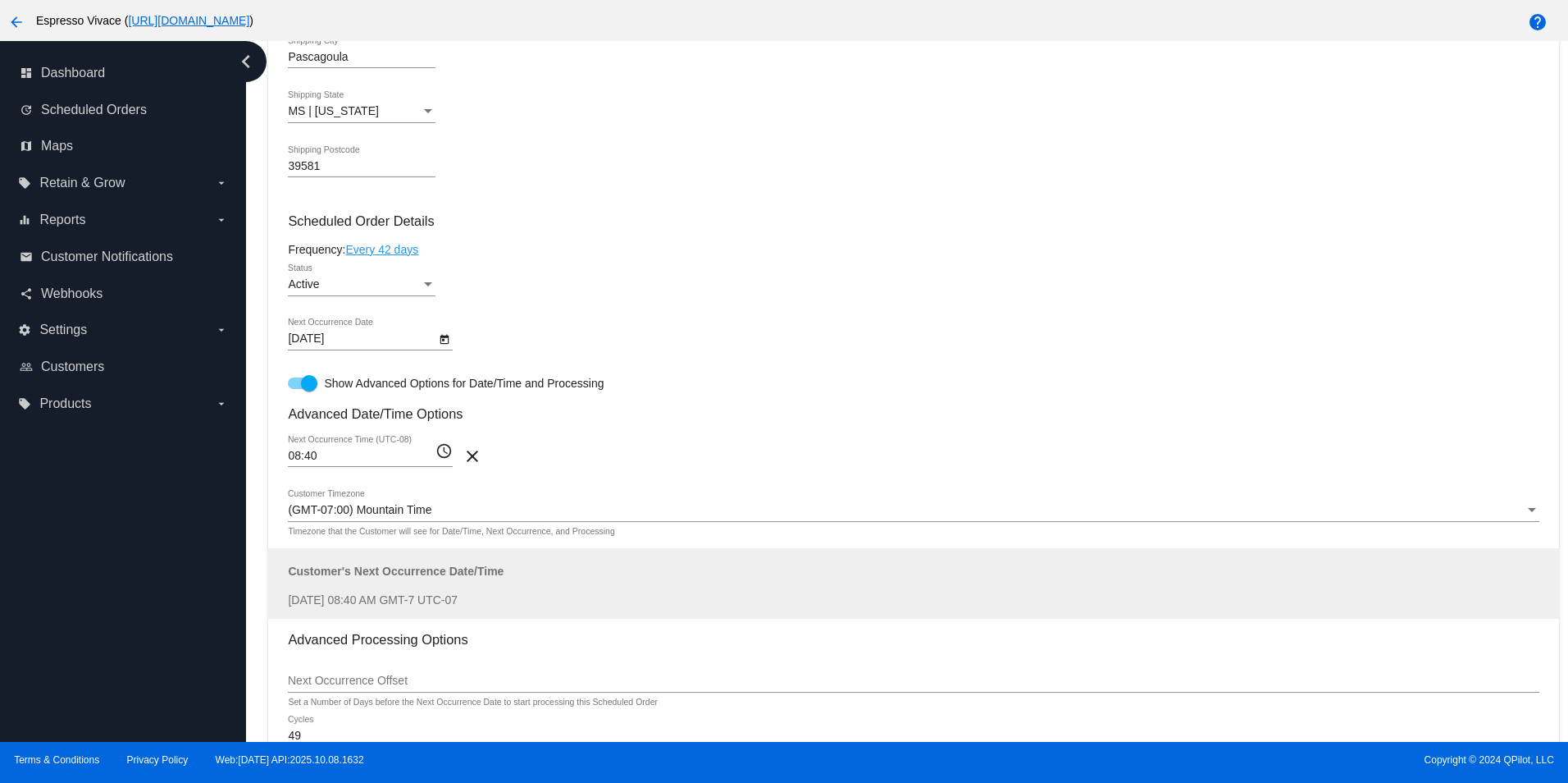
click at [441, 461] on mat-icon "access_time" at bounding box center [444, 451] width 17 height 20
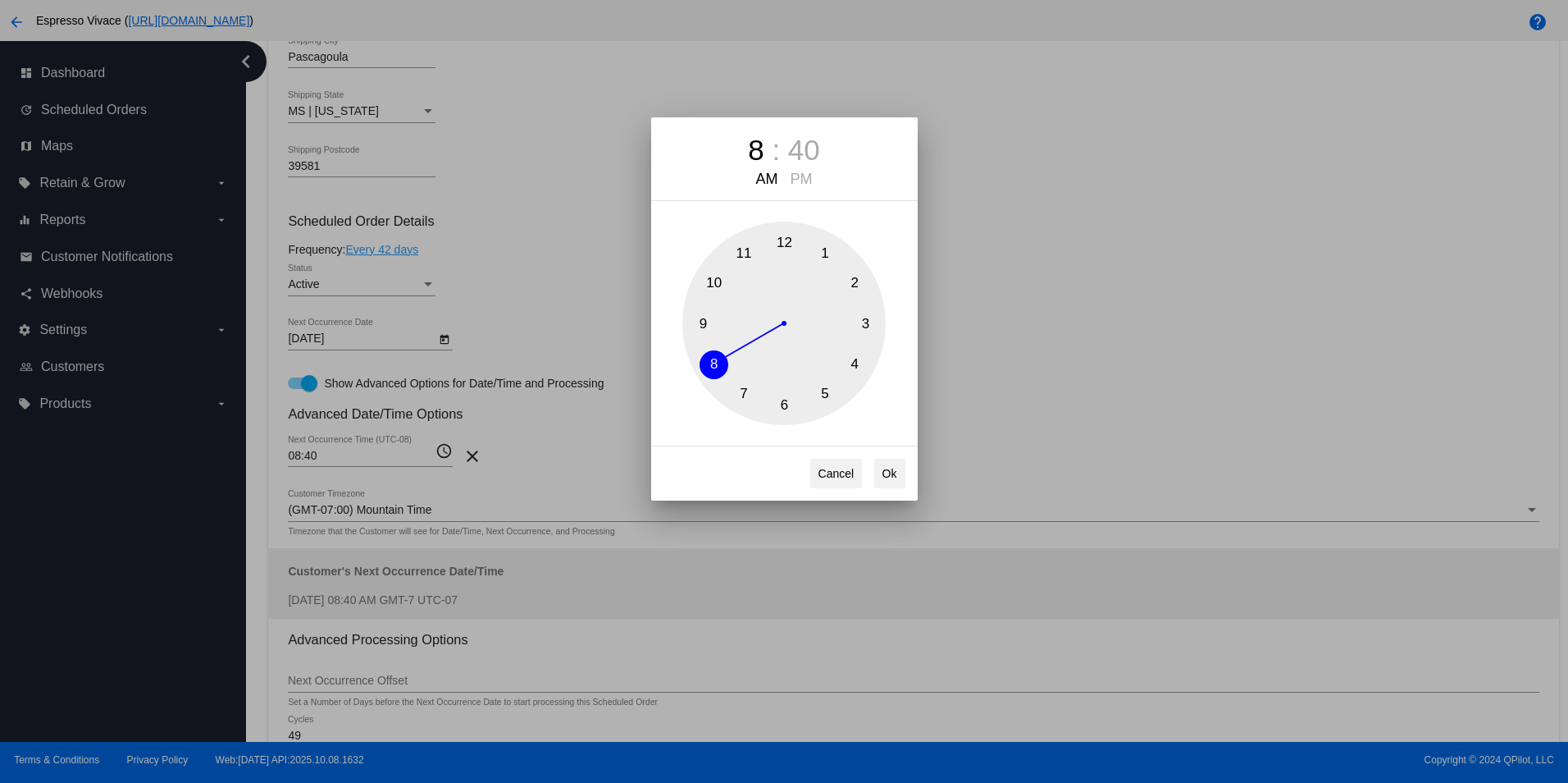
click at [807, 148] on div "40" at bounding box center [804, 150] width 32 height 33
click at [784, 238] on button "0" at bounding box center [784, 242] width 28 height 29
click at [887, 480] on button "Ok" at bounding box center [890, 473] width 31 height 29
type input "08:00"
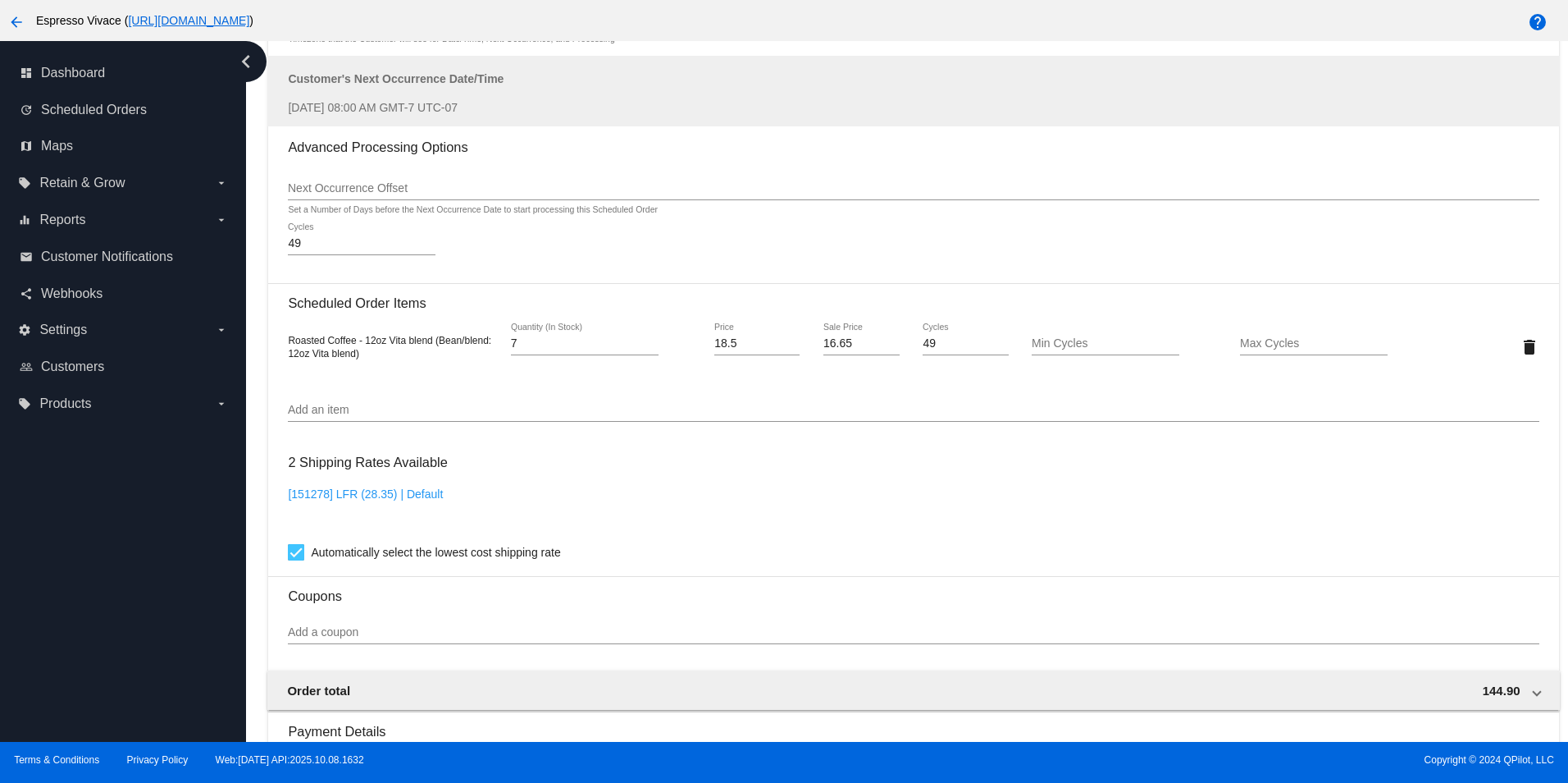
scroll to position [1716, 0]
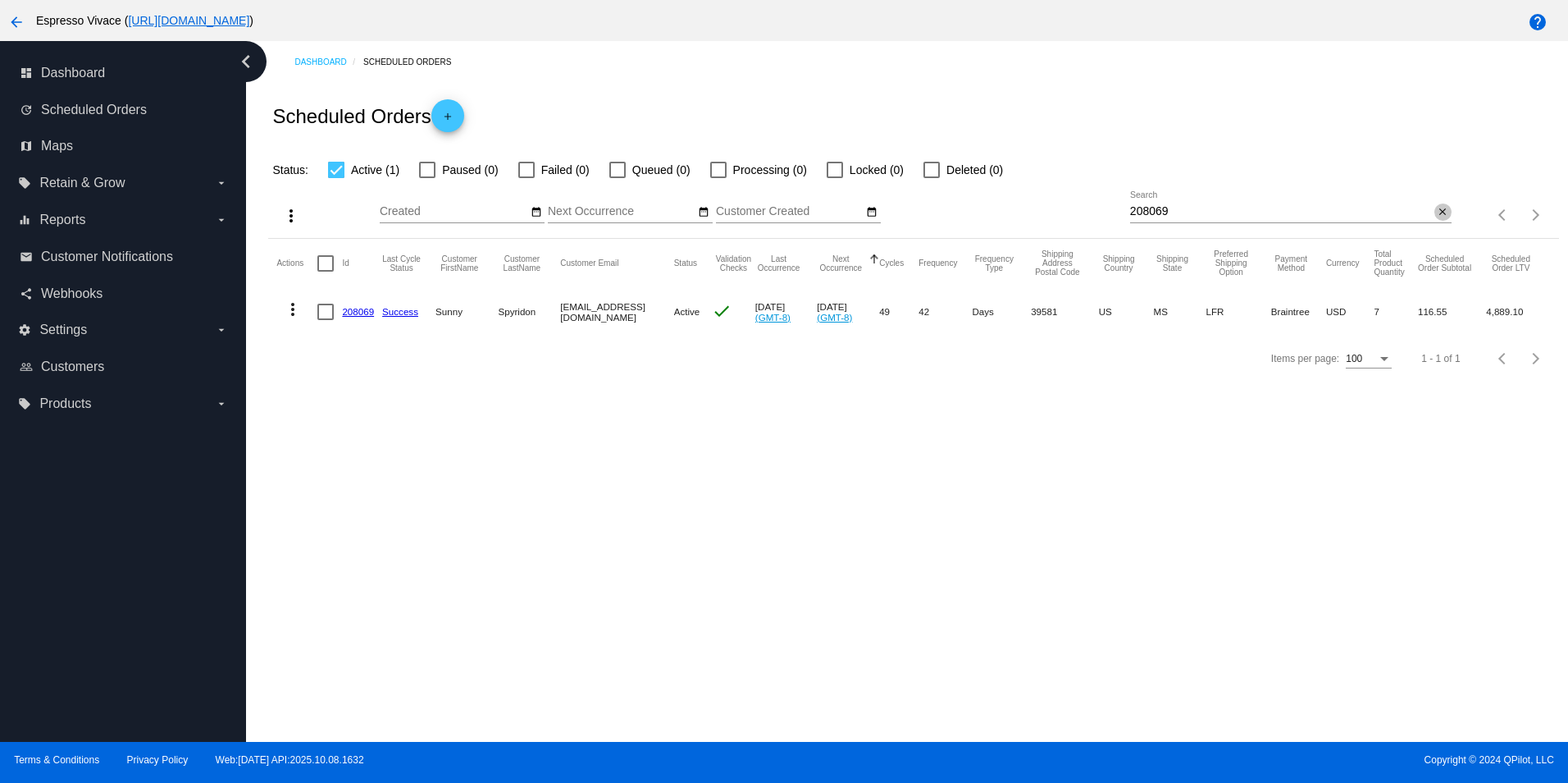
click at [1437, 214] on mat-icon "close" at bounding box center [1443, 213] width 11 height 13
